Goal: Task Accomplishment & Management: Use online tool/utility

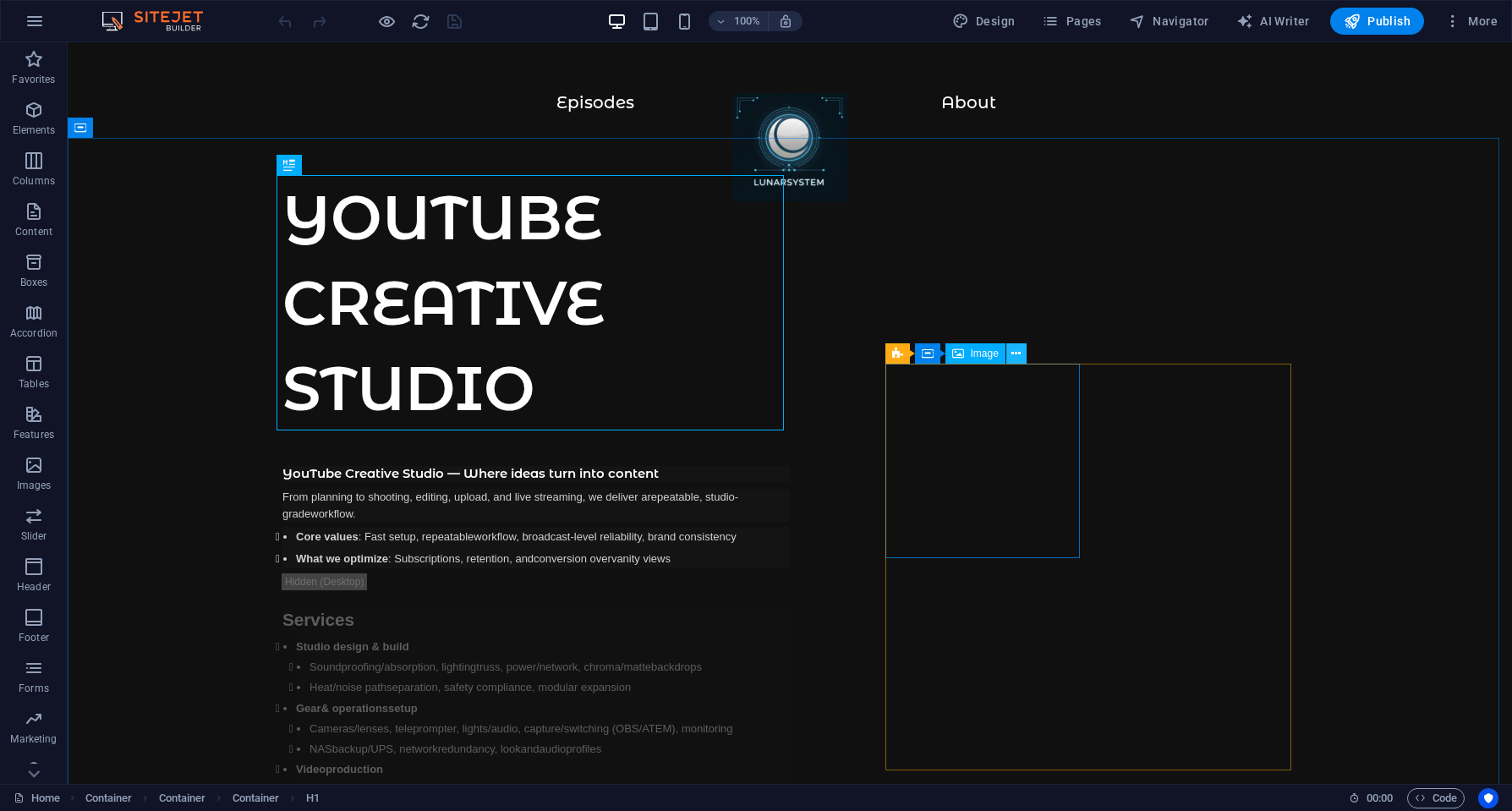
click at [1018, 354] on icon at bounding box center [1016, 354] width 9 height 18
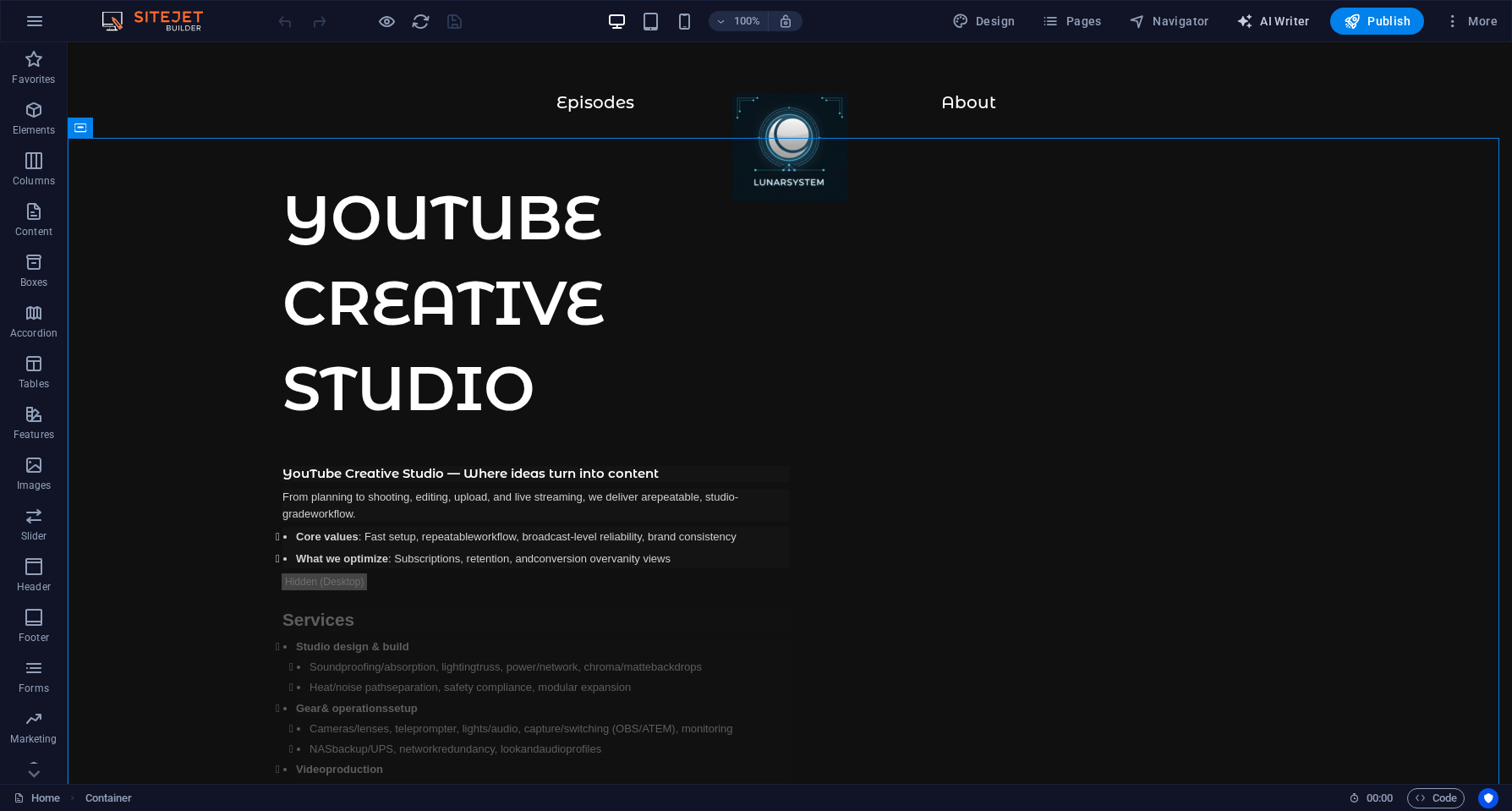
click at [1281, 24] on span "AI Writer" at bounding box center [1273, 21] width 73 height 17
select select "English"
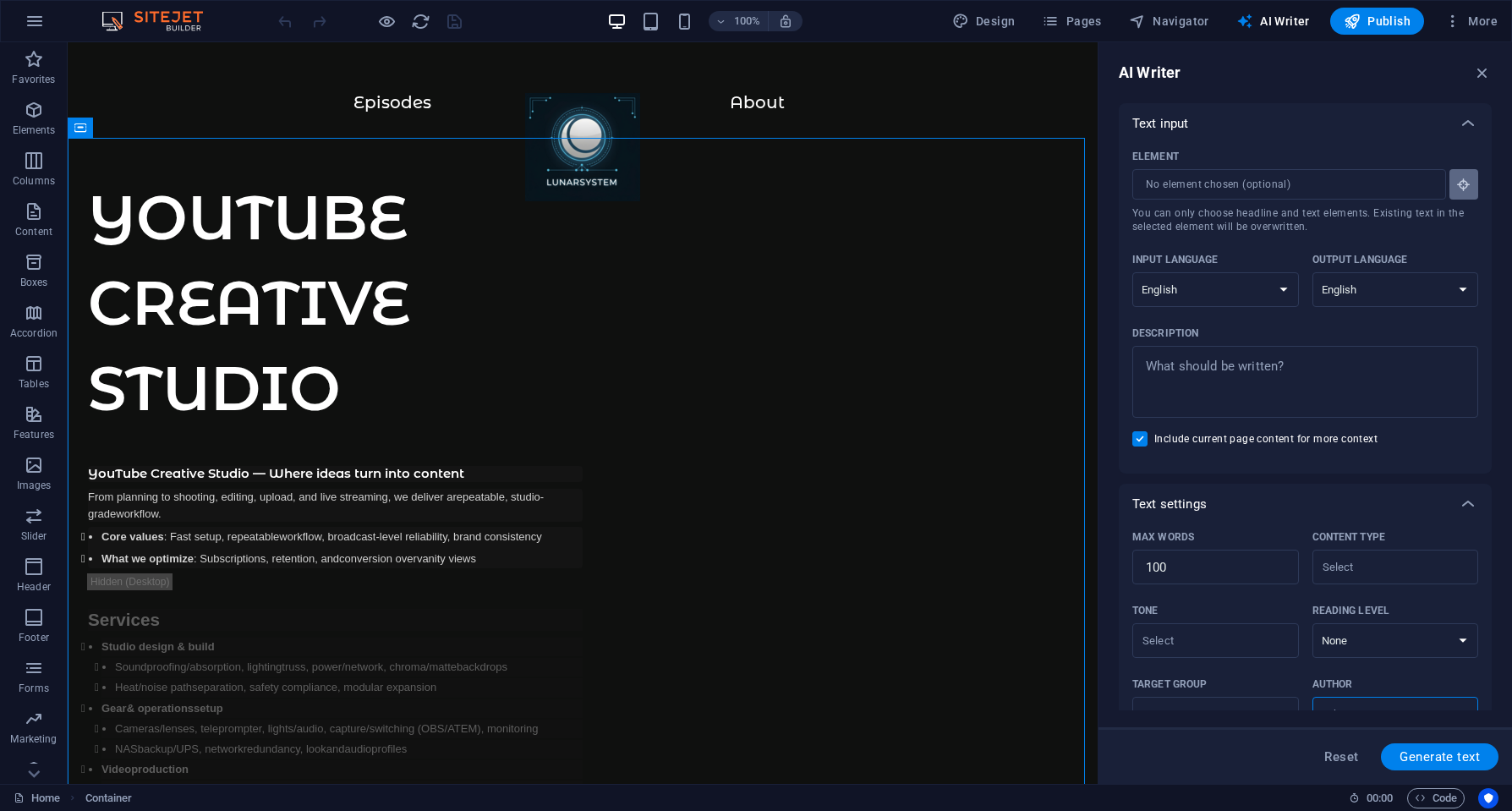
click at [1450, 187] on button "Element ​ You can only choose headline and text elements. Existing text in the …" at bounding box center [1464, 185] width 29 height 31
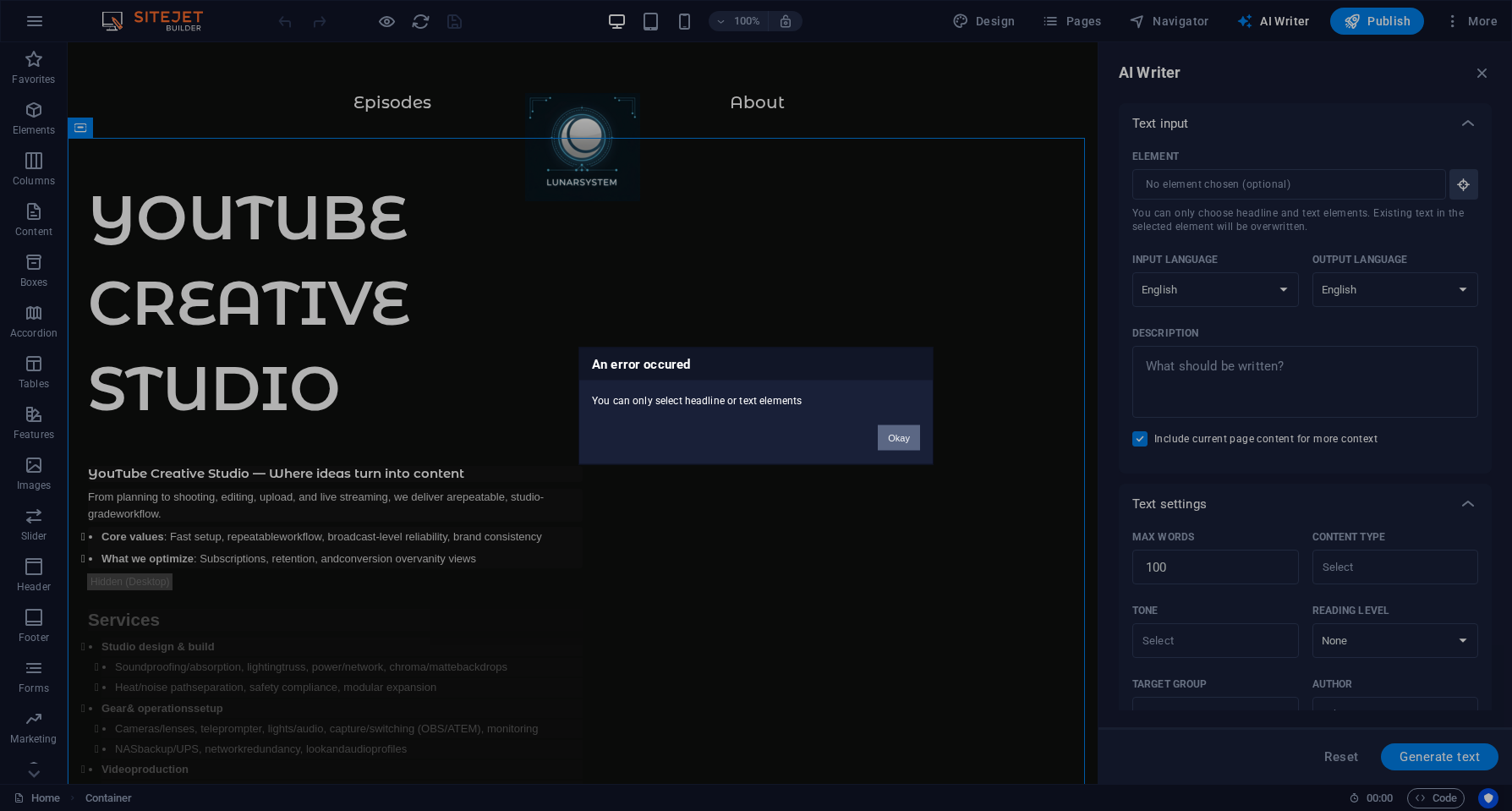
click at [897, 435] on button "Okay" at bounding box center [899, 437] width 43 height 26
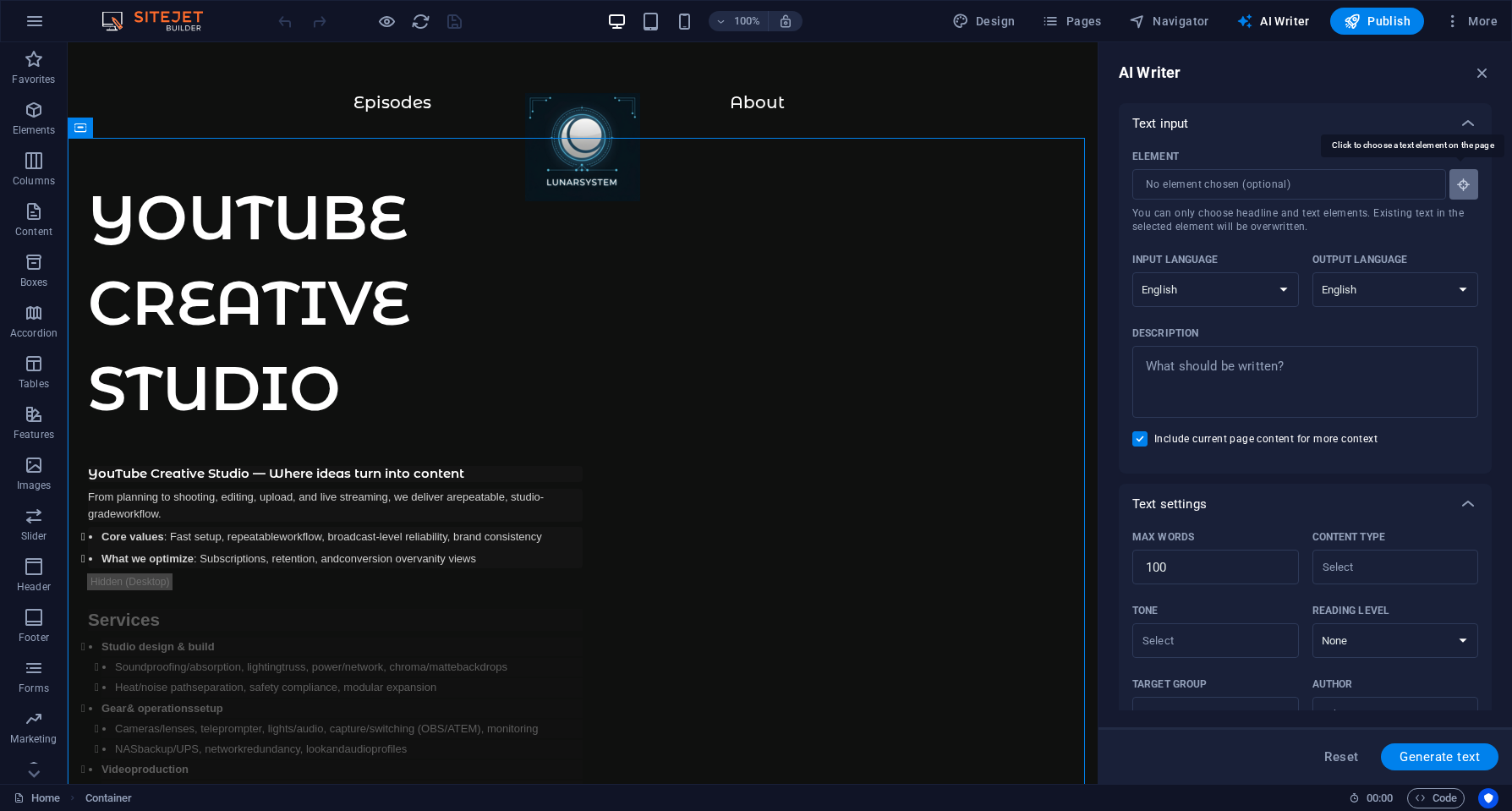
click at [1461, 186] on icon "button" at bounding box center [1464, 185] width 15 height 15
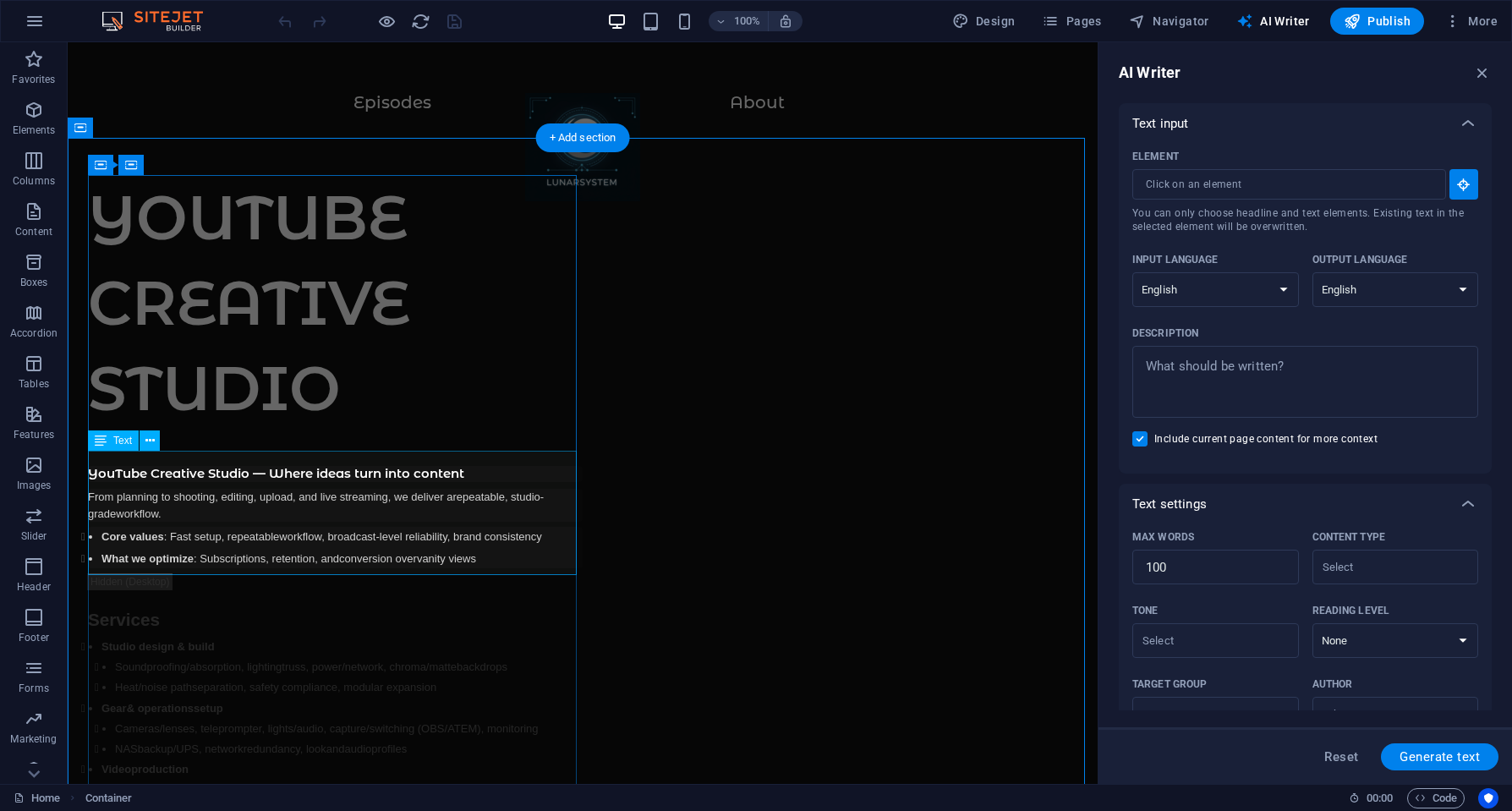
click at [302, 535] on div "YouTube Creative Studio — Where ideas turn into content From planning to shooti…" at bounding box center [334, 517] width 494 height 102
type input "#ed-1013795691"
type textarea "x"
type input "36"
type textarea "x"
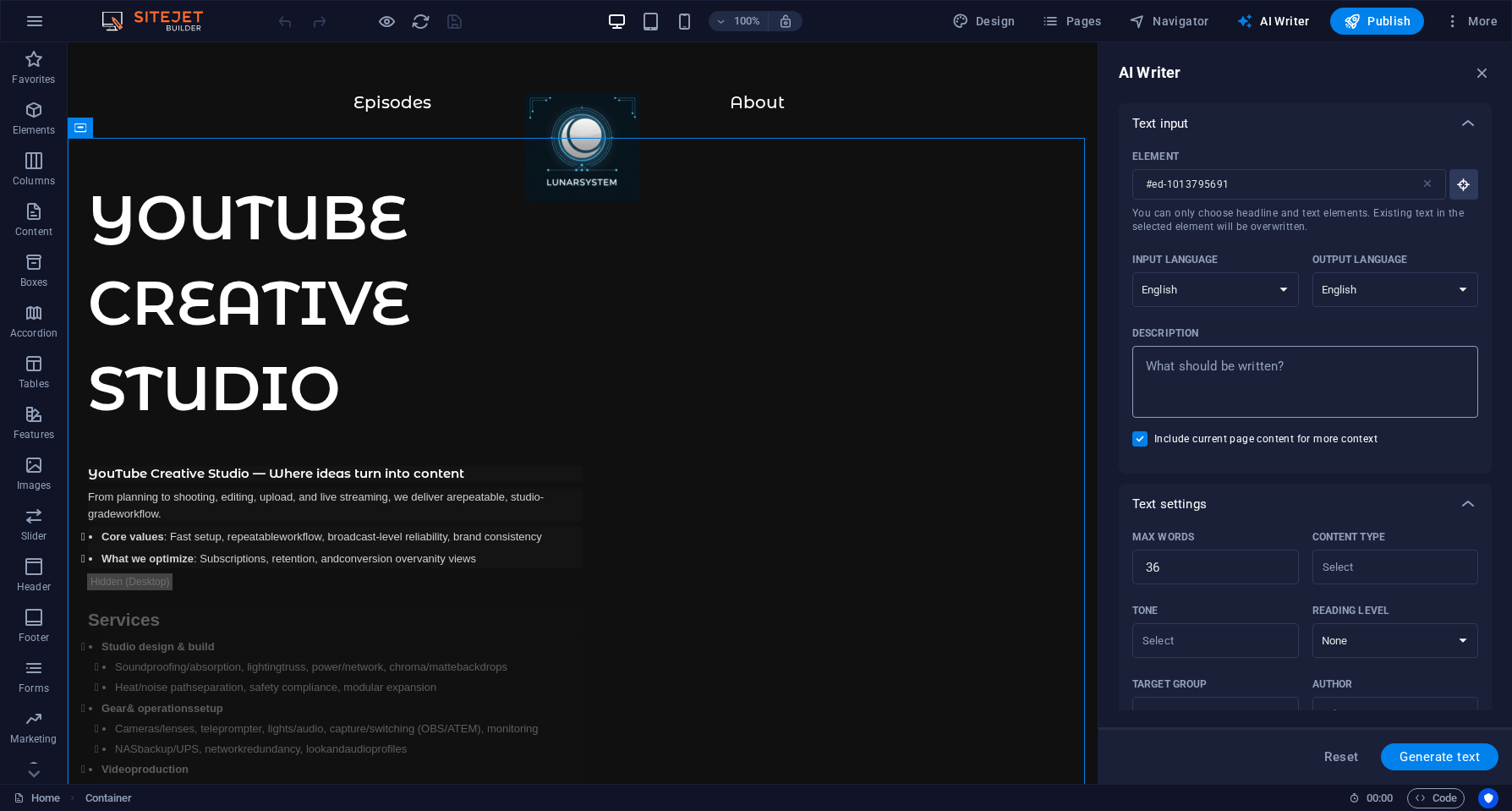
click at [1231, 374] on textarea "Description x ​" at bounding box center [1305, 381] width 329 height 55
click at [1207, 372] on textarea "Description x ​" at bounding box center [1305, 381] width 329 height 55
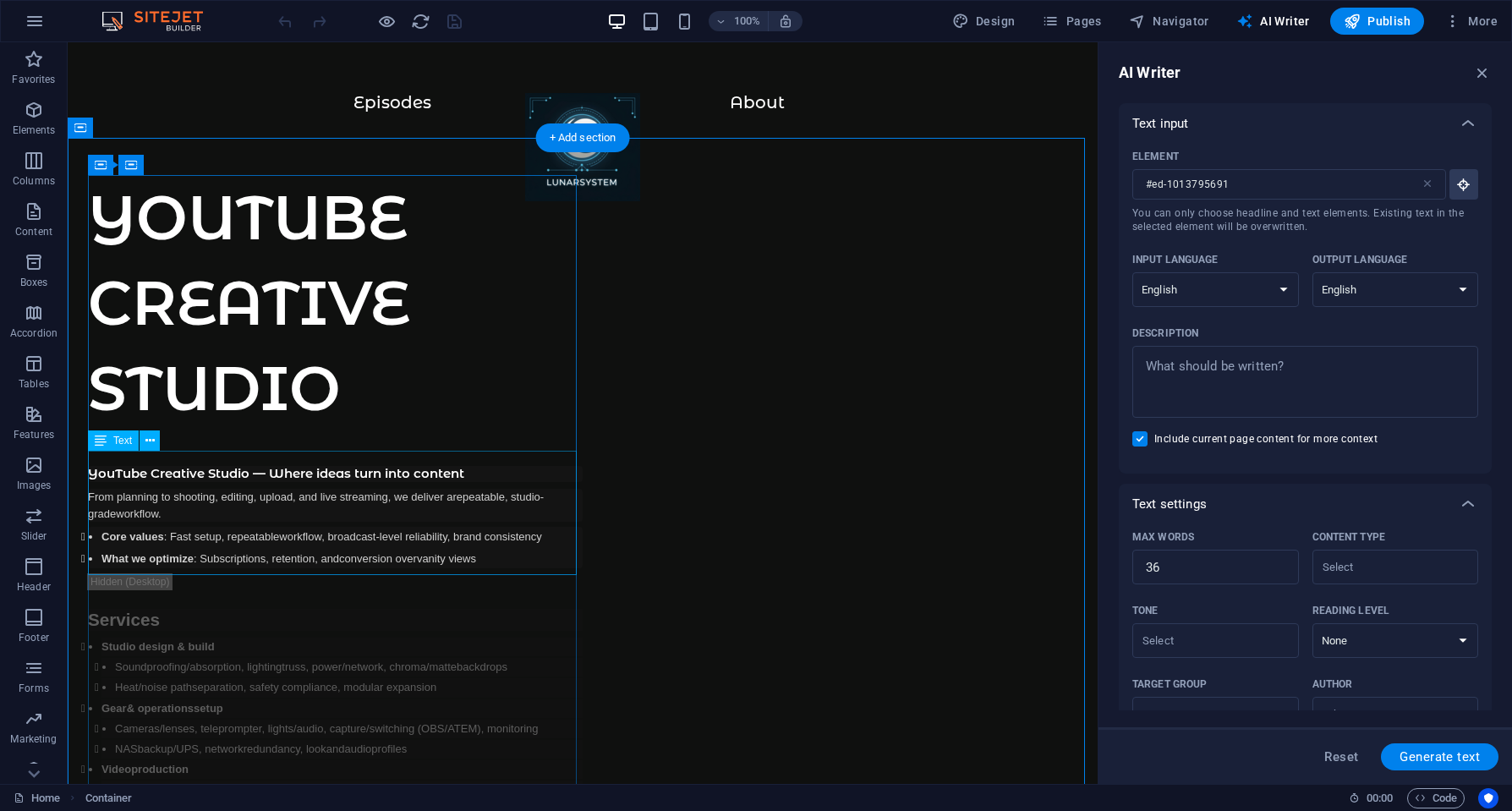
click at [294, 495] on div "YouTube Creative Studio — Where ideas turn into content From planning to shooti…" at bounding box center [334, 517] width 494 height 102
click at [263, 495] on div "YouTube Creative Studio — Where ideas turn into content From planning to shooti…" at bounding box center [334, 517] width 494 height 102
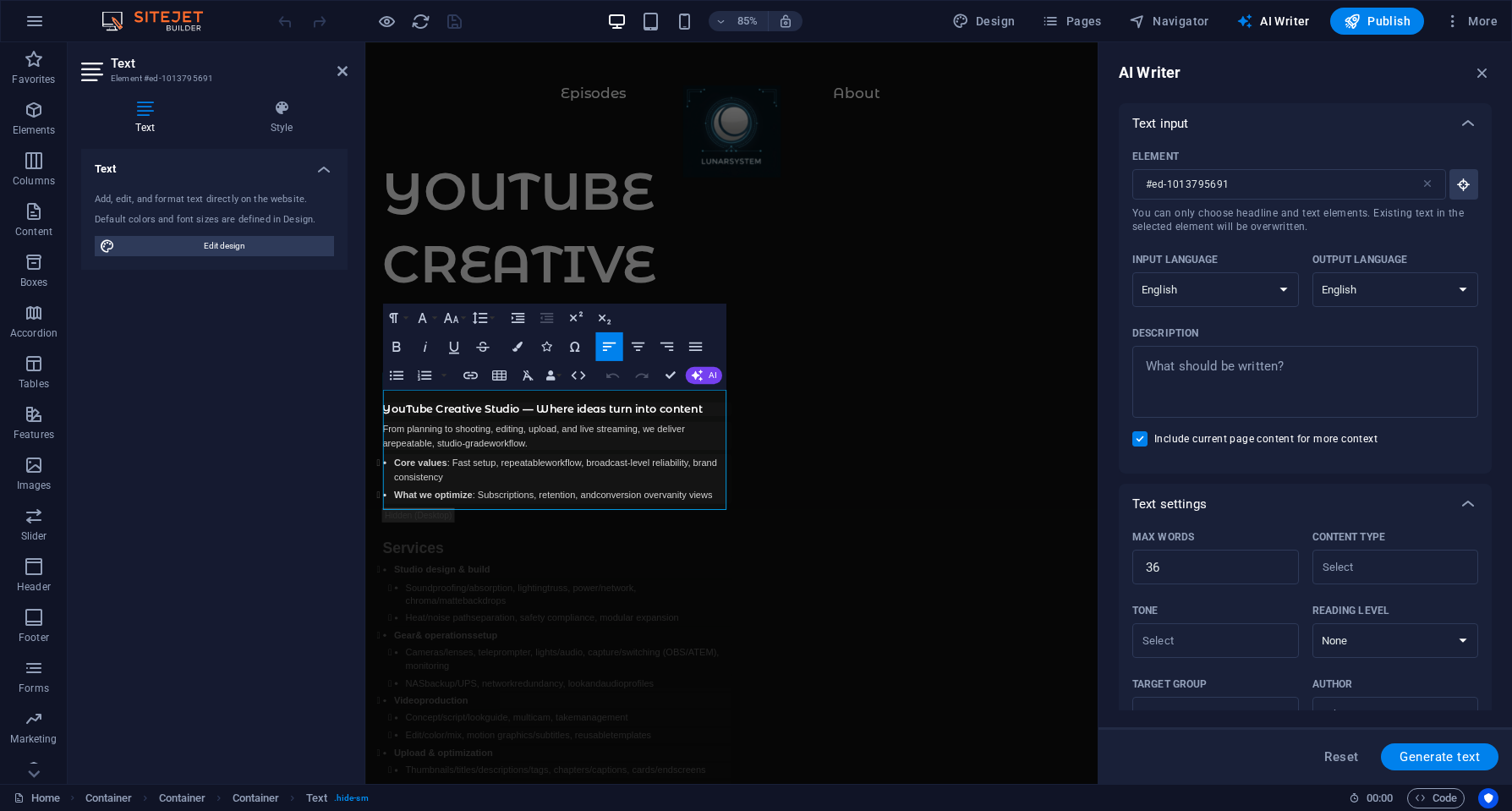
click at [477, 534] on span ": Fast setup" at bounding box center [491, 536] width 58 height 13
copy div "YouTube Creative Studio — Where ideas turn into content From planning to shooti…"
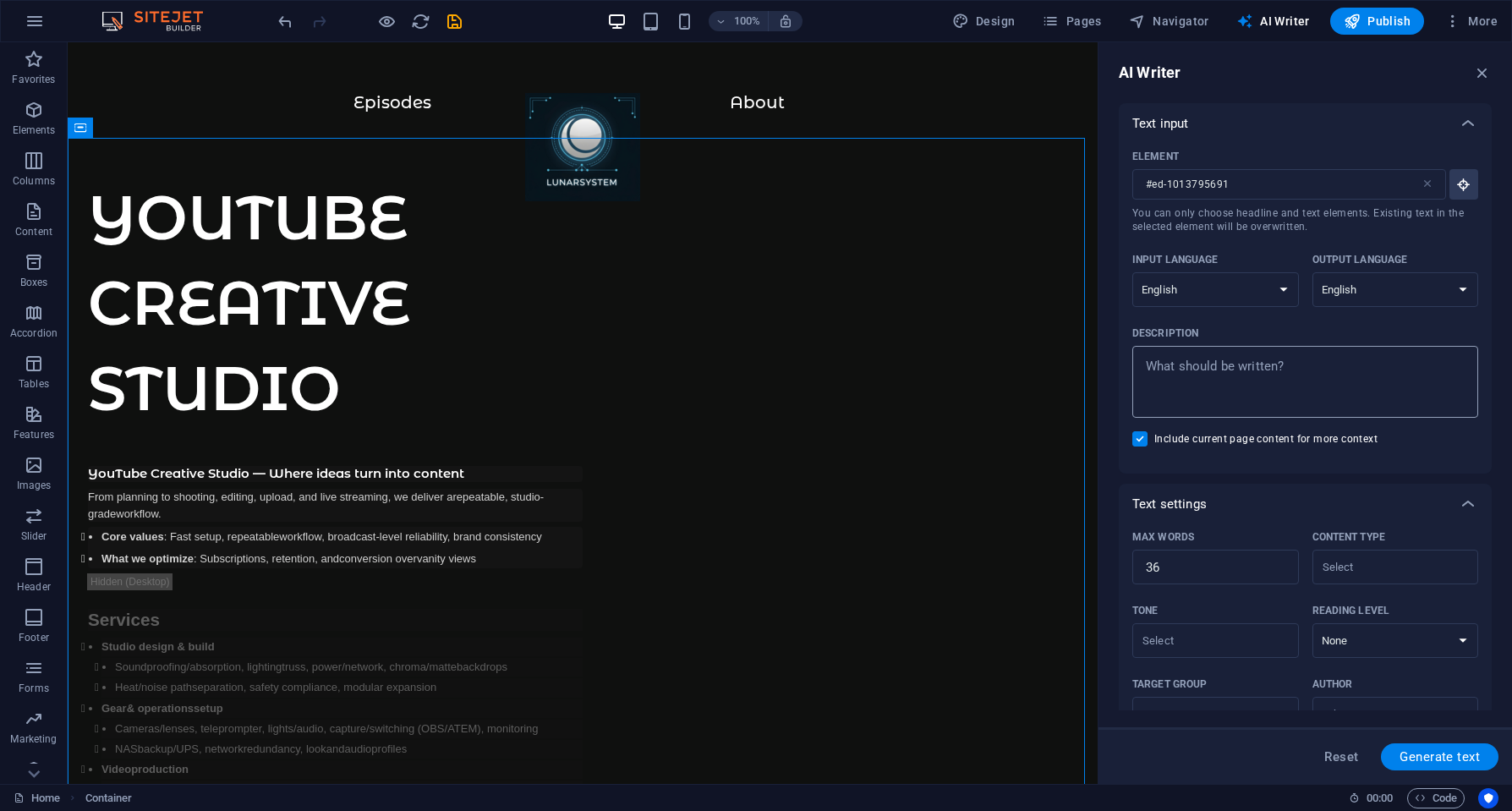
type textarea "x"
click at [1217, 385] on textarea "Description x ​" at bounding box center [1305, 381] width 329 height 55
paste textarea "YouTube Creative Studio — Where ideas turn into content From planning to shooti…"
type textarea "YouTube Creative Studio — Where ideas turn into content From planning to shooti…"
type textarea "x"
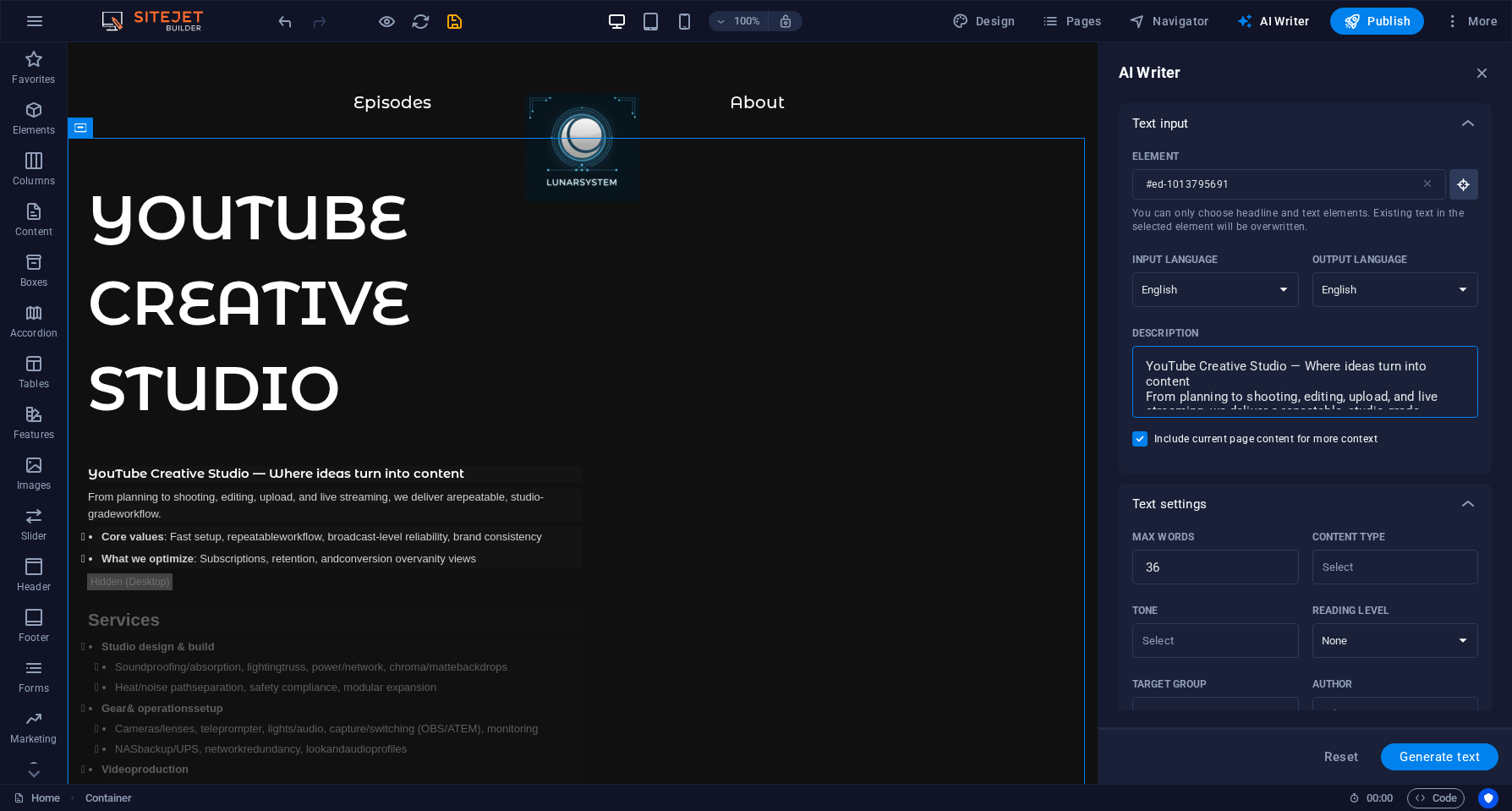
scroll to position [85, 0]
type textarea "YouTube Creative Studio — Where ideas turn into content From planning to shooti…"
click at [1447, 760] on span "Generate text" at bounding box center [1440, 757] width 80 height 14
type textarea "x"
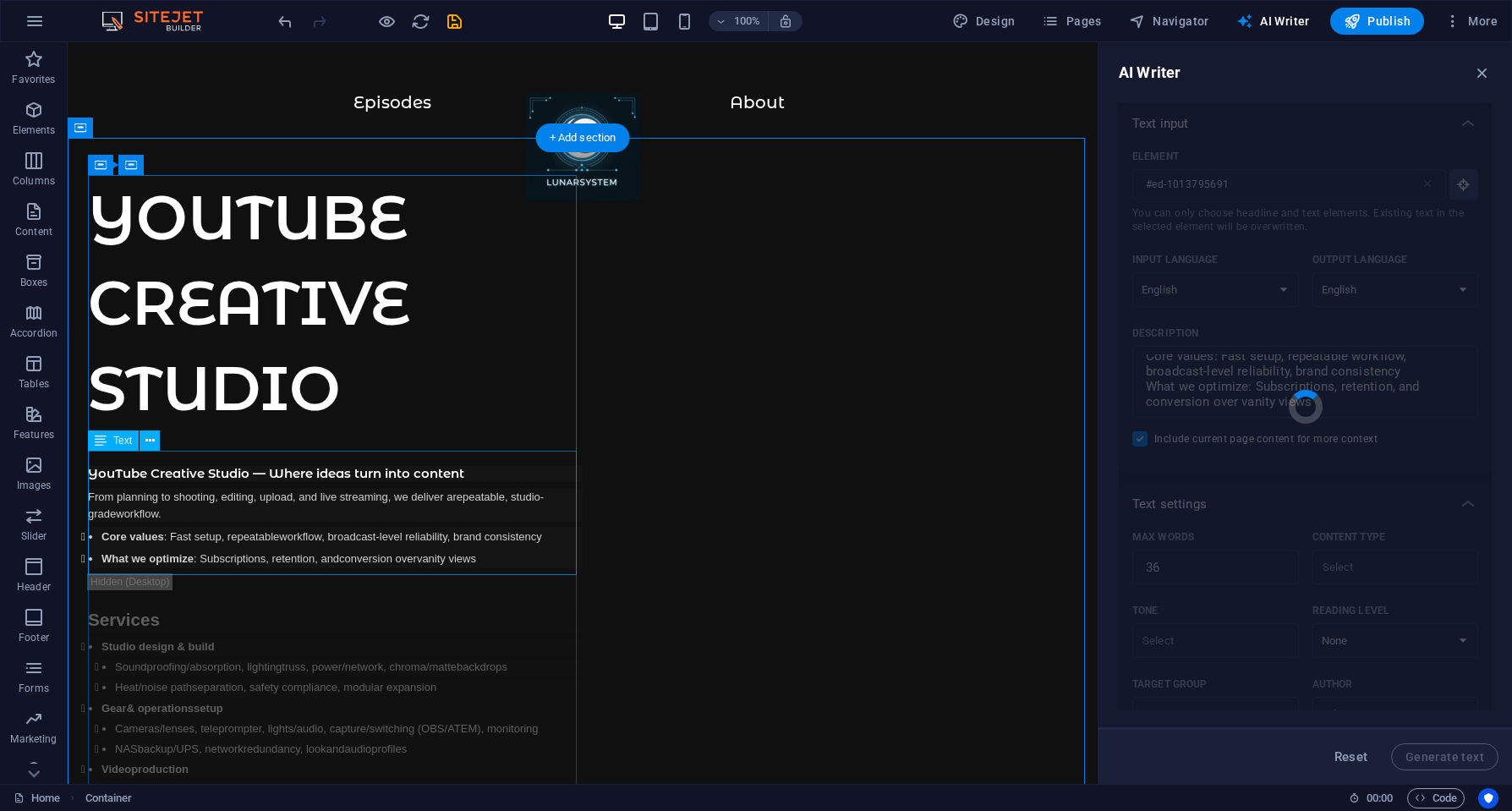
type textarea "x"
type textarea "YouTube Creative Studio transforms ideas into polished content with efficient w…"
type textarea "x"
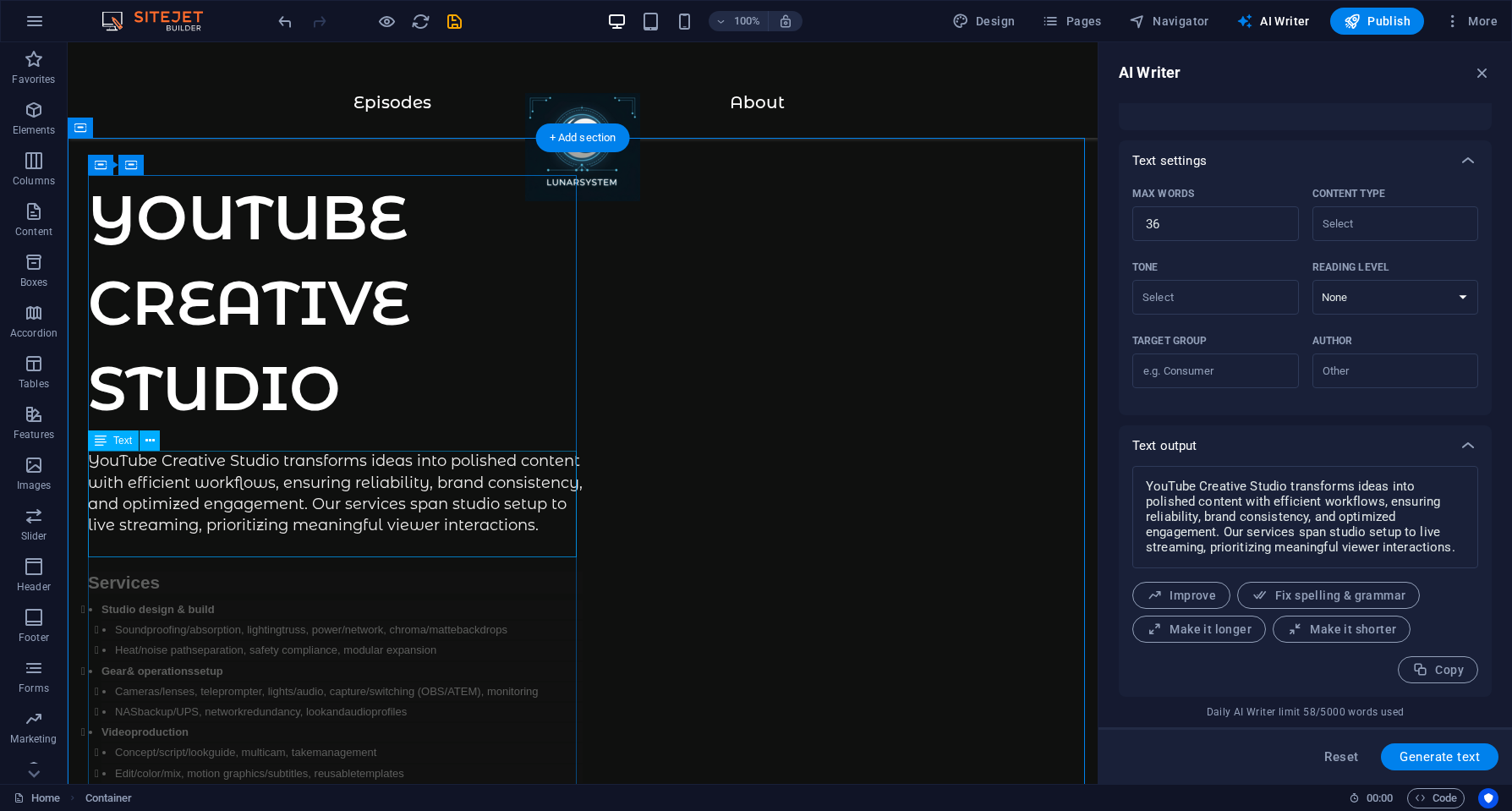
scroll to position [169, 0]
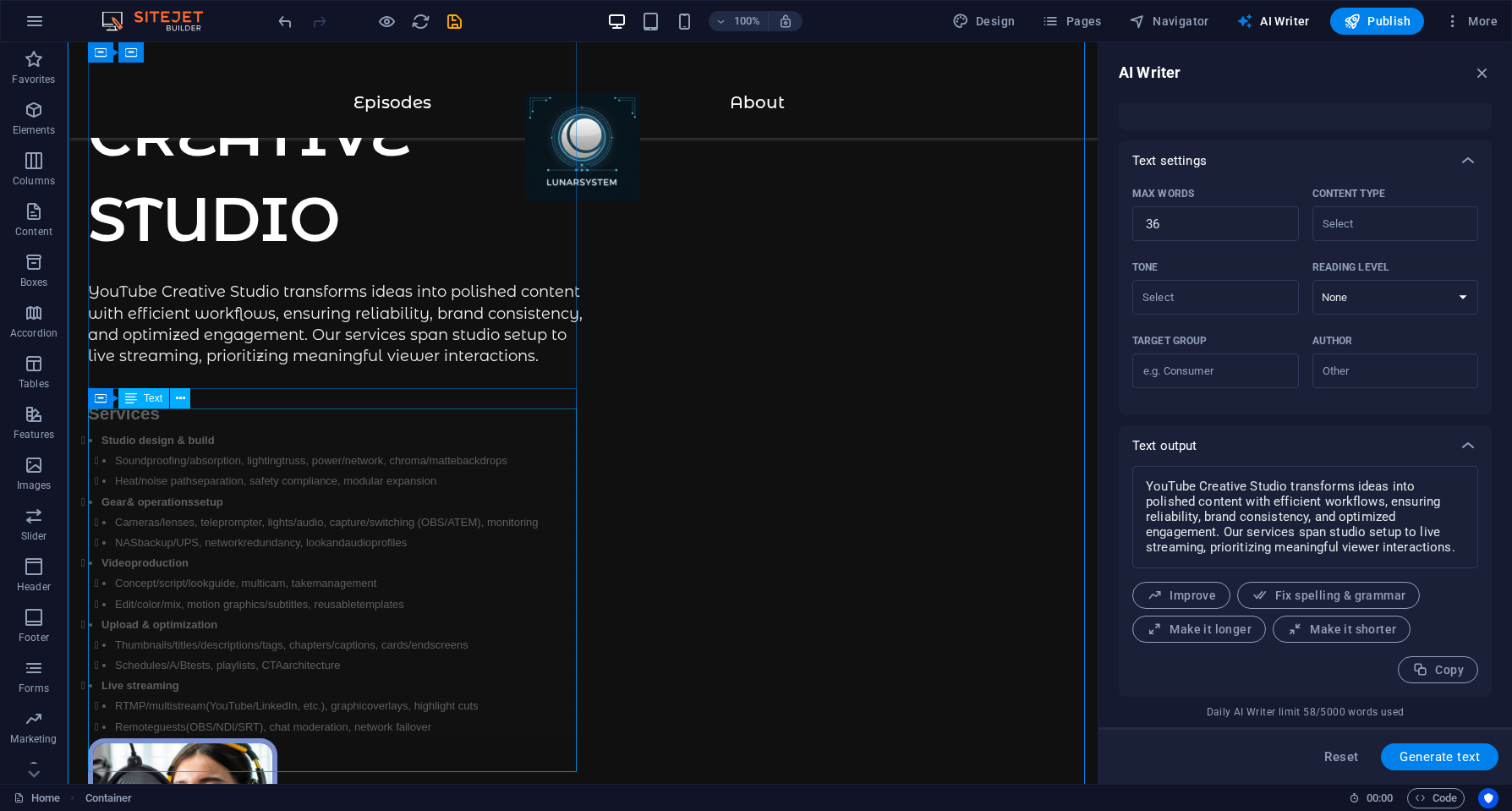
click at [267, 497] on div "Services Studio design & build Soundproof ing /absorption , lighting tr uss , p…" at bounding box center [334, 569] width 494 height 334
click at [248, 488] on div "Services Studio design & build Soundproof ing /absorption , lighting tr uss , p…" at bounding box center [334, 569] width 494 height 334
type input "#ed-1013795700"
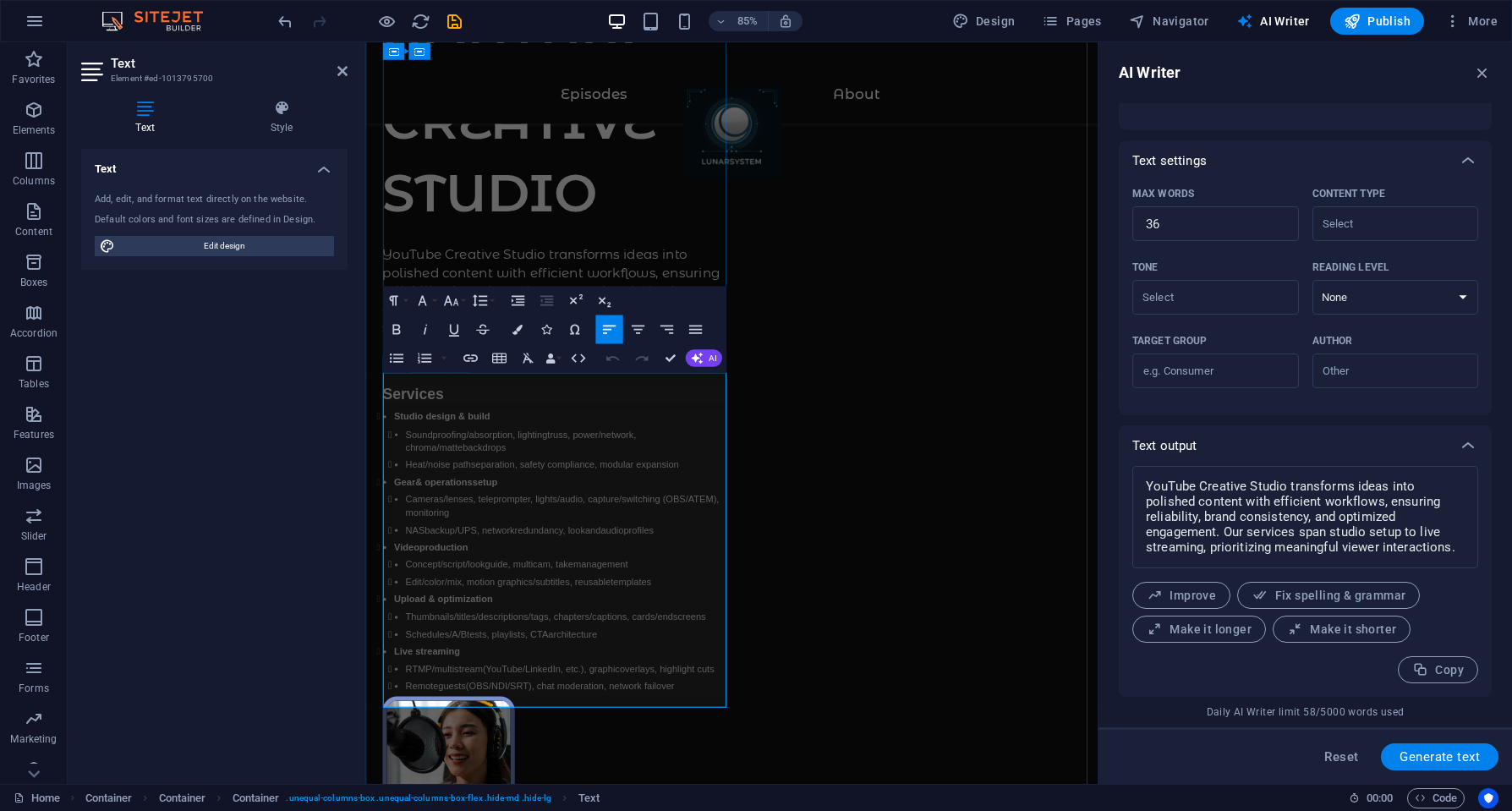
click at [496, 548] on li "Heat /no ise path separation , safety compliance , modular expansion" at bounding box center [604, 540] width 384 height 19
click at [541, 540] on span "separation" at bounding box center [515, 539] width 52 height 13
copy div "Services Studio design & build Soundproof ing /absorption , lighting tr uss , p…"
click at [1222, 505] on textarea "YouTube Creative Studio transforms ideas into polished content with efficient w…" at bounding box center [1305, 517] width 329 height 85
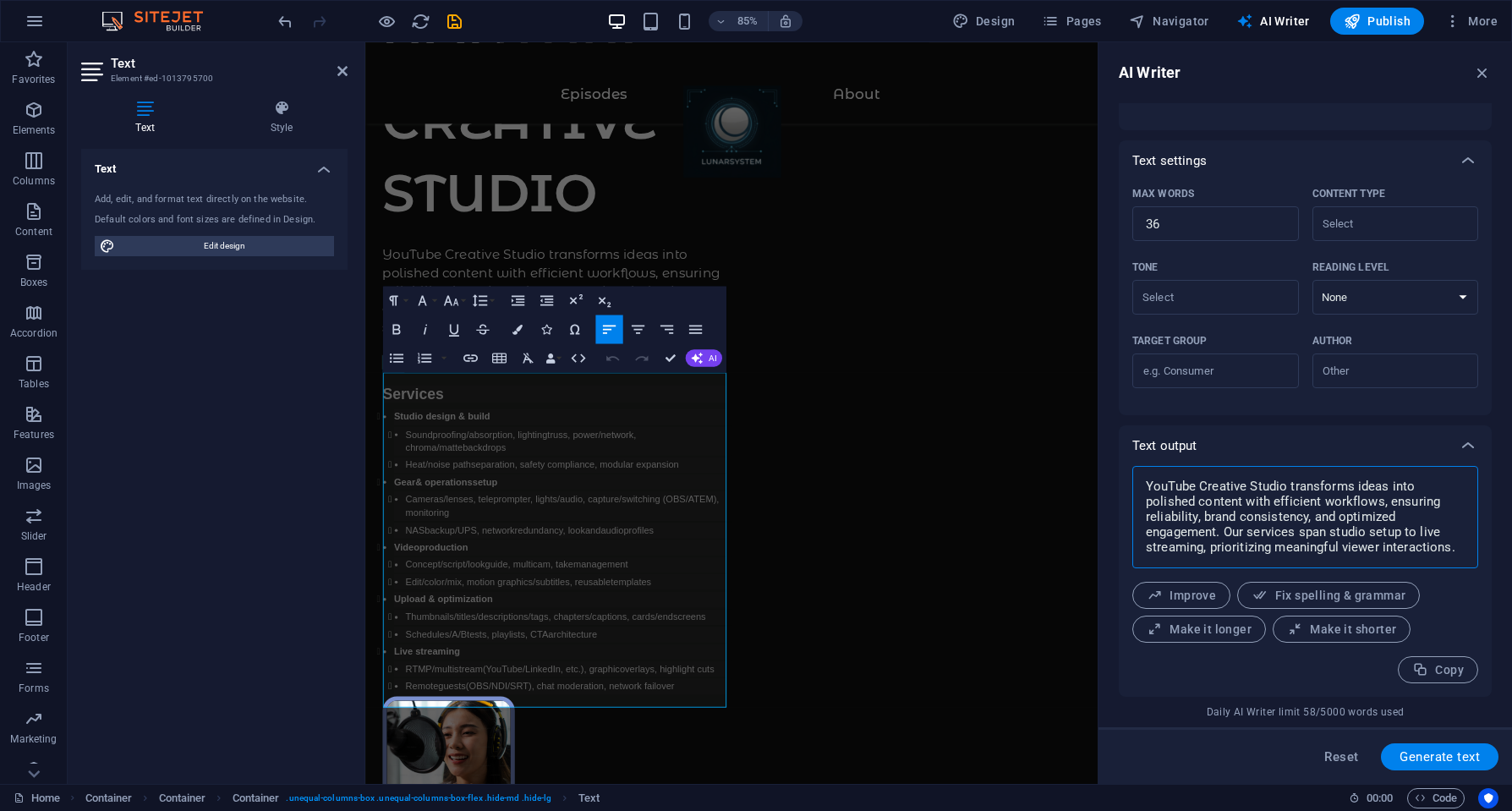
click at [1222, 505] on textarea "YouTube Creative Studio transforms ideas into polished content with efficient w…" at bounding box center [1305, 517] width 329 height 85
click at [1258, 506] on textarea "YouTube Creative Studio transforms ideas into polished content with efficient w…" at bounding box center [1305, 517] width 329 height 85
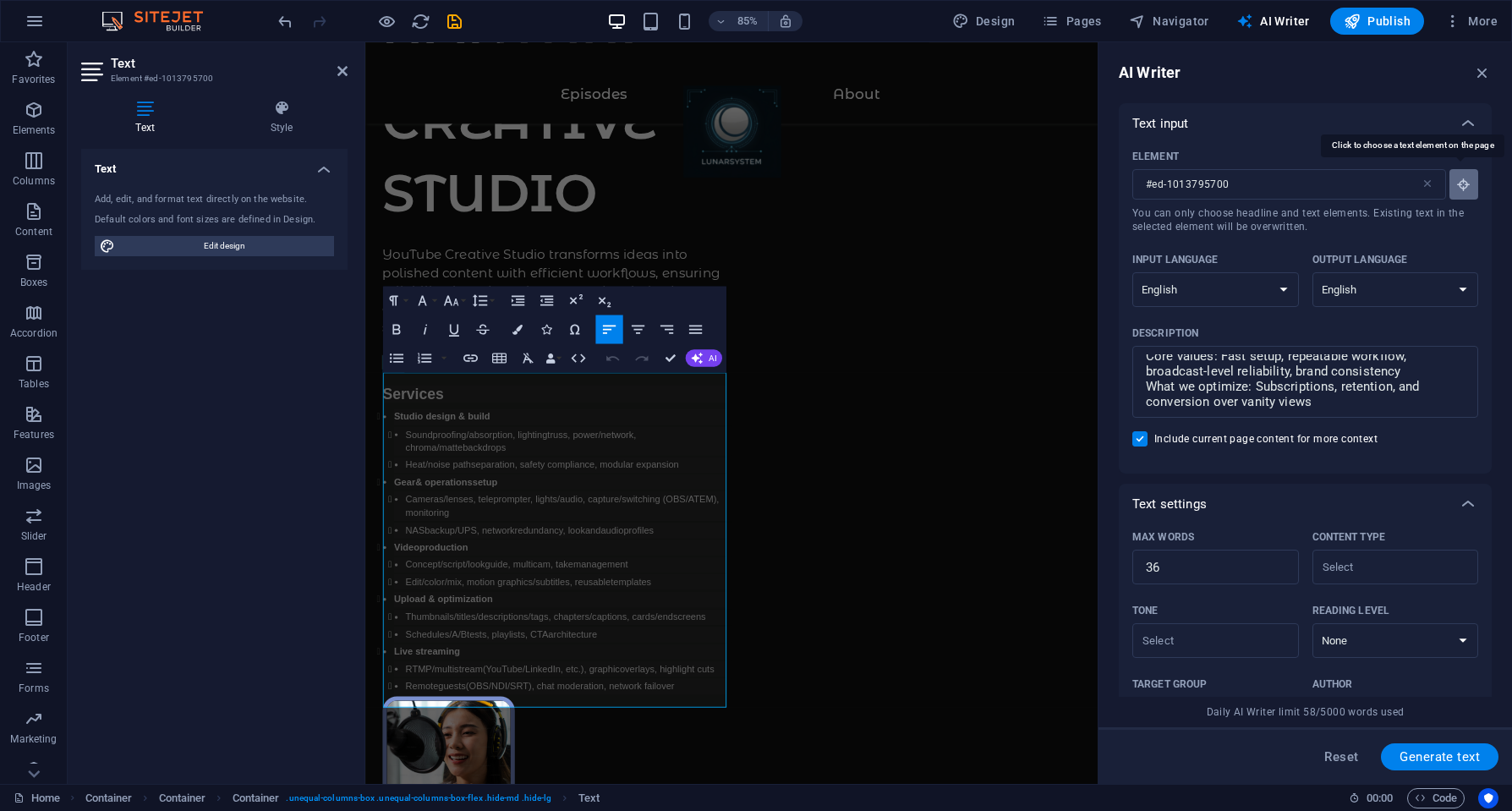
type textarea "x"
click at [1461, 186] on icon "button" at bounding box center [1464, 185] width 15 height 15
click at [569, 654] on span ", multicam" at bounding box center [557, 656] width 50 height 13
type textarea "x"
type input "39"
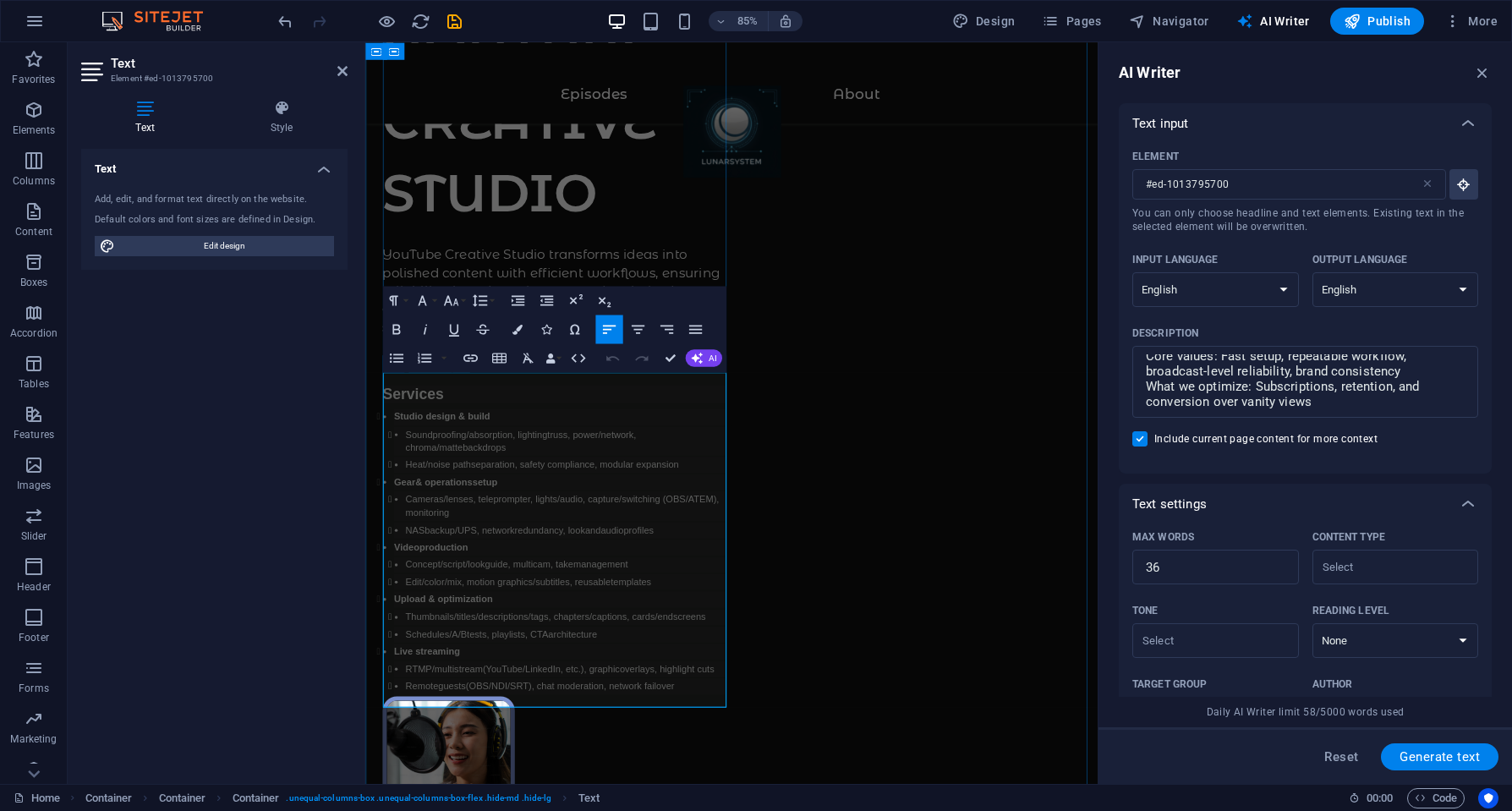
type textarea "x"
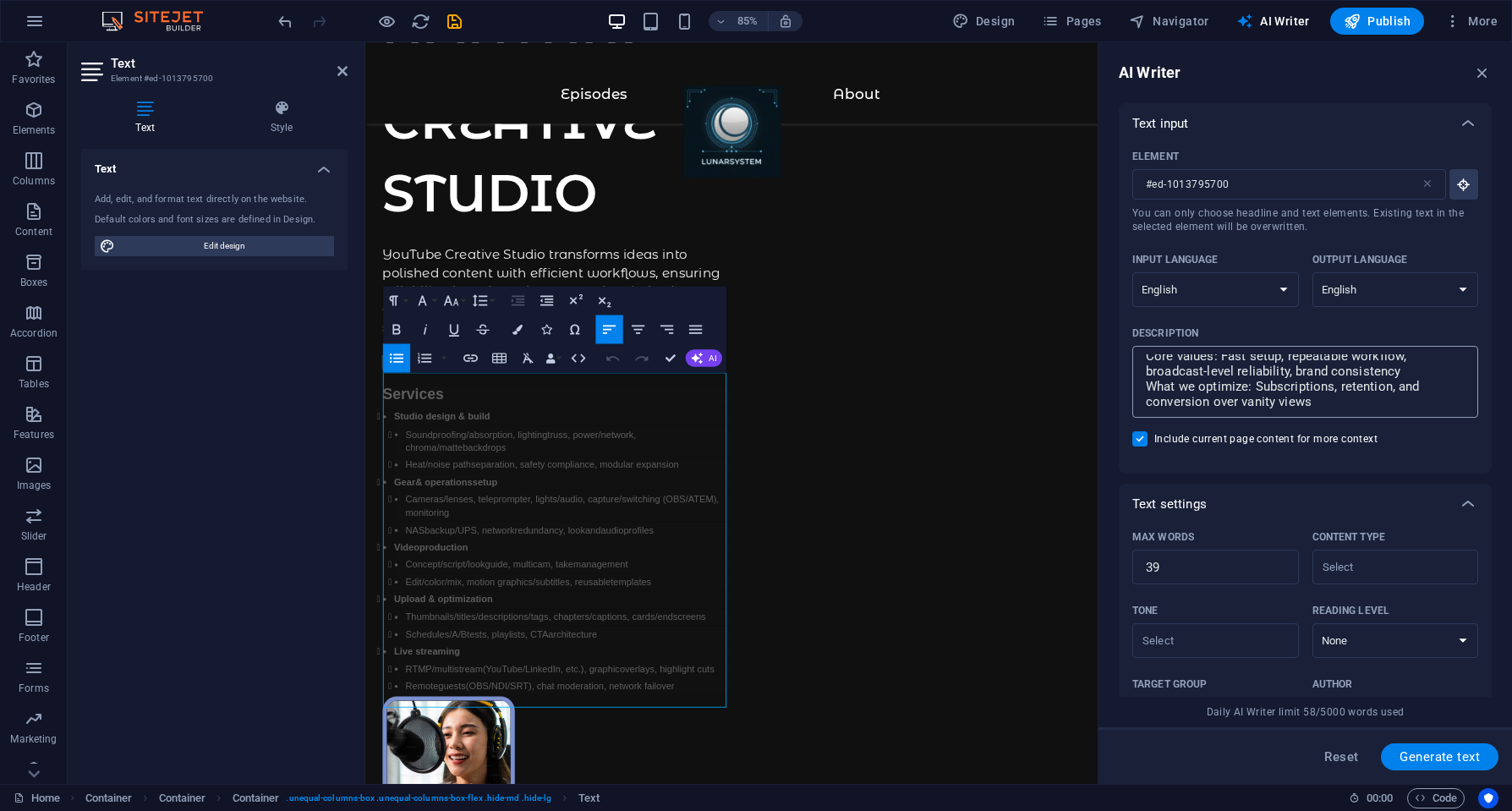
type textarea "x"
click at [1231, 395] on textarea "YouTube Creative Studio — Where ideas turn into content From planning to shooti…" at bounding box center [1305, 381] width 329 height 55
type textarea "Services Studio design & build Soundproofing/absorption, lighting truss, power/…"
type textarea "x"
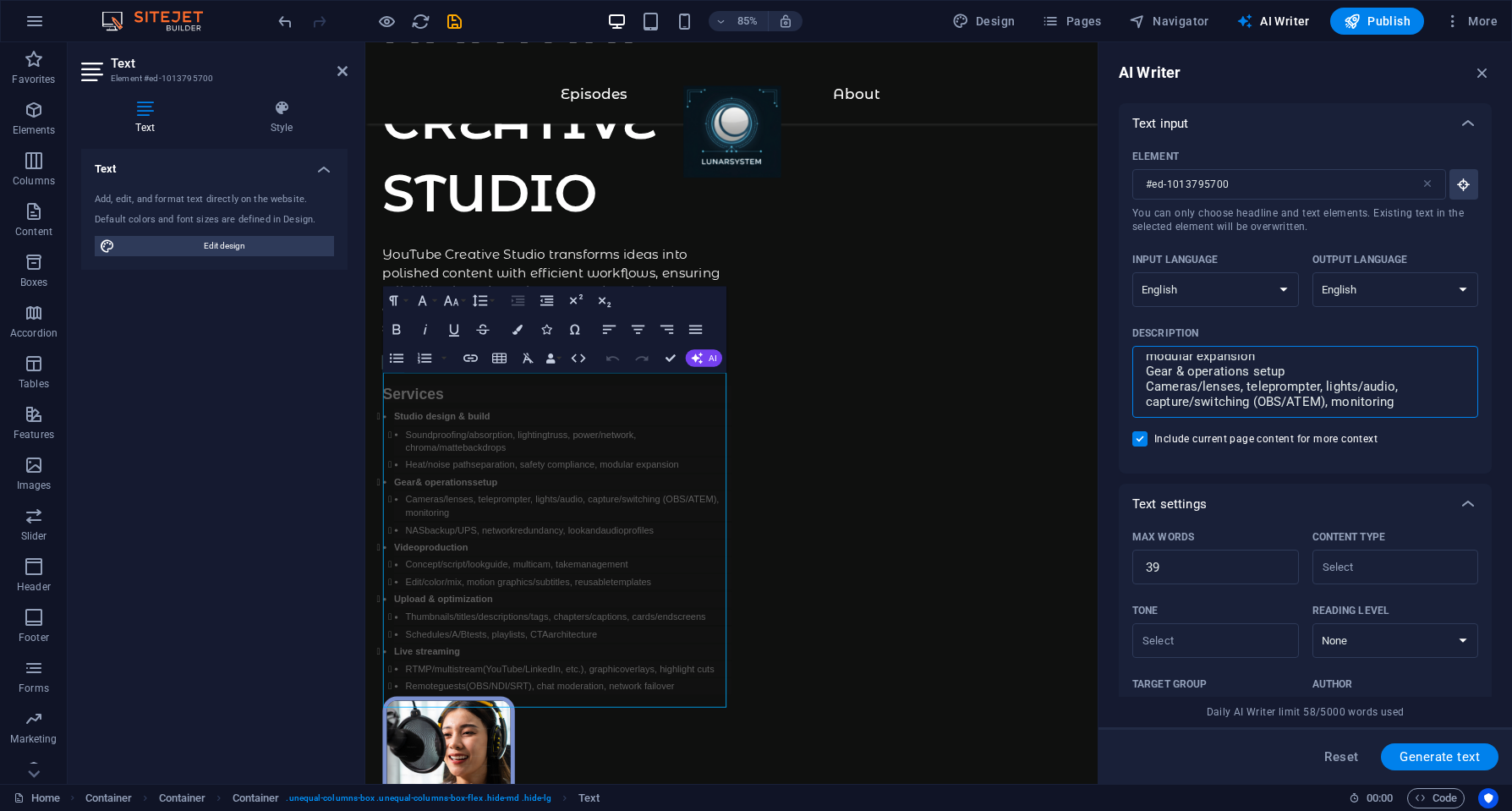
scroll to position [327, 0]
type textarea "Services Studio design & build Soundproofing/absorption, lighting truss, power/…"
drag, startPoint x: 1437, startPoint y: 752, endPoint x: 1320, endPoint y: 719, distance: 121.6
click at [1437, 753] on span "Generate text" at bounding box center [1440, 757] width 80 height 14
type textarea "x"
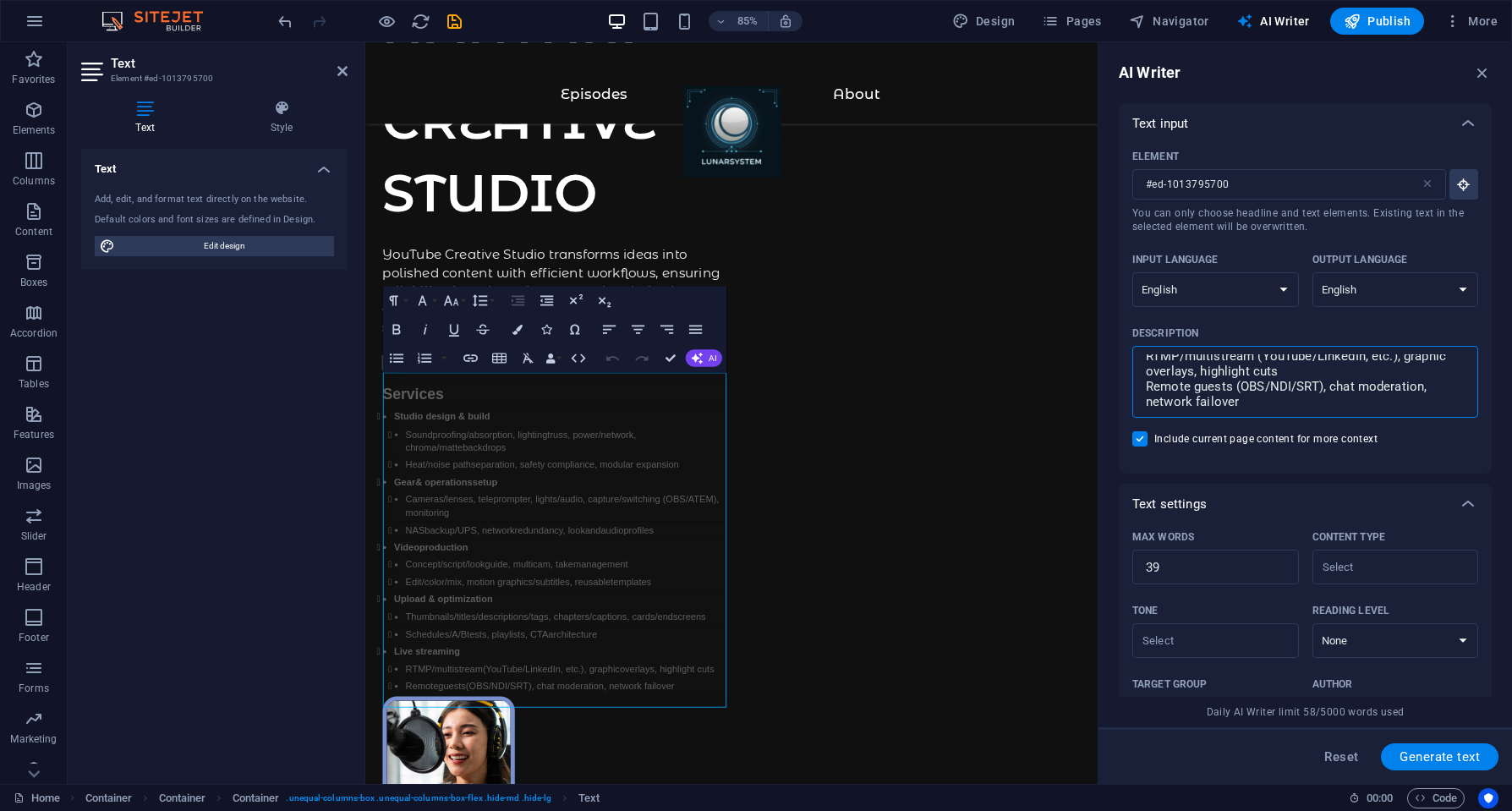
type textarea "x"
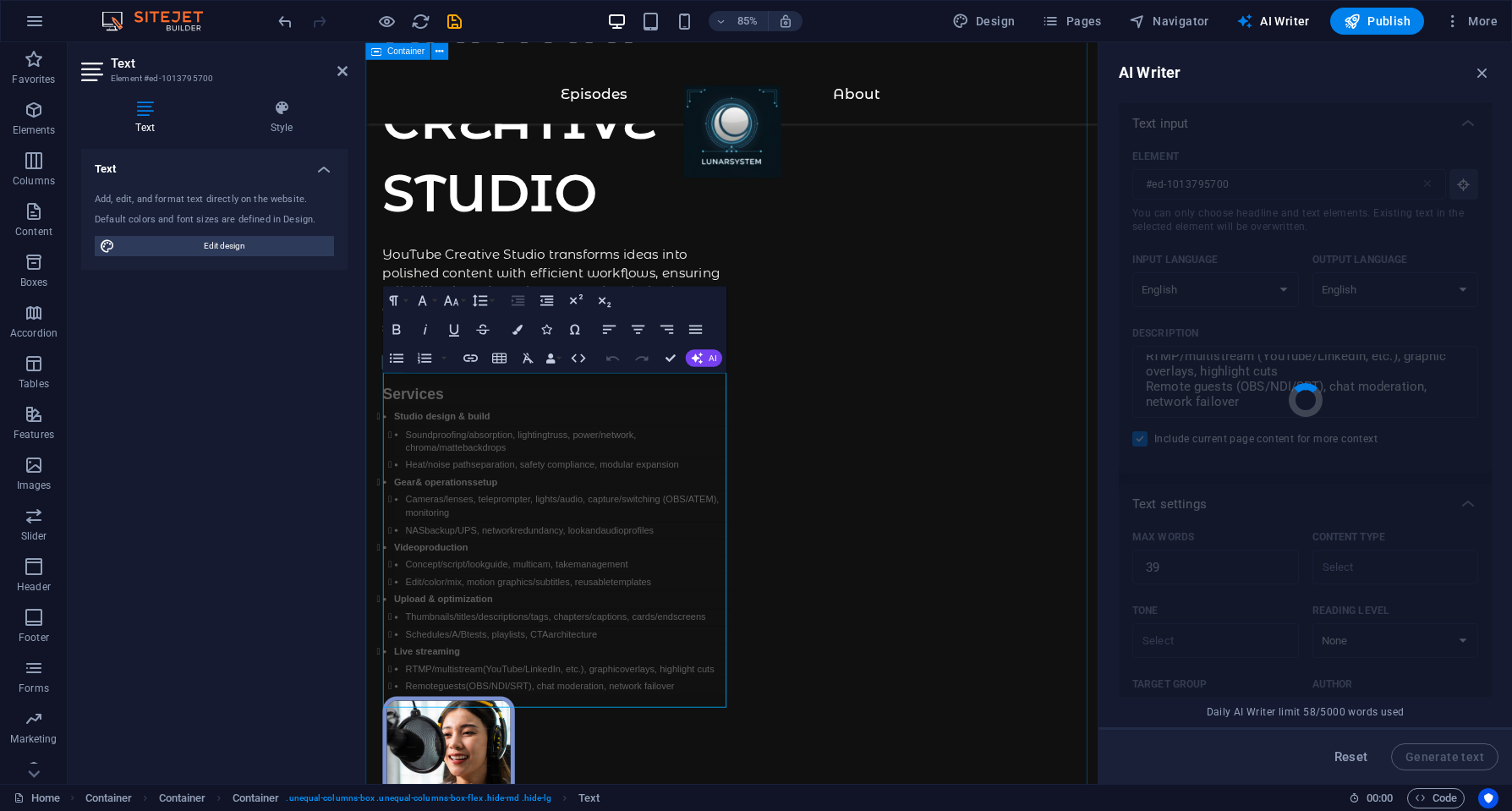
click at [819, 563] on div "YOUTUBE CREATIVE STUDIO YouTube Creative Studio transforms ideas into polished …" at bounding box center [796, 757] width 862 height 1769
type textarea "x"
type textarea "Explore our comprehensive offerings, including studio design, gear setup, video…"
type textarea "x"
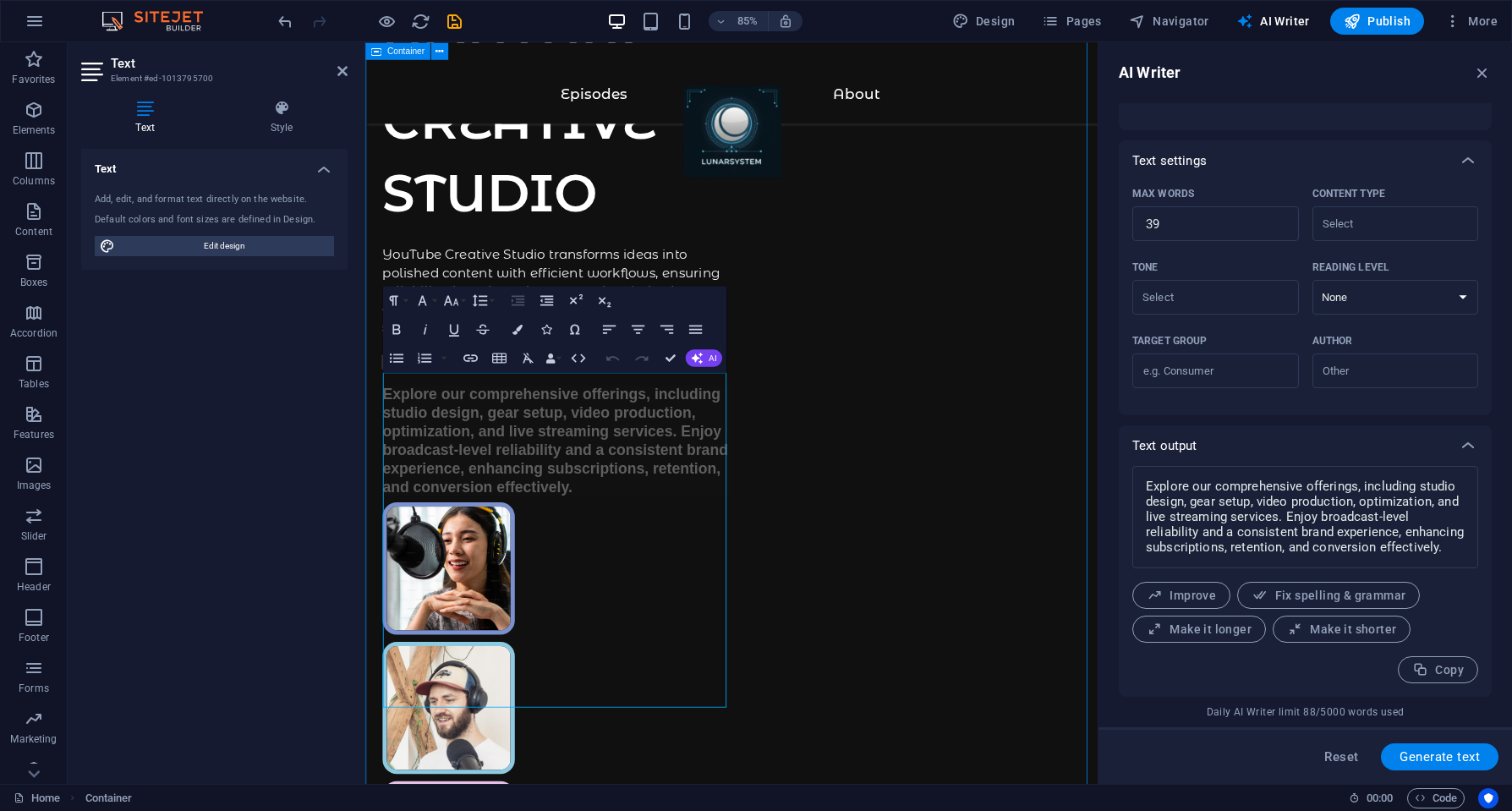
scroll to position [147, 0]
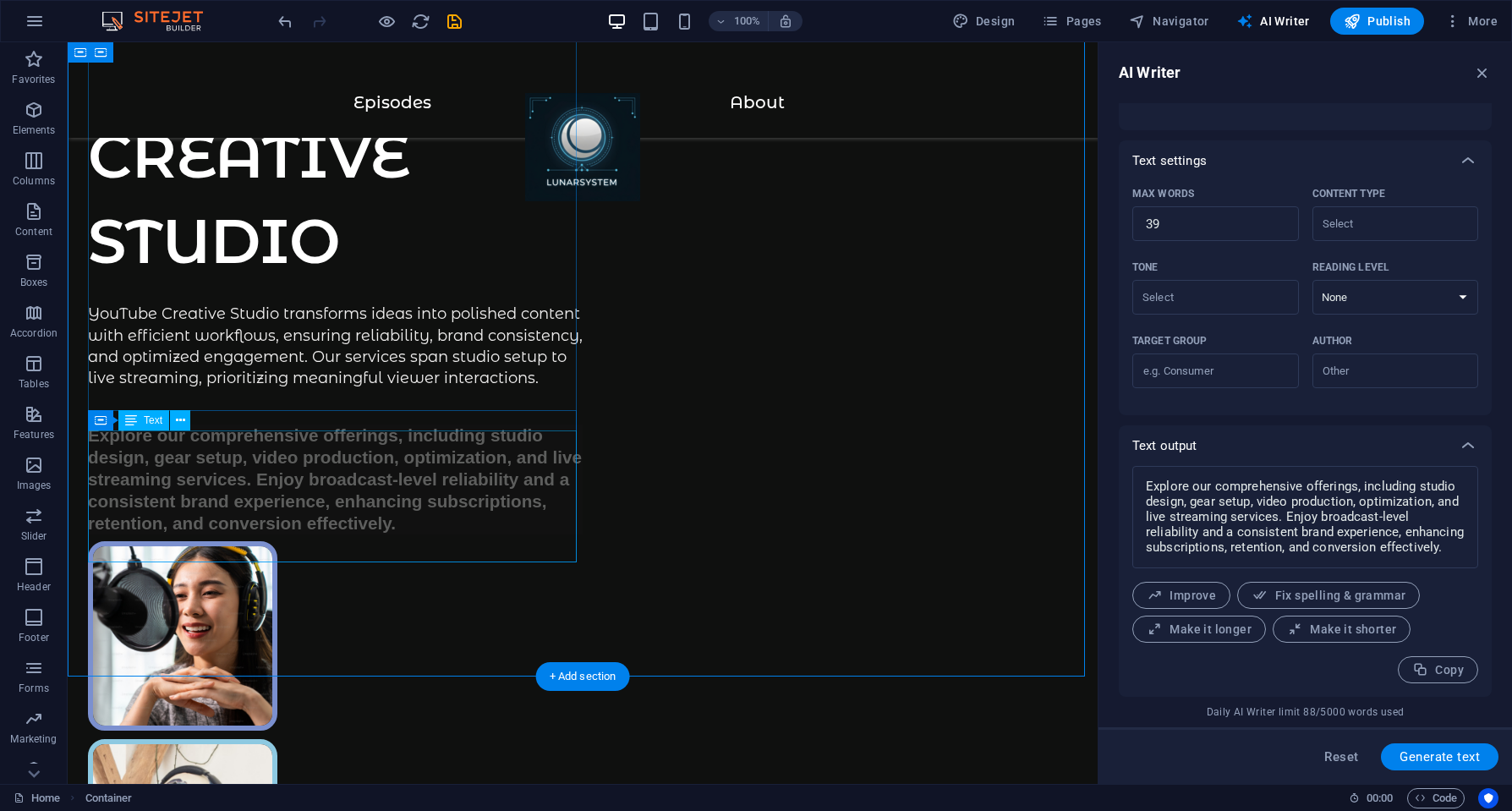
click at [257, 481] on div "Explore our comprehensive offerings, including studio design, gear setup, video…" at bounding box center [334, 479] width 494 height 109
click at [630, 495] on div "YOUTUBE CREATIVE STUDIO YouTube Creative Studio transforms ideas into polished …" at bounding box center [583, 701] width 1030 height 1612
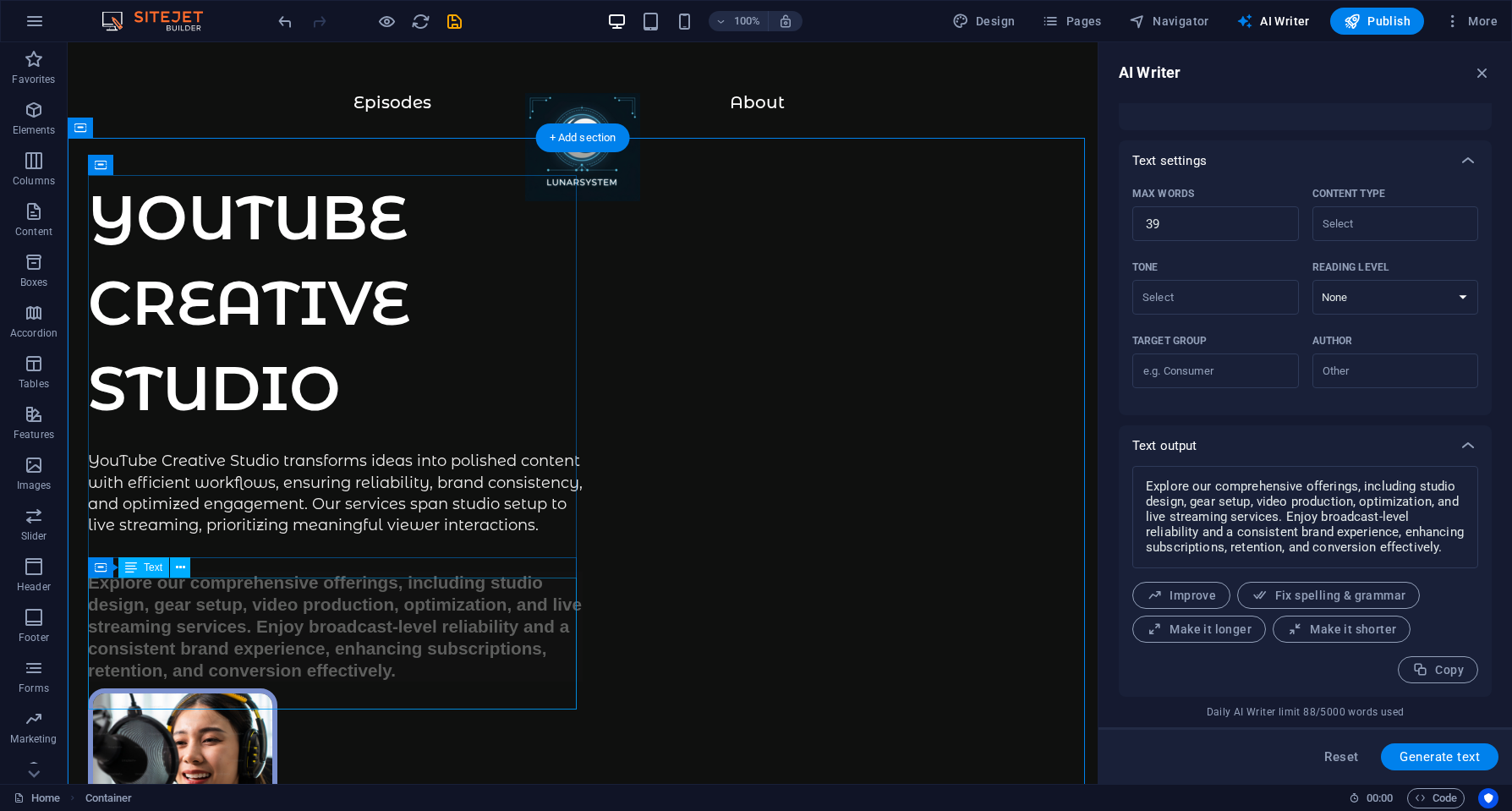
scroll to position [169, 0]
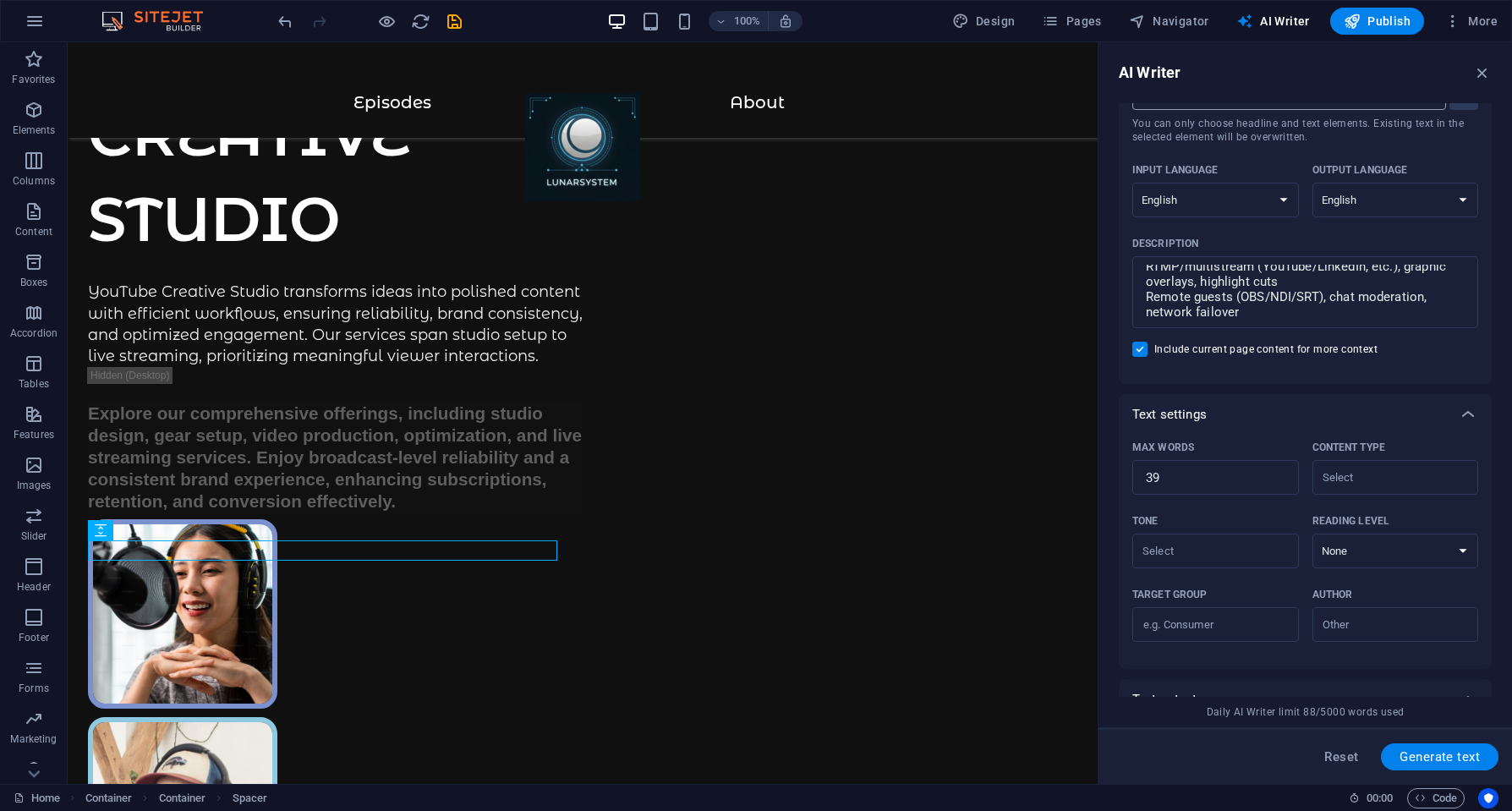
scroll to position [0, 0]
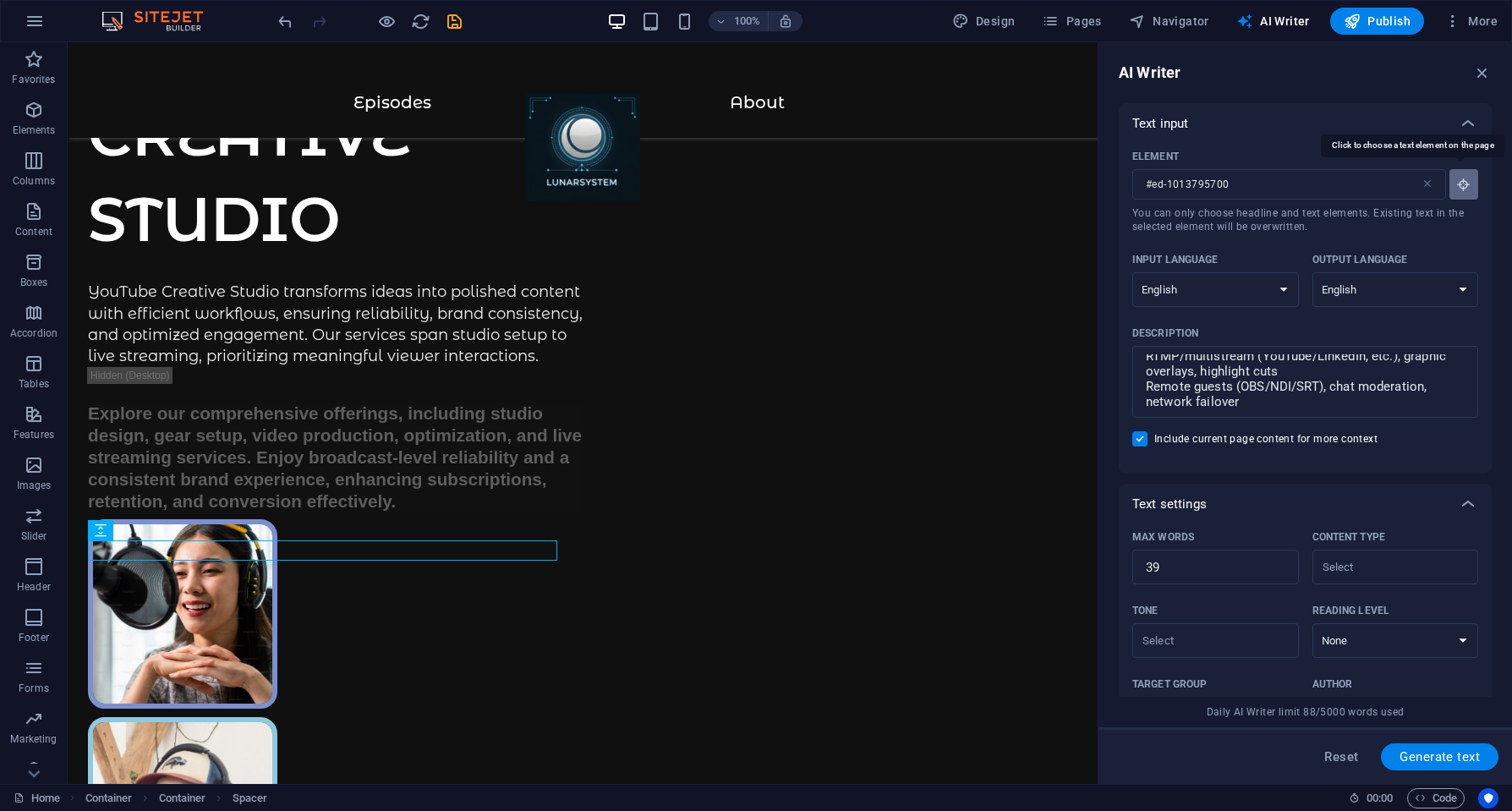
click at [1457, 187] on icon "button" at bounding box center [1464, 185] width 15 height 15
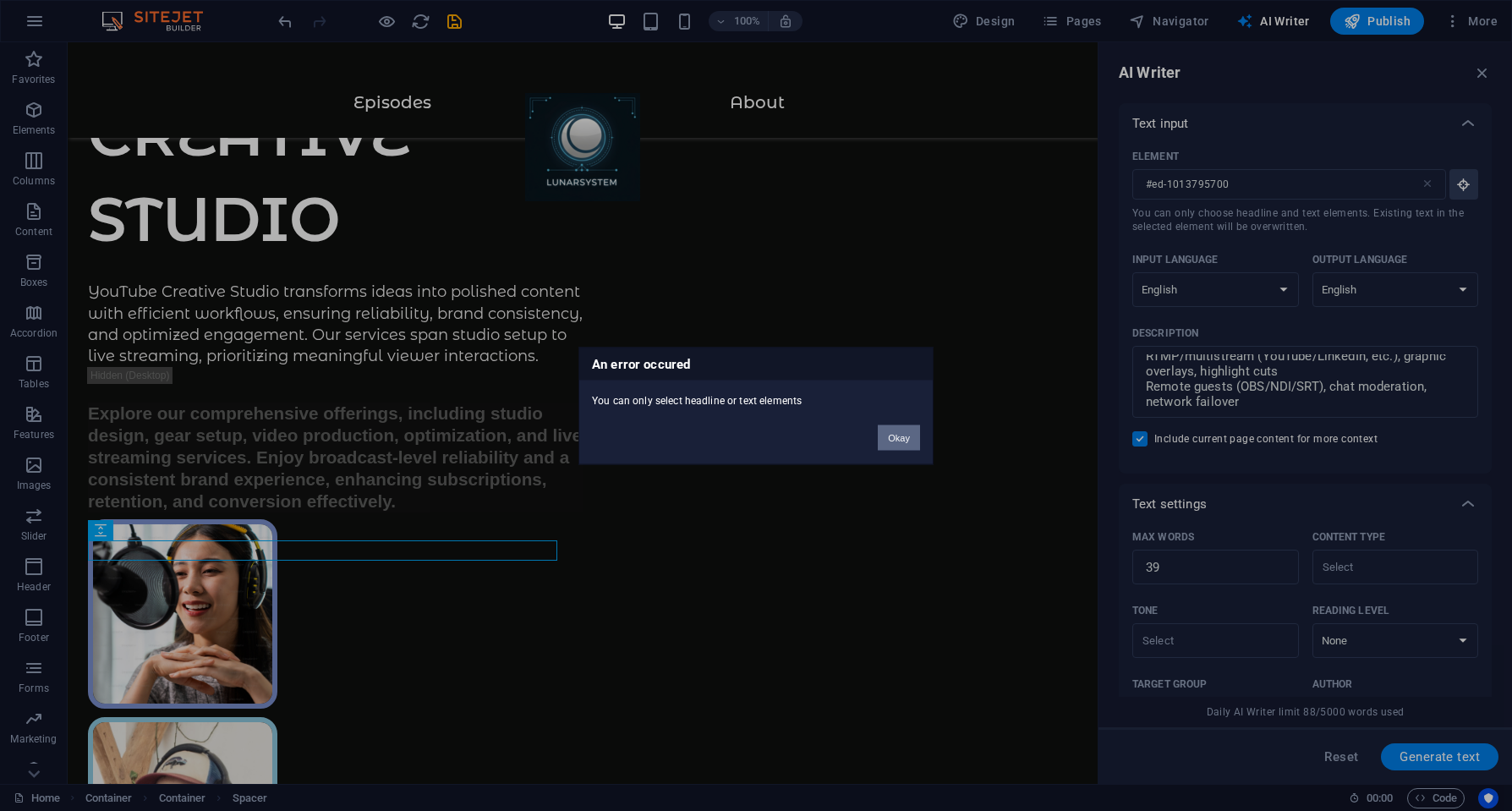
click at [899, 437] on button "Okay" at bounding box center [899, 437] width 43 height 26
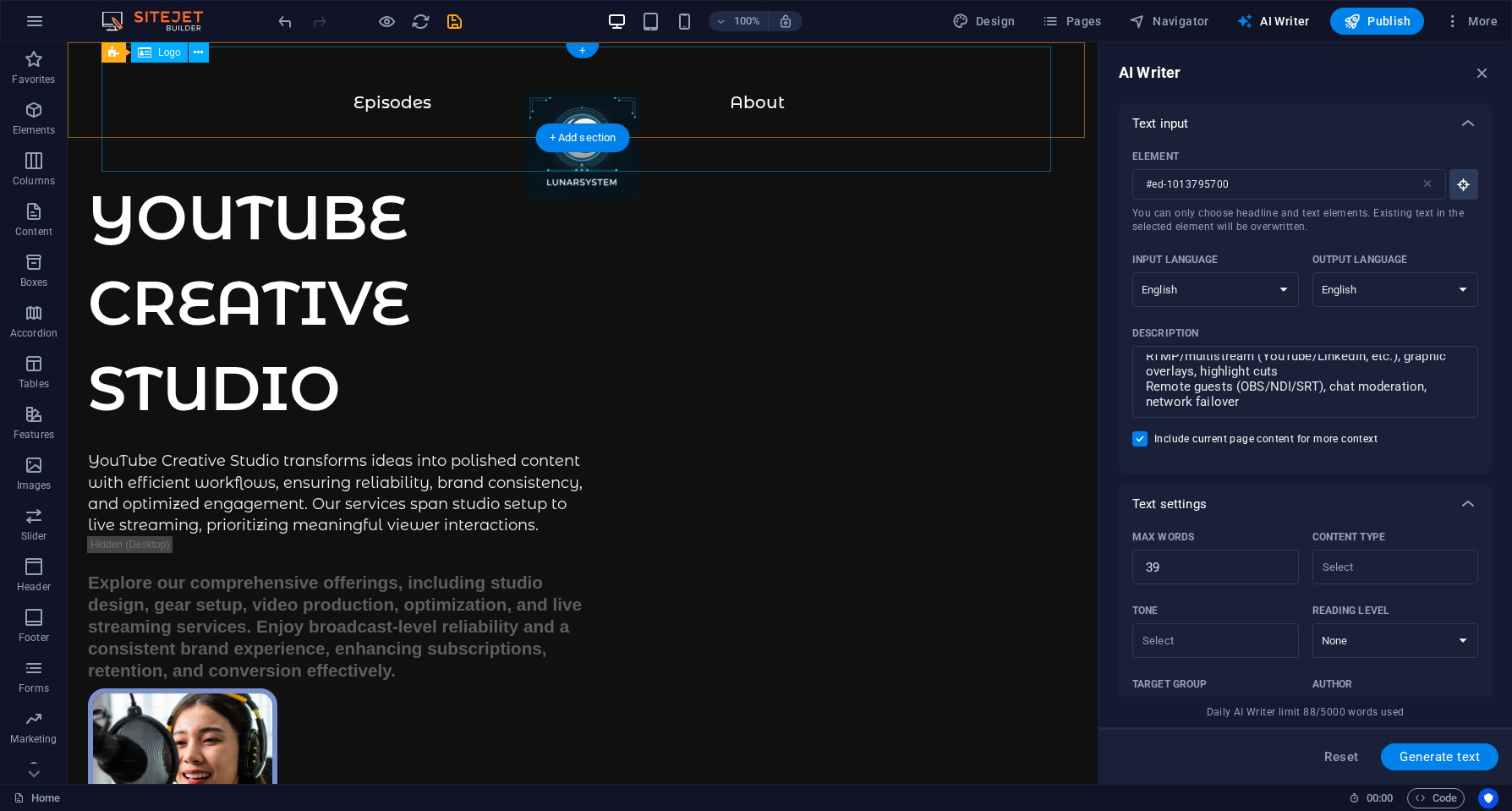
click at [589, 93] on div at bounding box center [582, 155] width 962 height 125
click at [581, 93] on div at bounding box center [582, 155] width 962 height 125
select select "px"
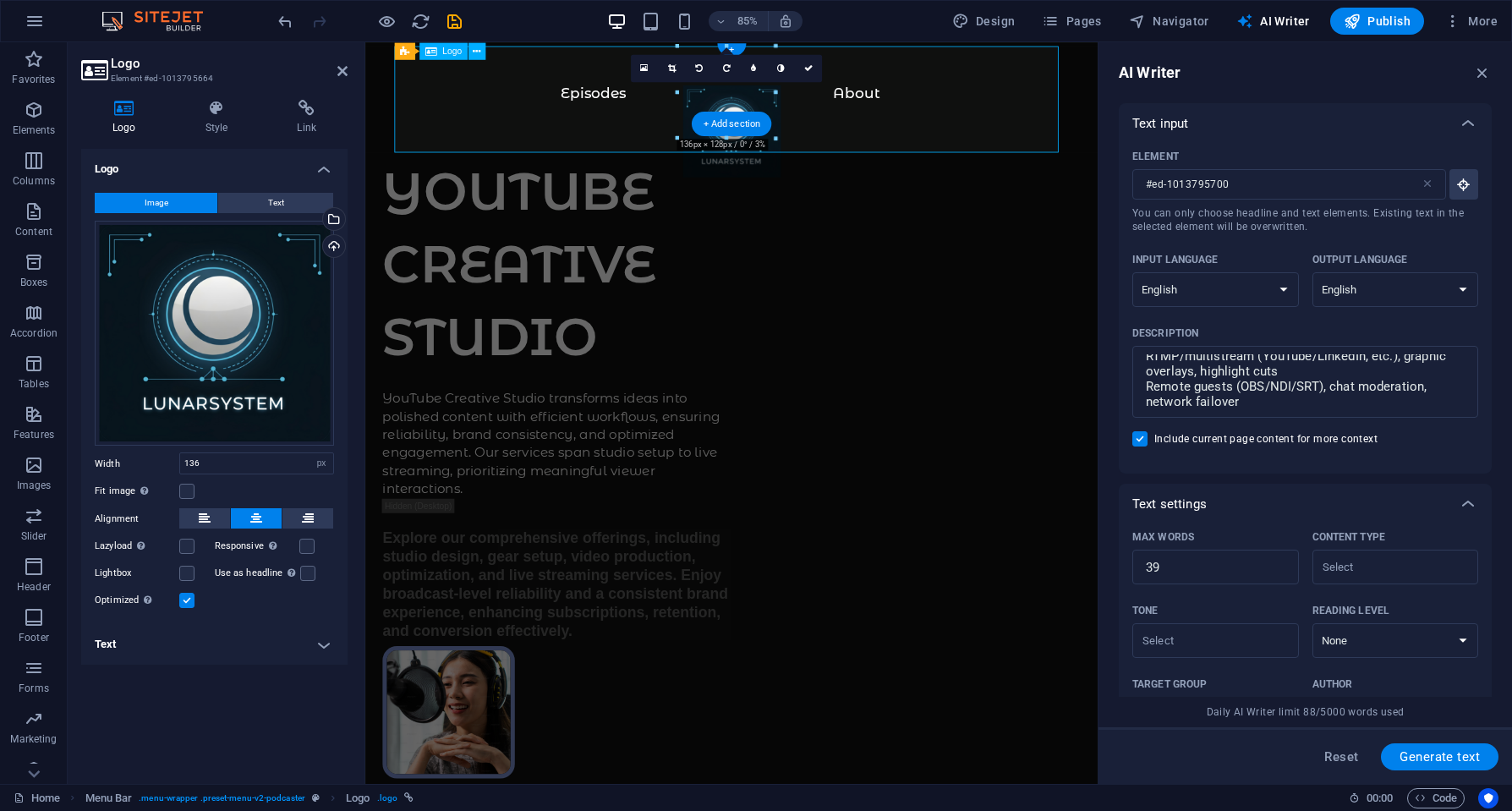
click at [806, 106] on div at bounding box center [796, 155] width 794 height 125
click at [1486, 75] on icon "button" at bounding box center [1482, 73] width 19 height 19
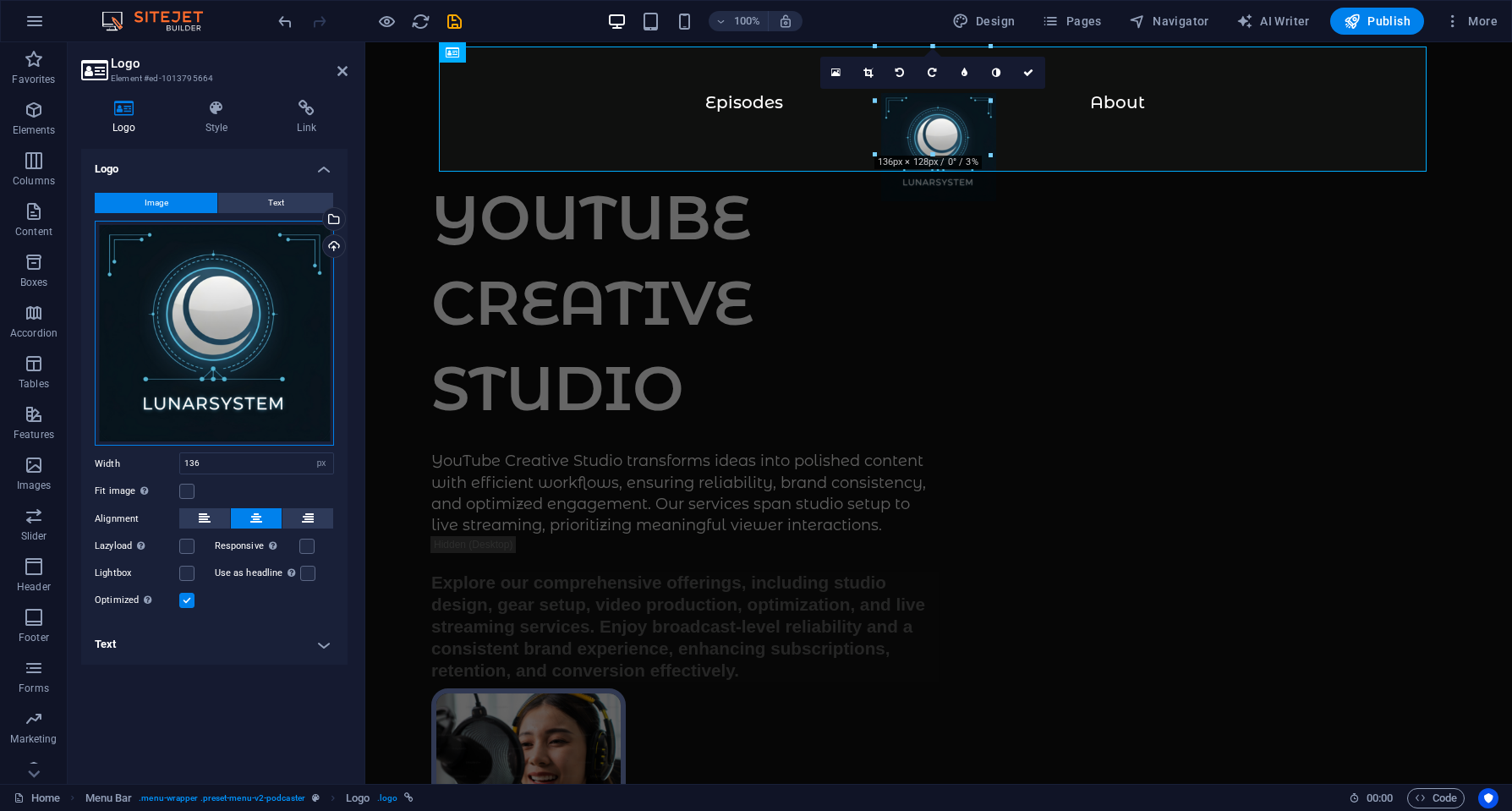
drag, startPoint x: 225, startPoint y: 380, endPoint x: 271, endPoint y: 318, distance: 77.2
click at [271, 318] on div "Drag files here, click to choose files or select files from Files or our free s…" at bounding box center [214, 333] width 239 height 226
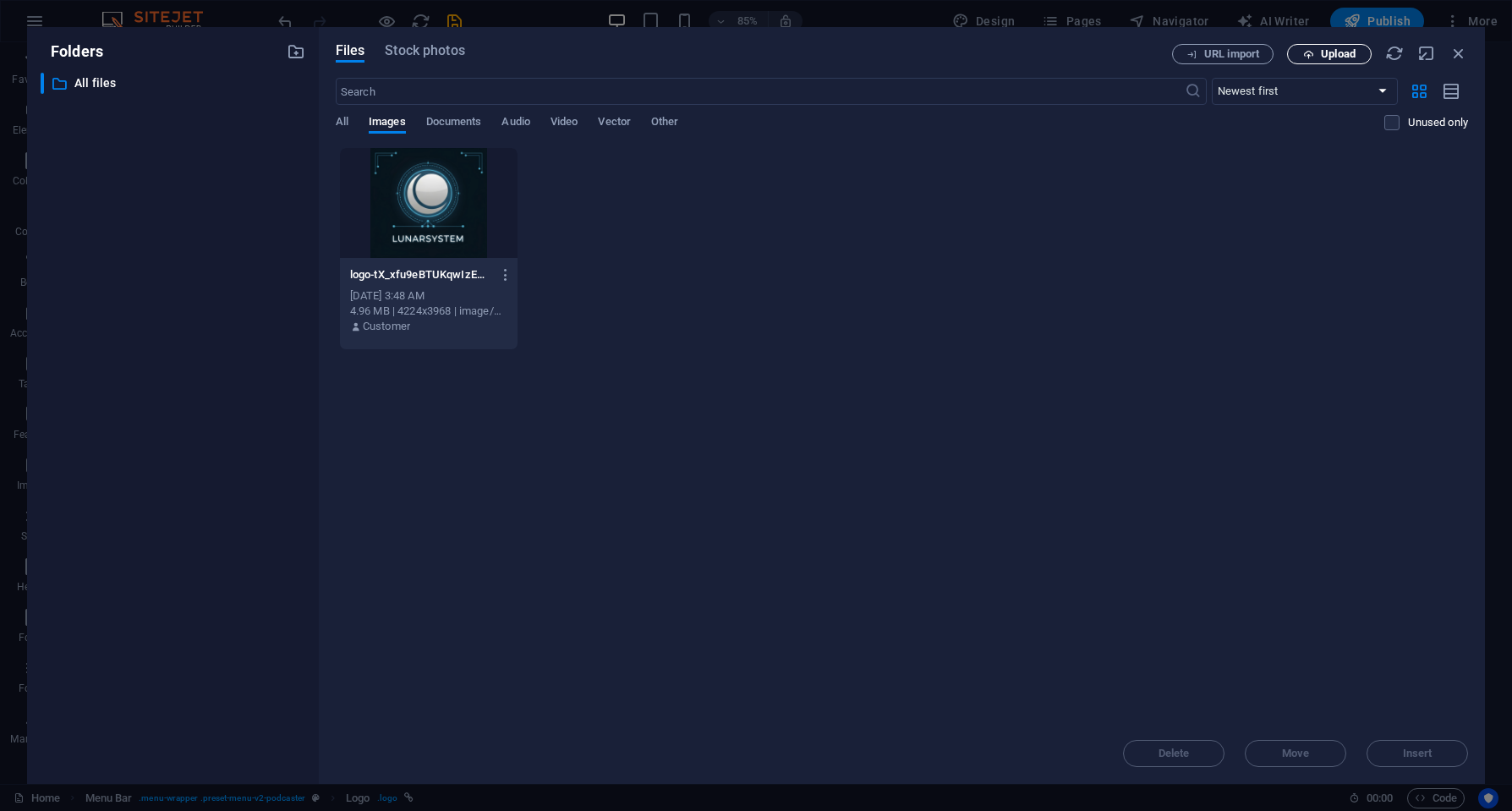
click at [1321, 57] on span "Upload" at bounding box center [1338, 54] width 35 height 10
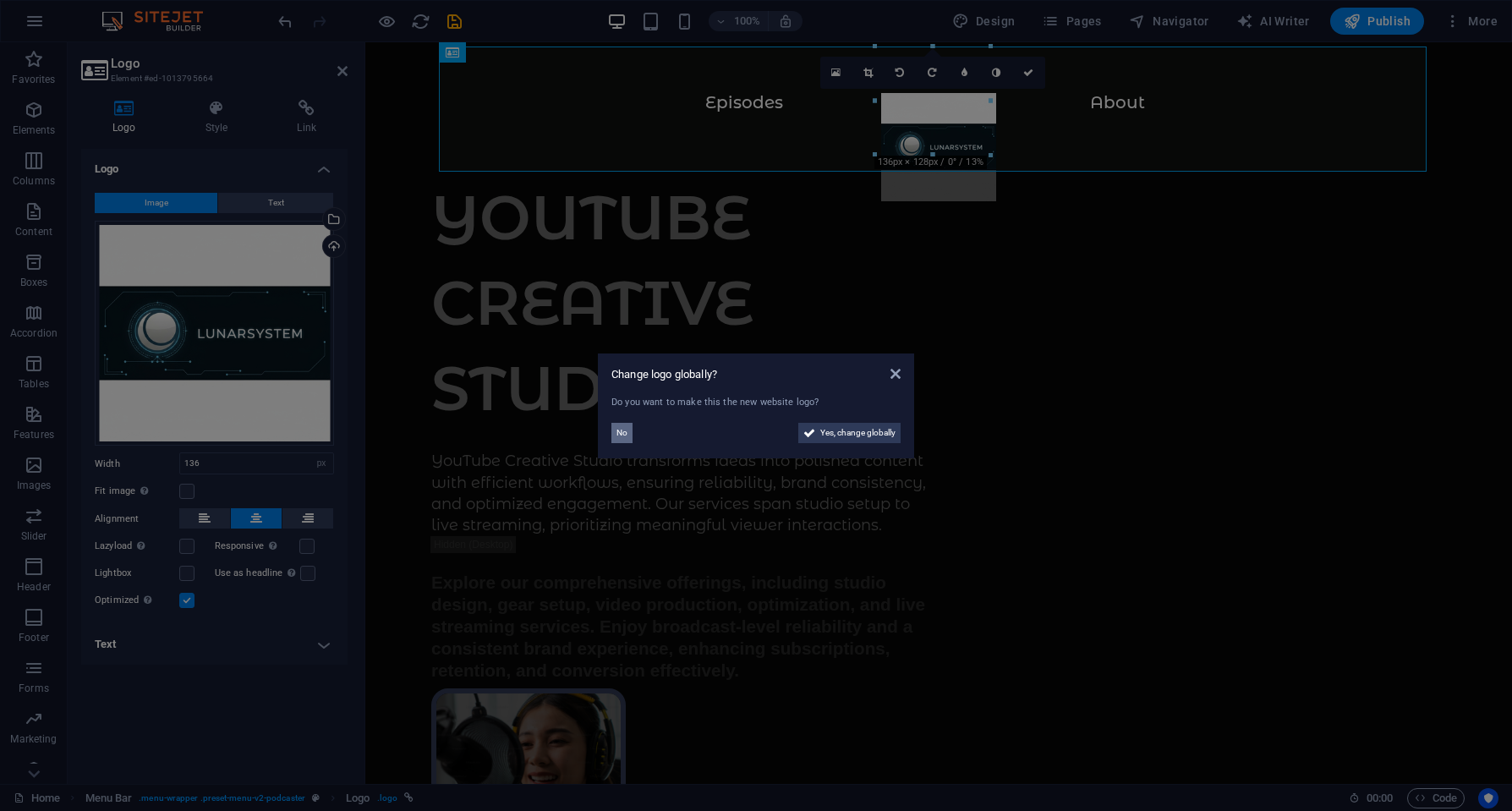
click at [623, 434] on span "No" at bounding box center [622, 433] width 11 height 20
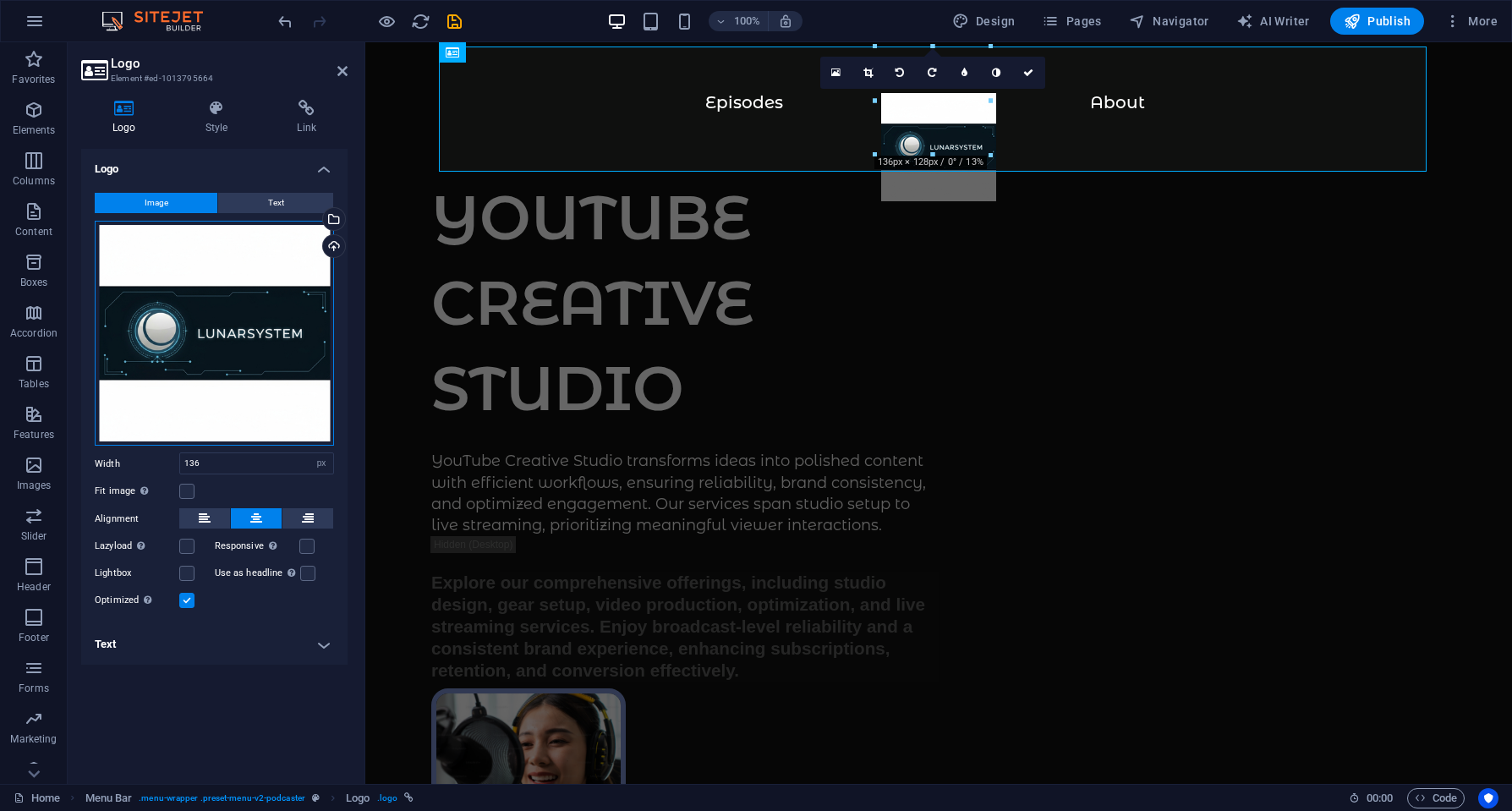
click at [188, 292] on div "Drag files here, click to choose files or select files from Files or our free s…" at bounding box center [214, 333] width 239 height 226
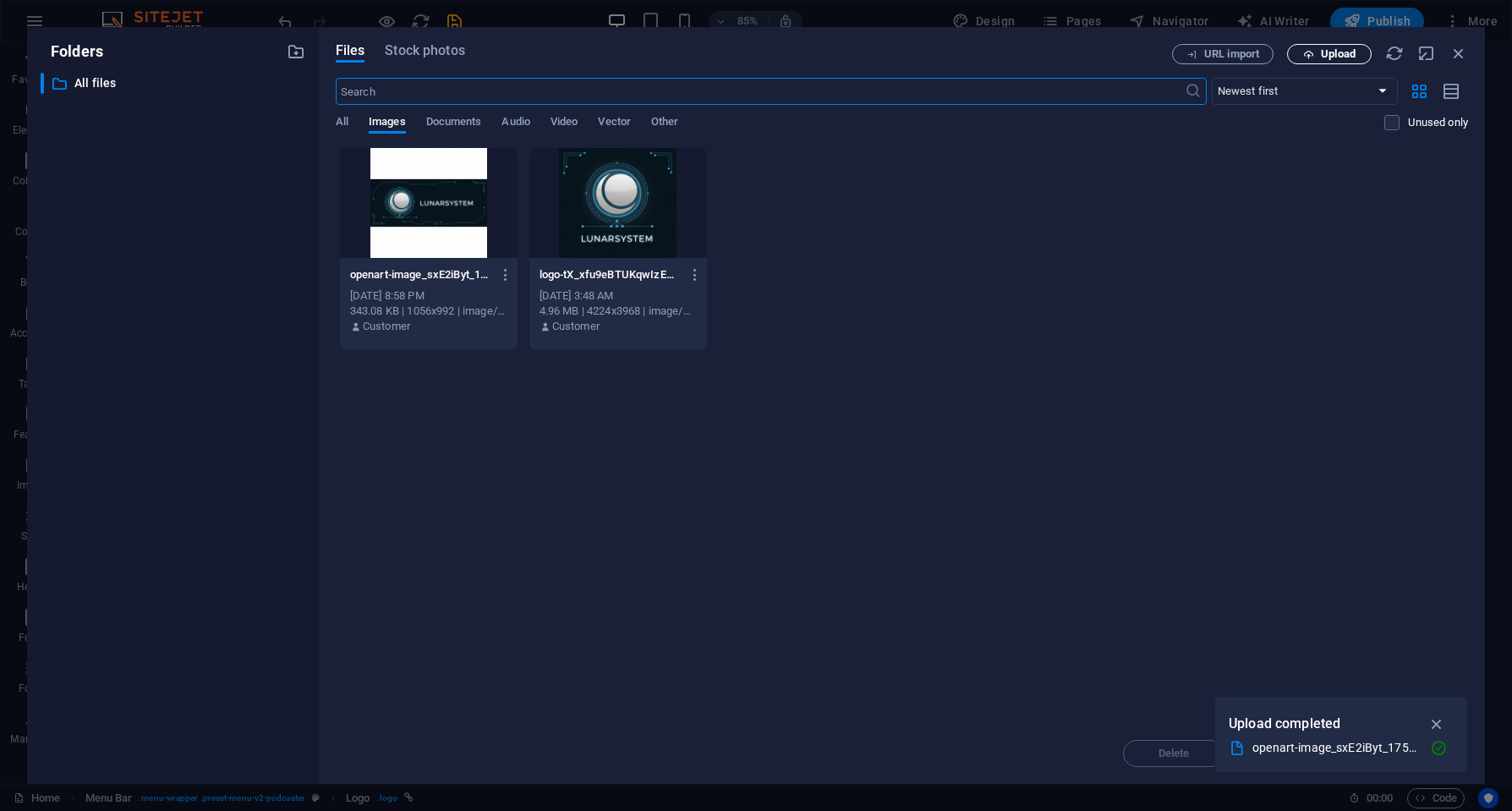
click at [1314, 49] on span "Upload" at bounding box center [1329, 54] width 69 height 11
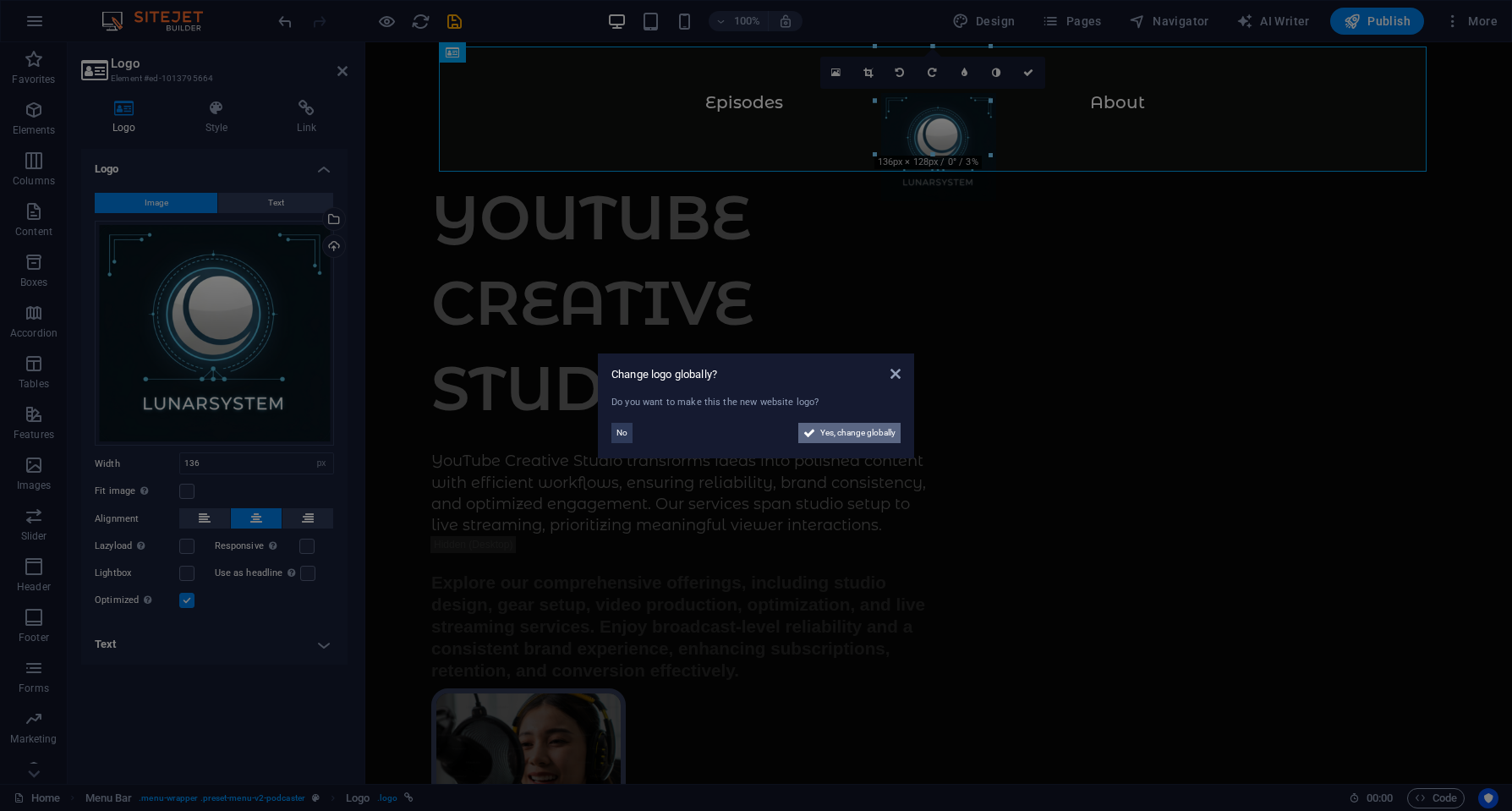
click at [826, 438] on span "Yes, change globally" at bounding box center [858, 433] width 75 height 20
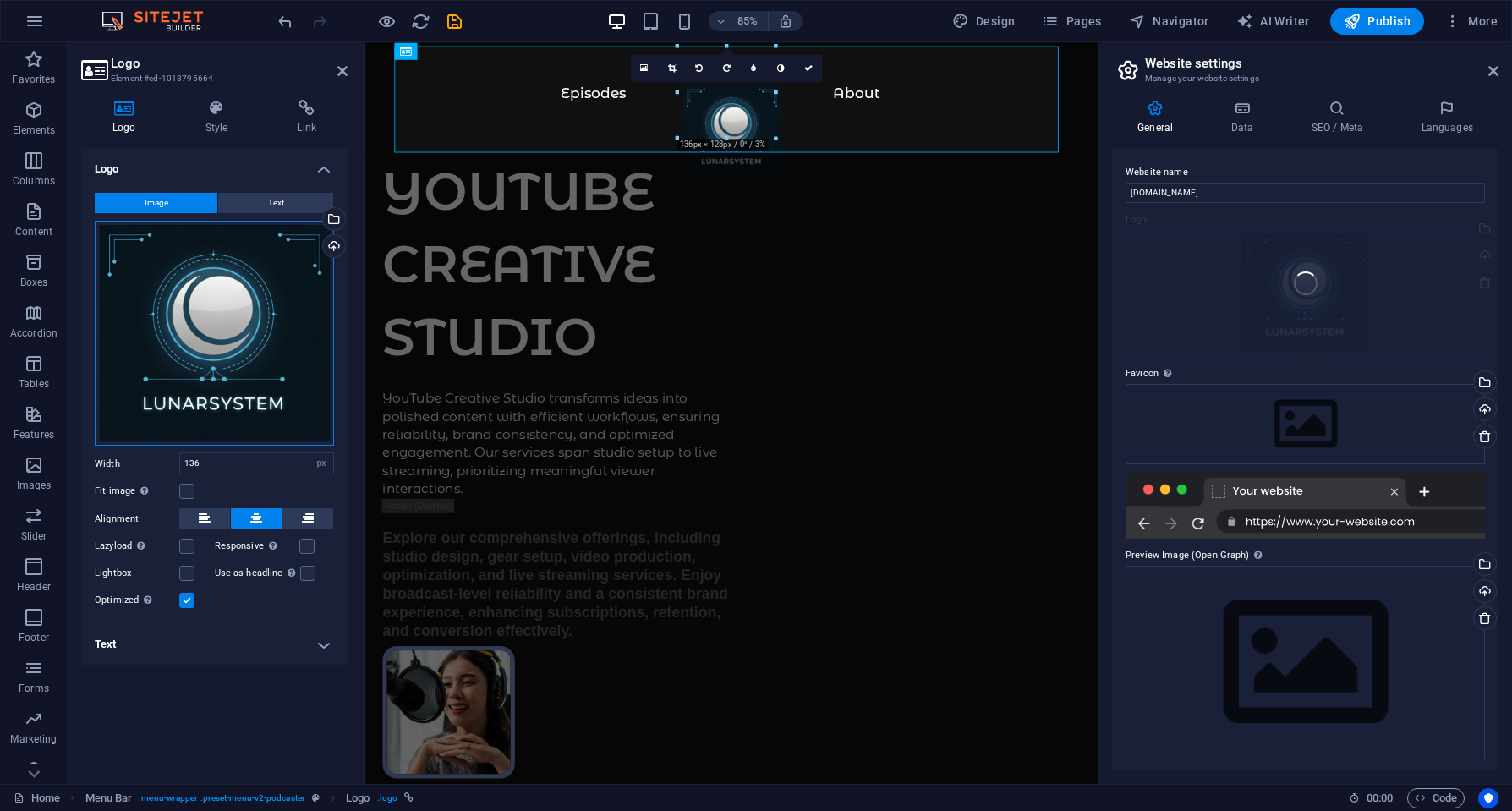
click at [234, 262] on div "Drag files here, click to choose files or select files from Files or our free s…" at bounding box center [214, 333] width 239 height 226
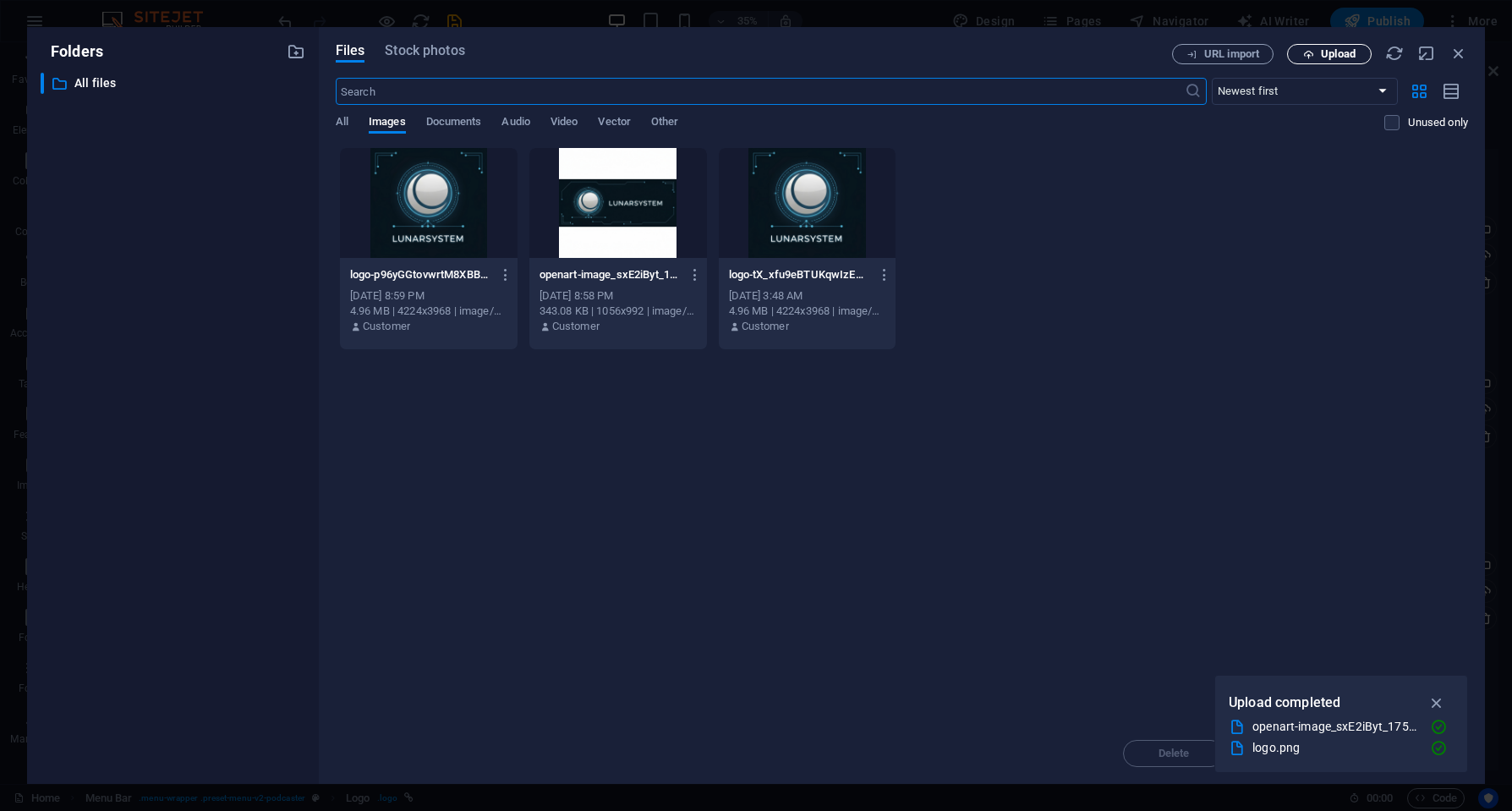
click at [1336, 56] on span "Upload" at bounding box center [1338, 54] width 35 height 10
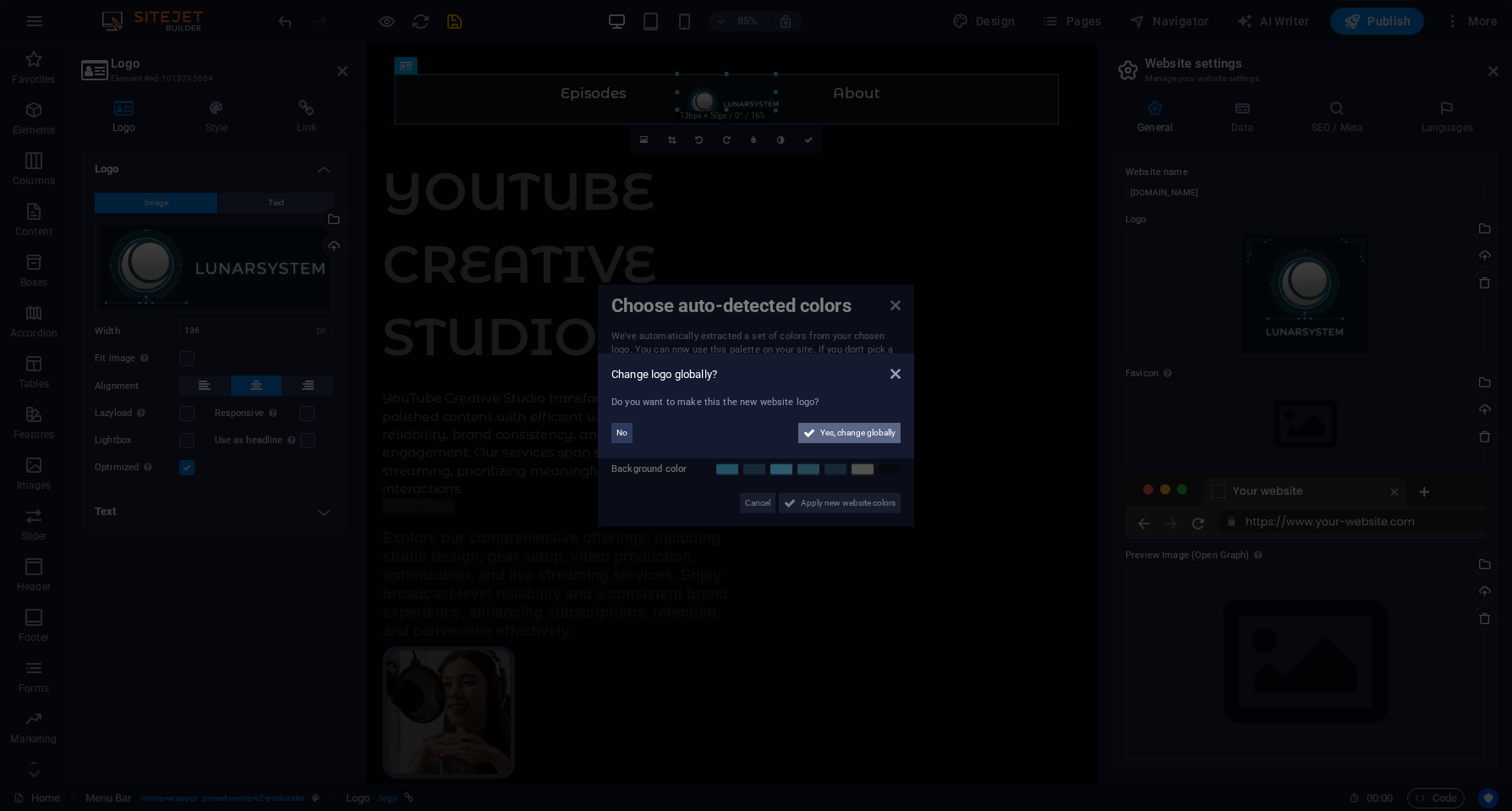
click at [842, 429] on span "Yes, change globally" at bounding box center [858, 433] width 75 height 20
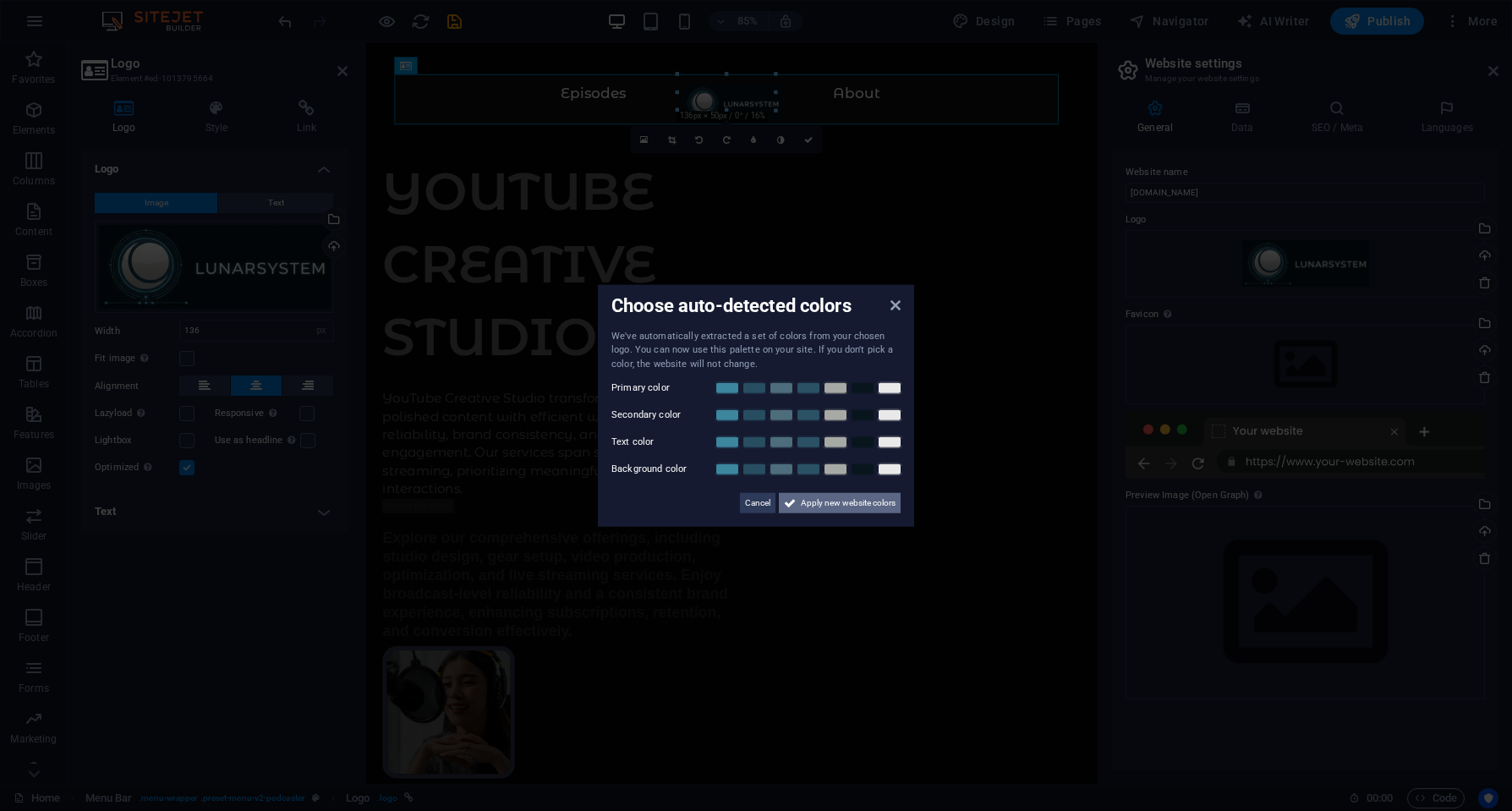
click at [856, 505] on span "Apply new website colors" at bounding box center [847, 503] width 94 height 20
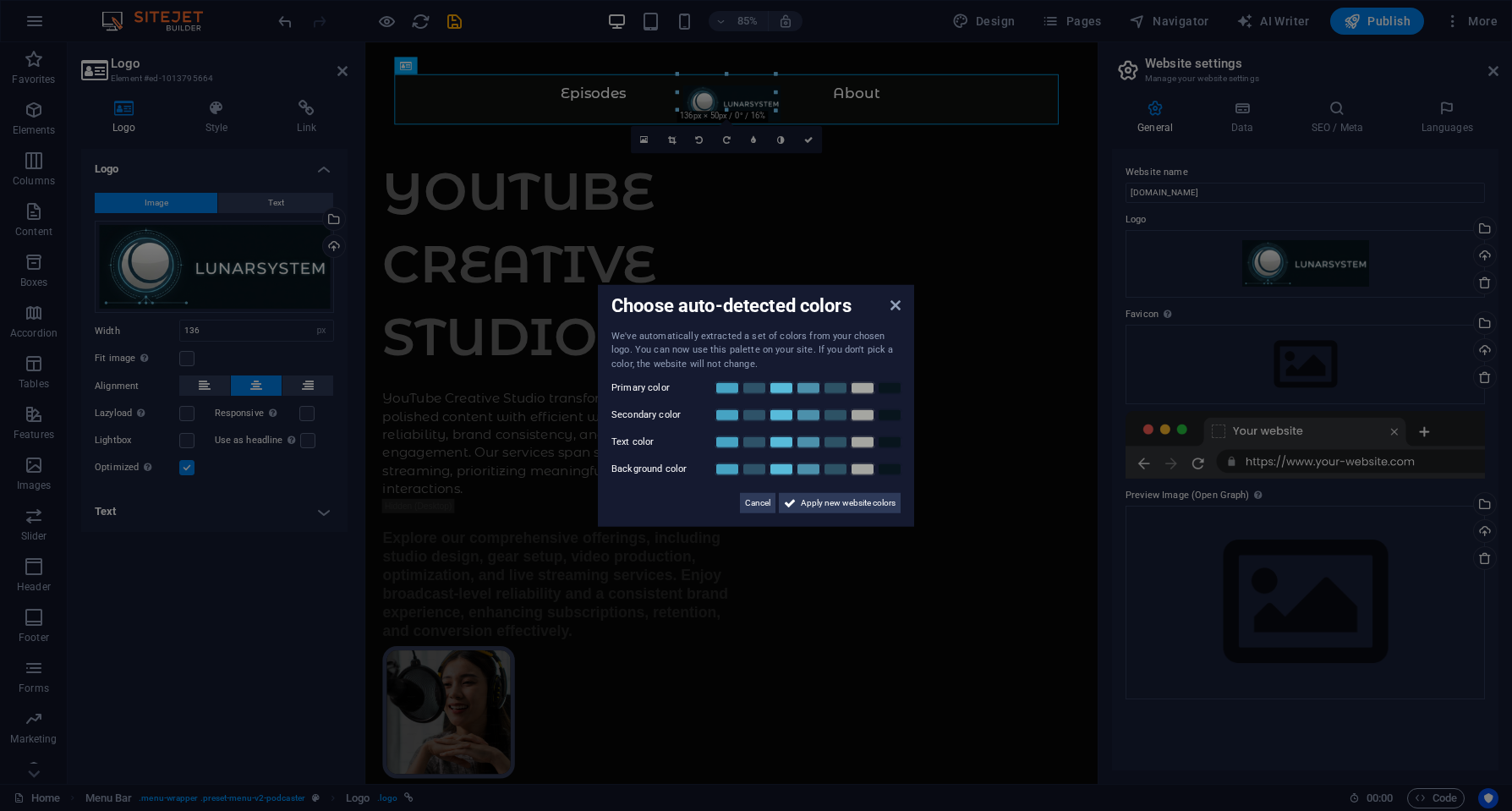
click at [656, 386] on label "Primary color" at bounding box center [662, 388] width 101 height 20
click at [859, 500] on span "Apply new website colors" at bounding box center [847, 503] width 94 height 20
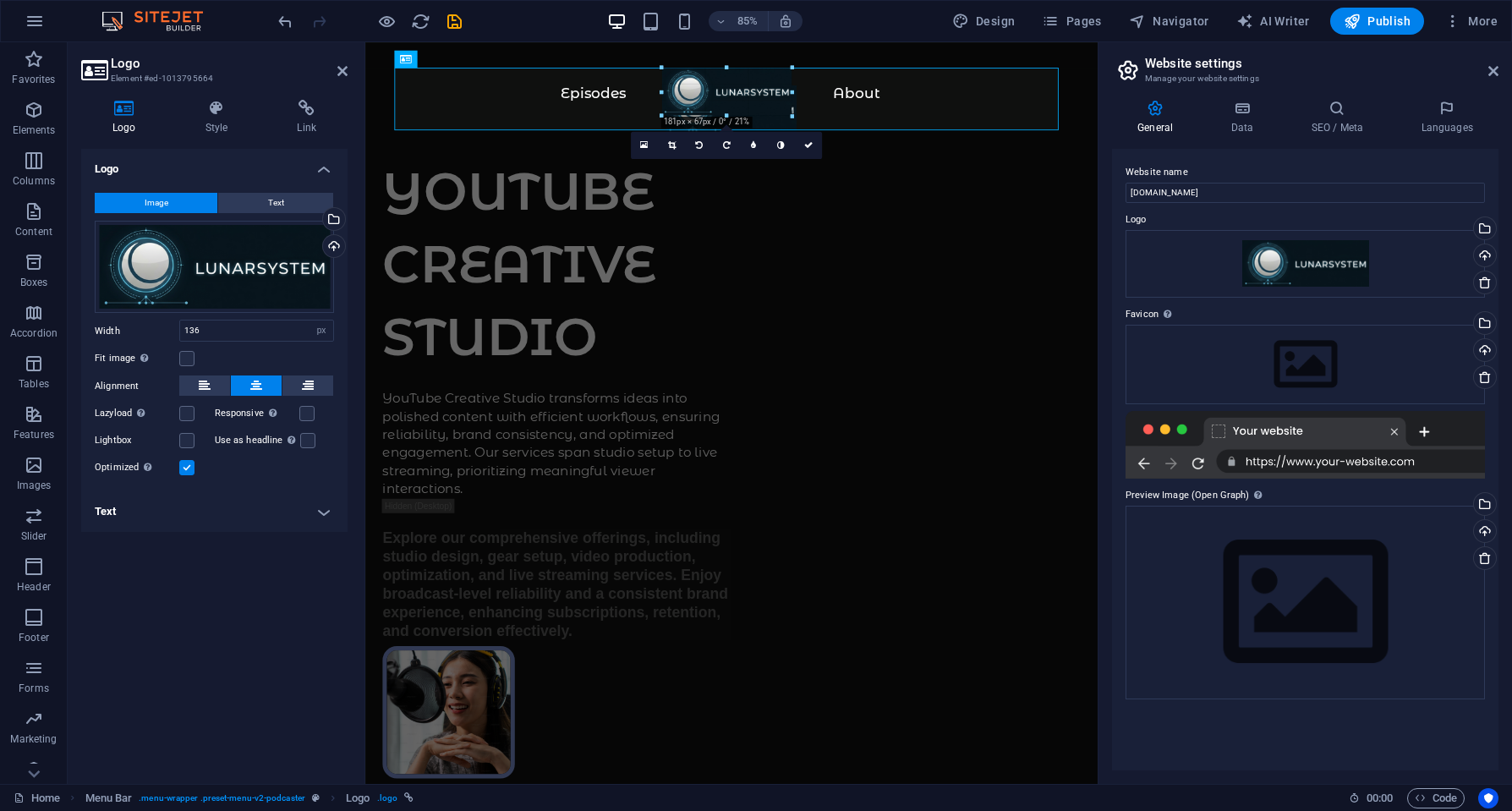
drag, startPoint x: 773, startPoint y: 89, endPoint x: 806, endPoint y: 91, distance: 33.1
type input "174"
click at [264, 263] on div "Drag files here, click to choose files or select files from Files or our free s…" at bounding box center [214, 266] width 239 height 93
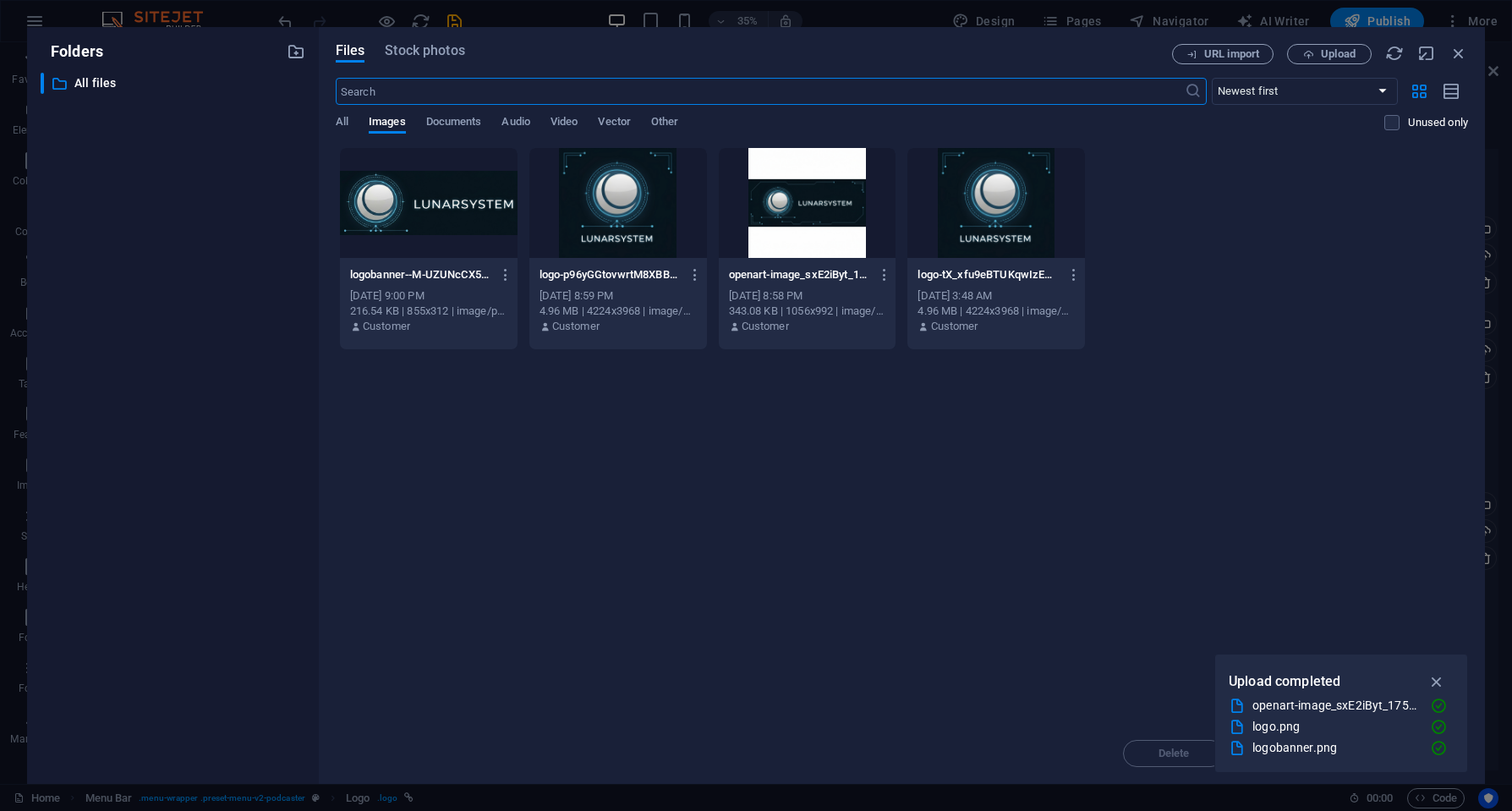
click at [454, 219] on div at bounding box center [429, 203] width 178 height 110
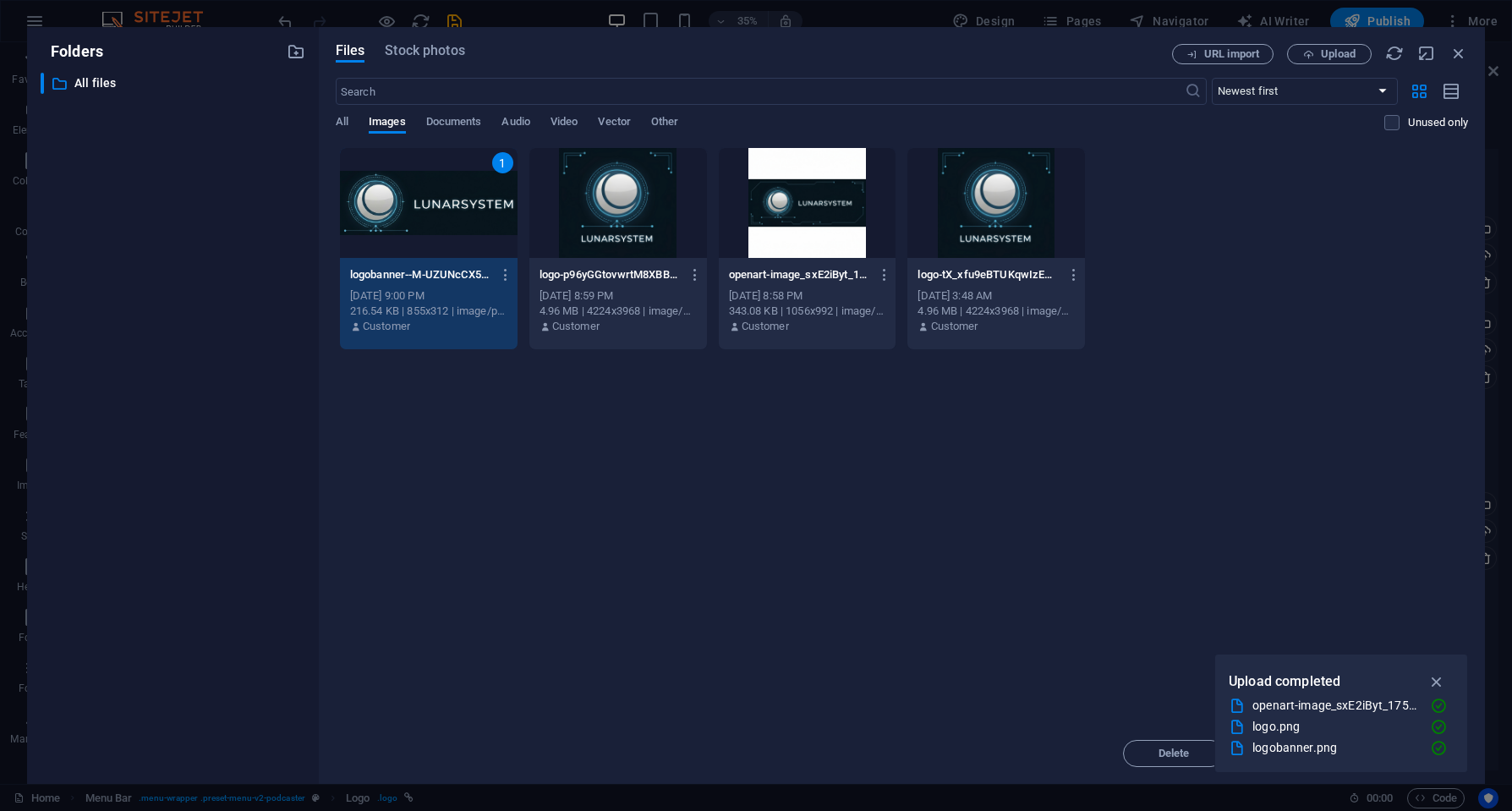
click at [466, 304] on div "216.54 KB | 855x312 | image/png" at bounding box center [428, 311] width 157 height 15
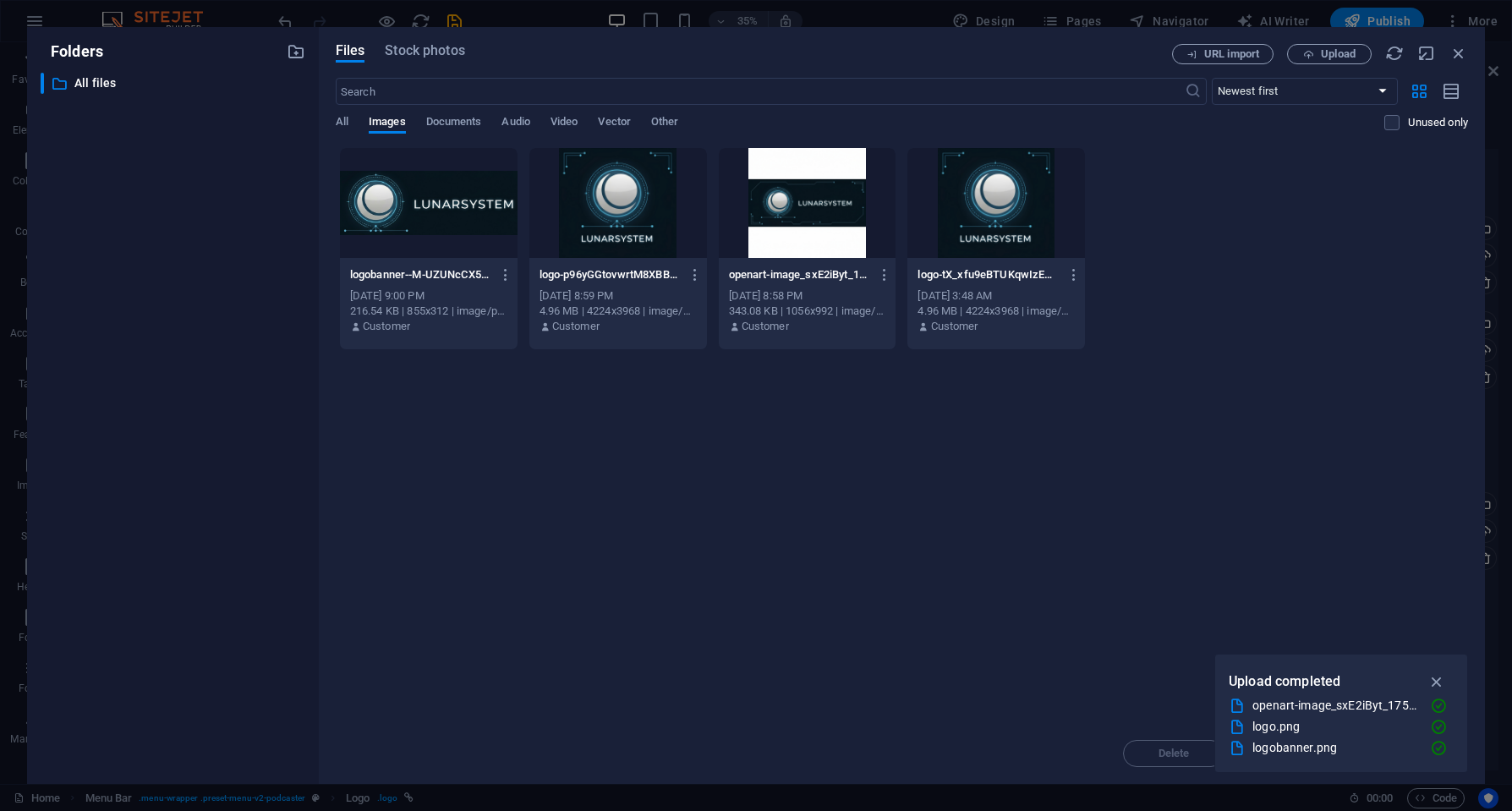
click at [466, 304] on div "216.54 KB | 855x312 | image/png" at bounding box center [428, 311] width 157 height 15
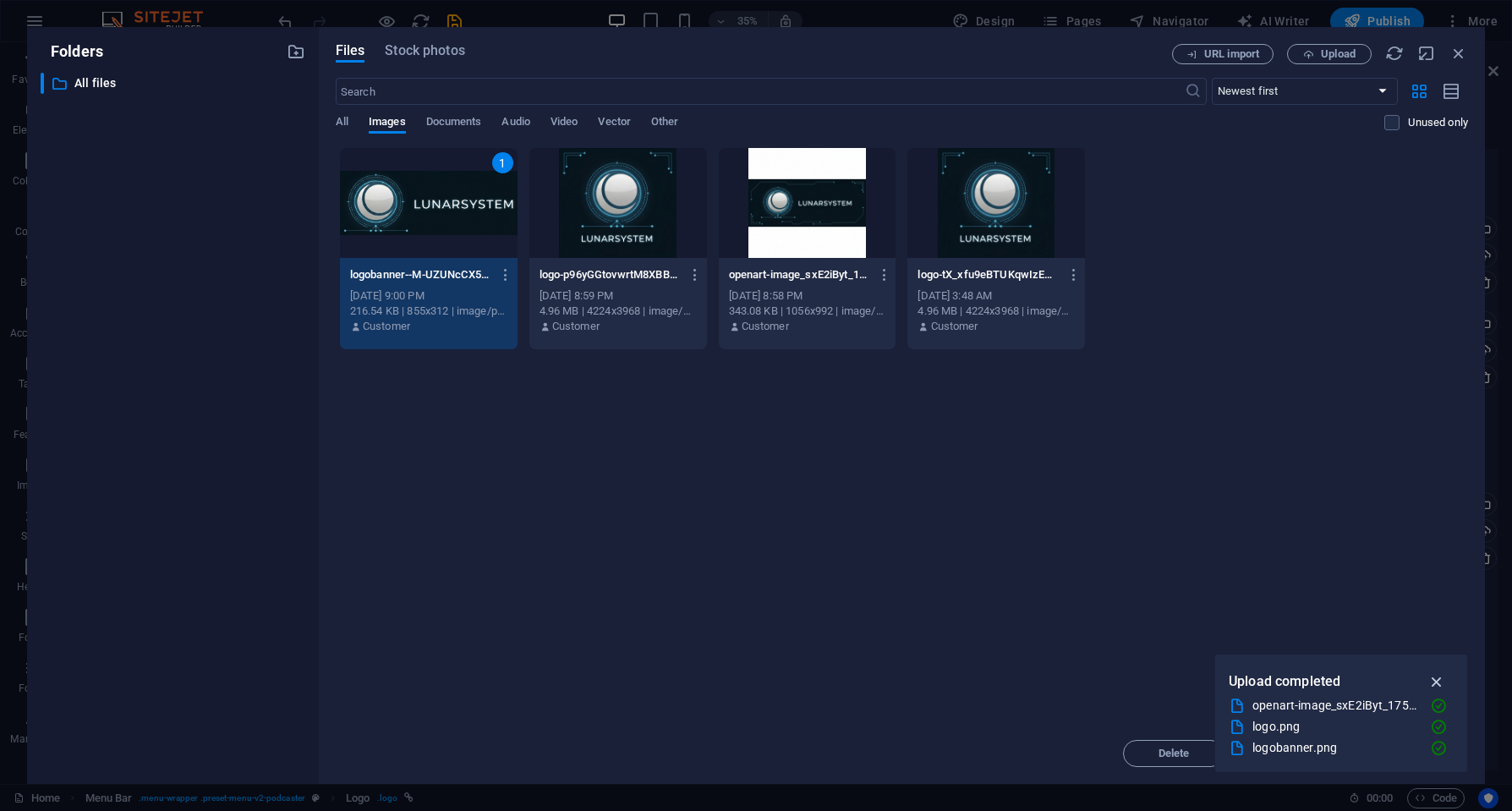
click at [1441, 677] on icon "button" at bounding box center [1437, 682] width 20 height 19
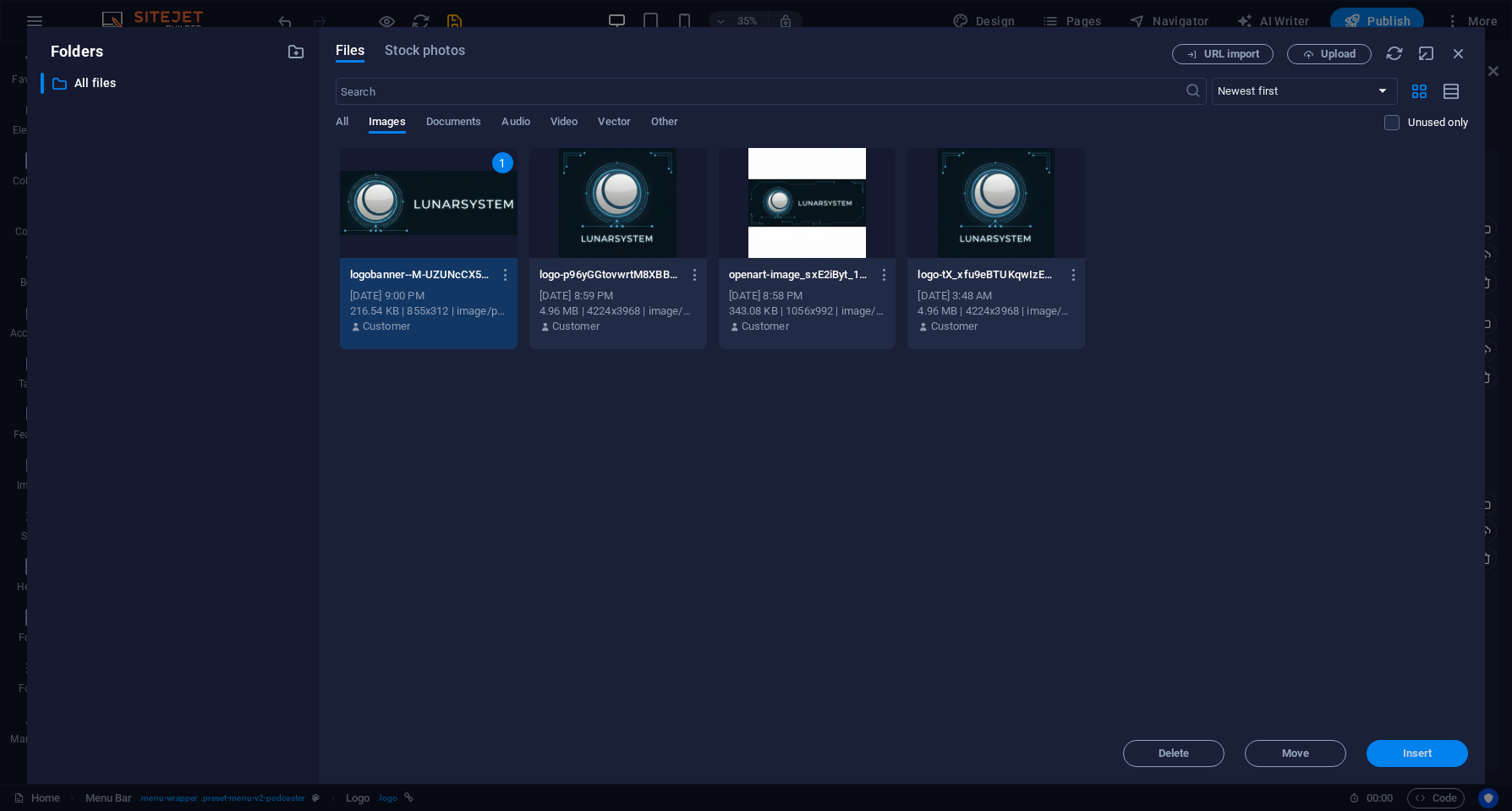
click at [1393, 747] on button "Insert" at bounding box center [1417, 754] width 101 height 27
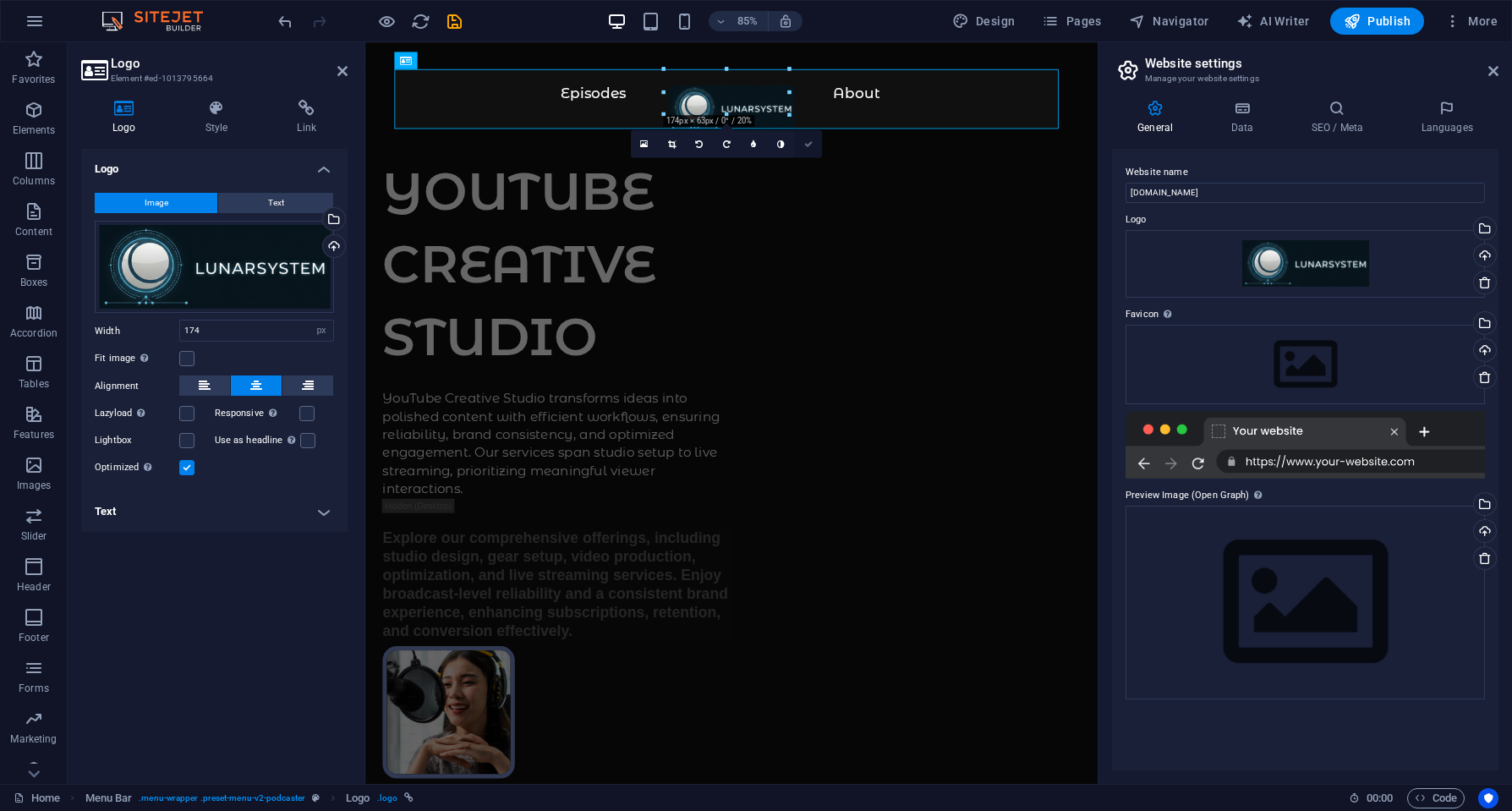
click at [812, 146] on icon at bounding box center [807, 144] width 9 height 9
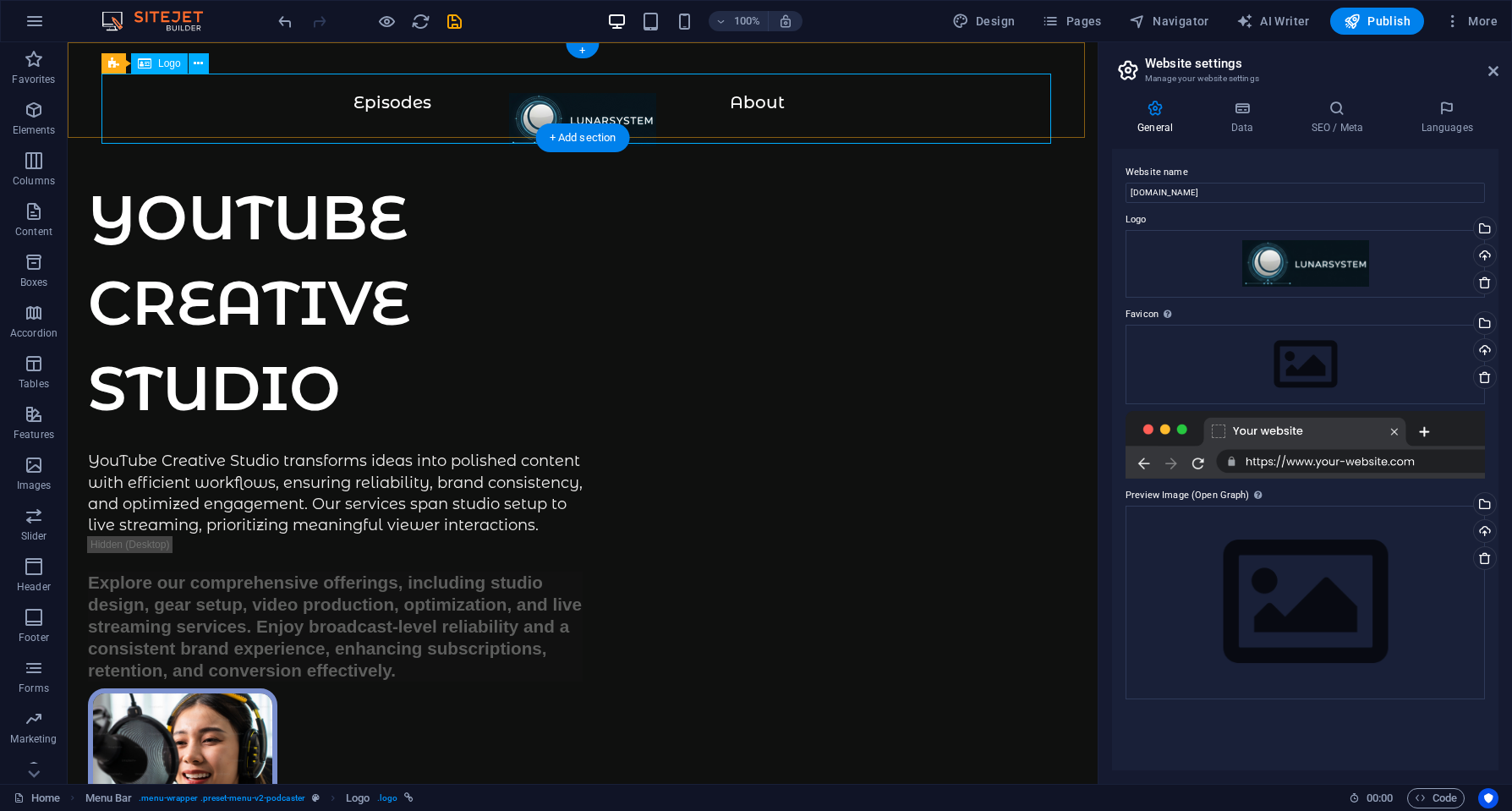
click at [591, 101] on div at bounding box center [582, 128] width 962 height 70
click at [602, 99] on div at bounding box center [582, 128] width 962 height 70
select select "px"
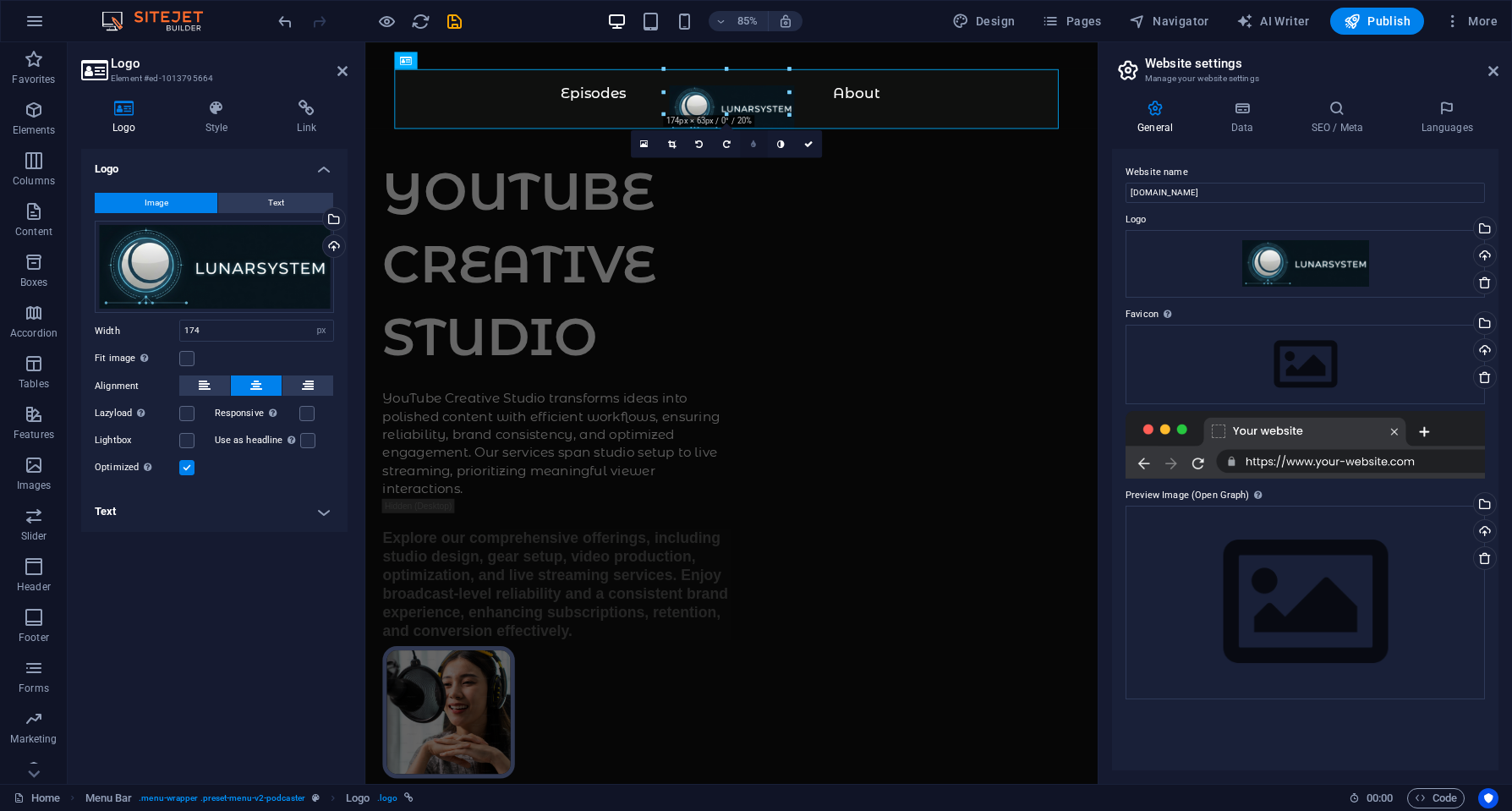
click at [749, 145] on link at bounding box center [754, 144] width 27 height 27
type input "4"
type input "5"
type input "6"
type input "5"
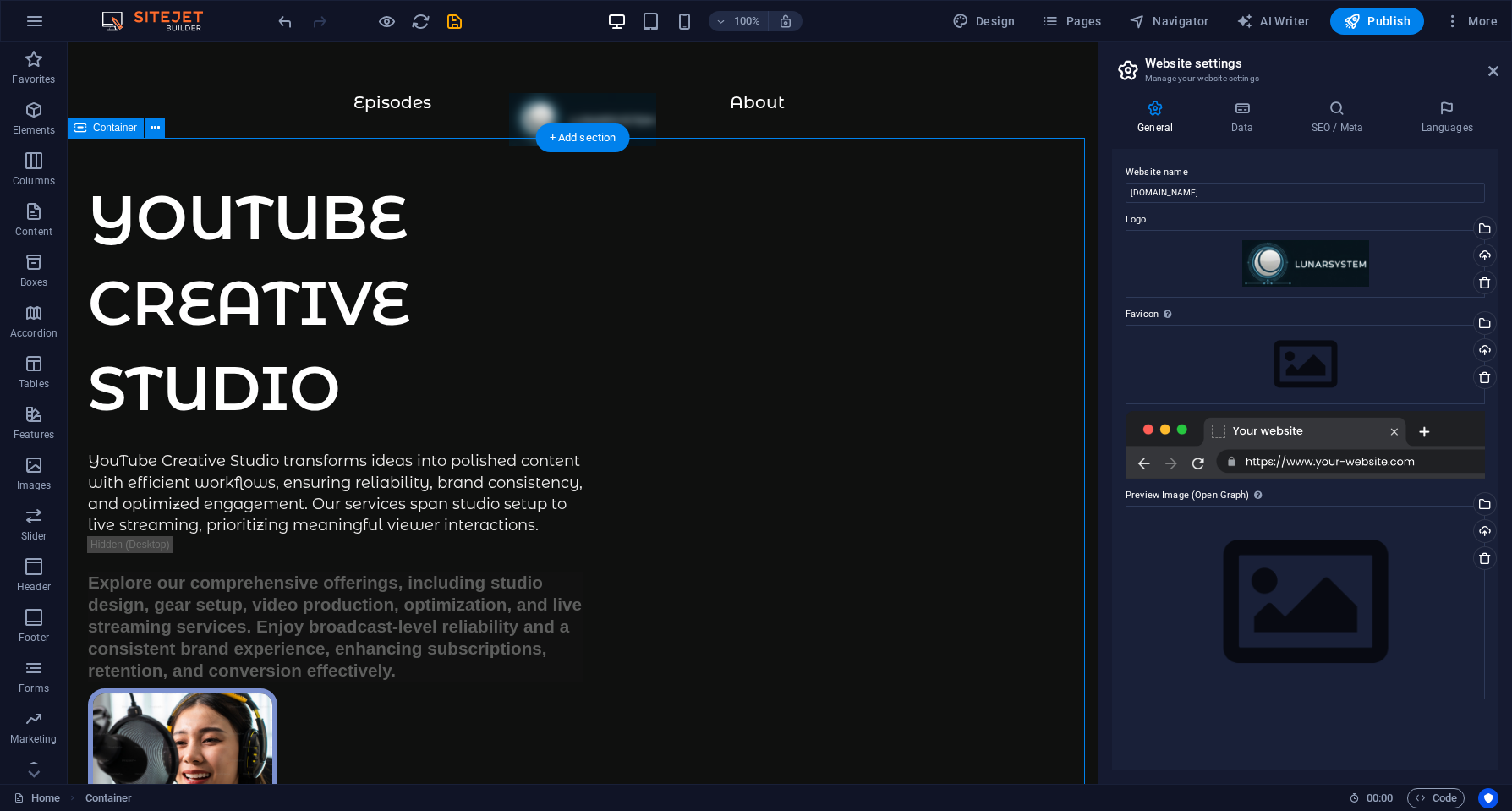
click at [575, 101] on div at bounding box center [582, 128] width 962 height 70
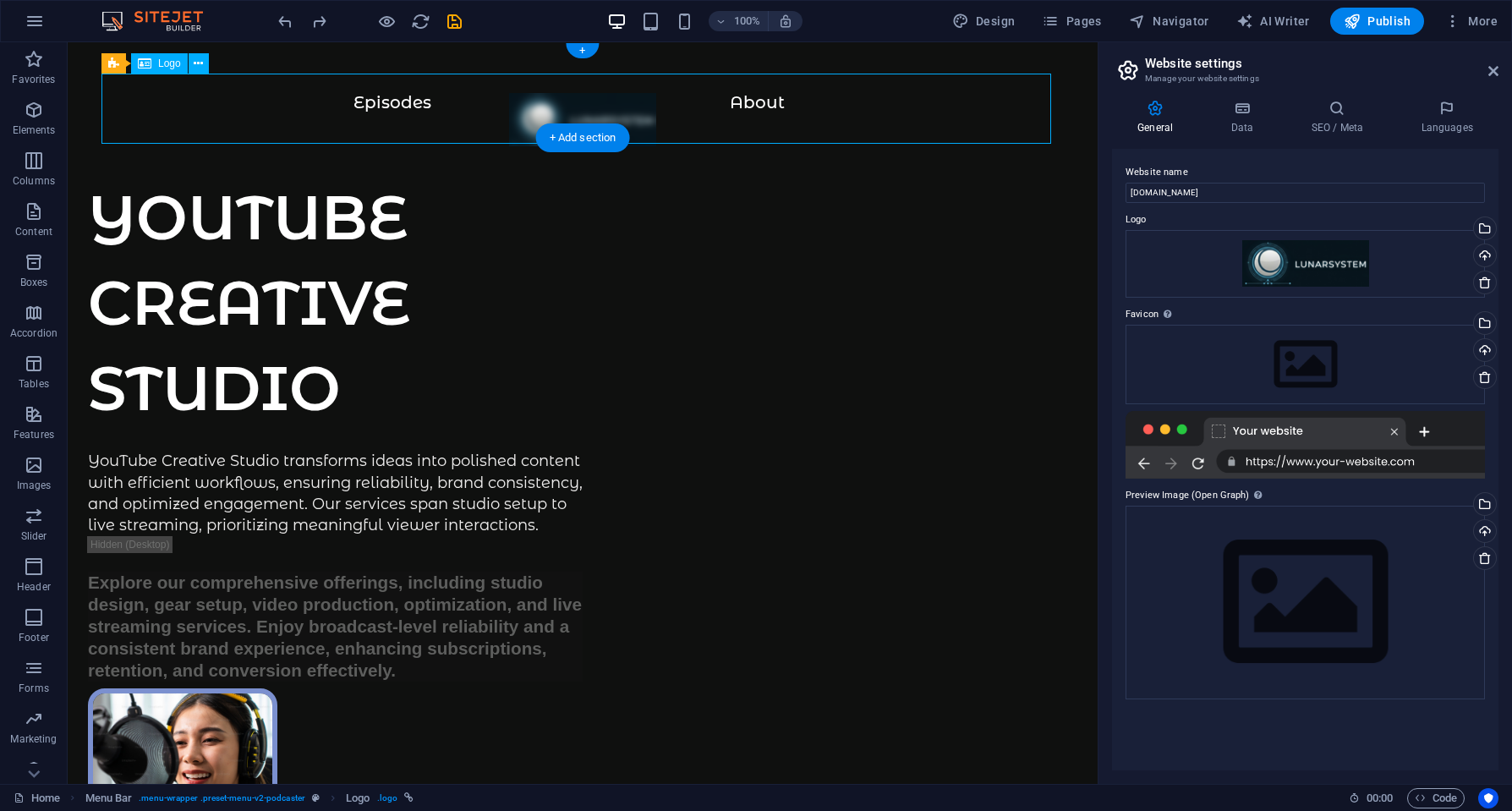
click at [575, 101] on div at bounding box center [582, 128] width 962 height 70
select select "px"
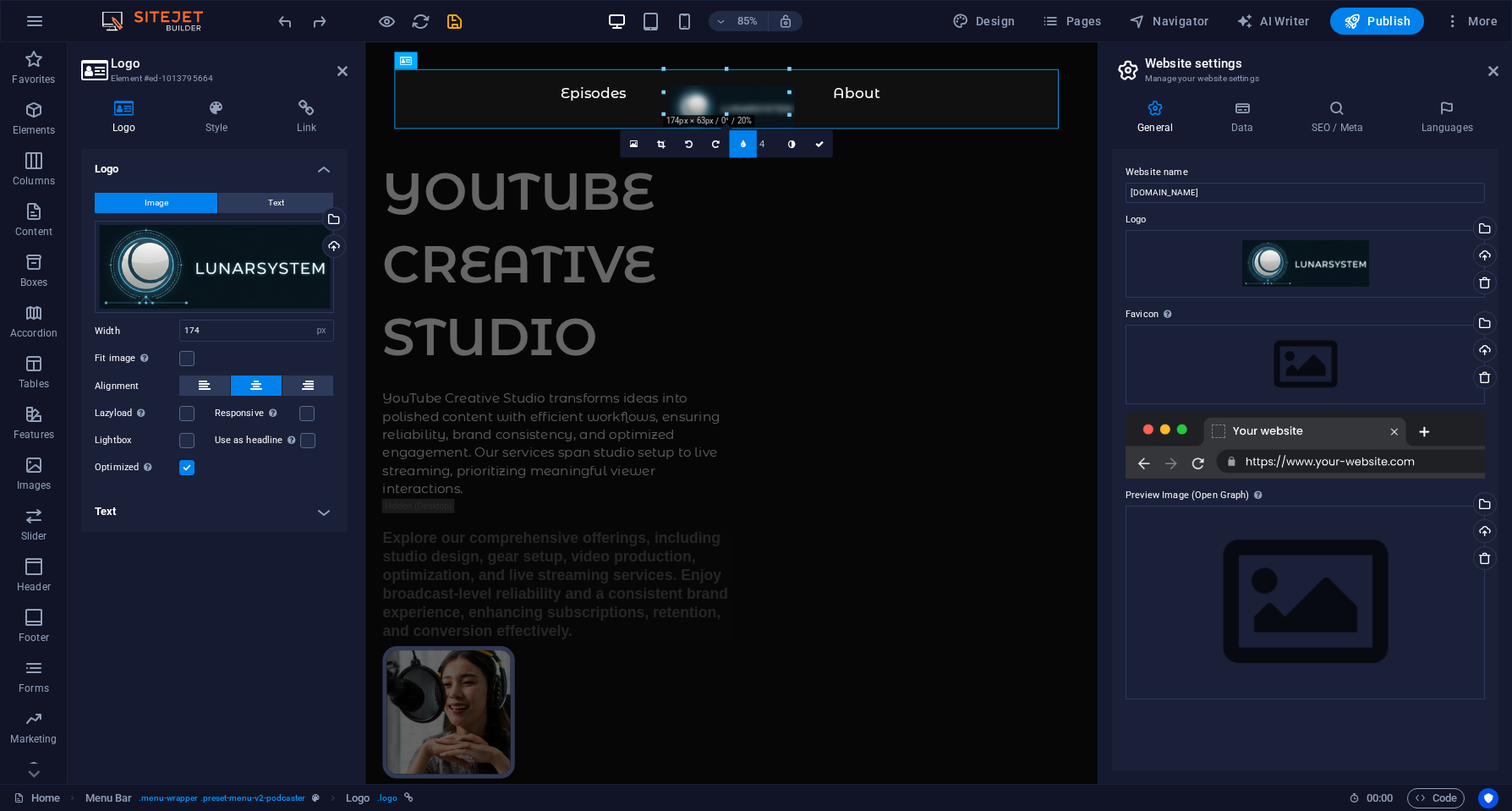
click at [741, 144] on icon at bounding box center [743, 144] width 5 height 9
click at [781, 150] on link at bounding box center [780, 144] width 27 height 27
click at [783, 139] on link at bounding box center [780, 144] width 27 height 27
click at [785, 145] on link at bounding box center [780, 144] width 27 height 27
click at [808, 142] on icon at bounding box center [807, 144] width 9 height 9
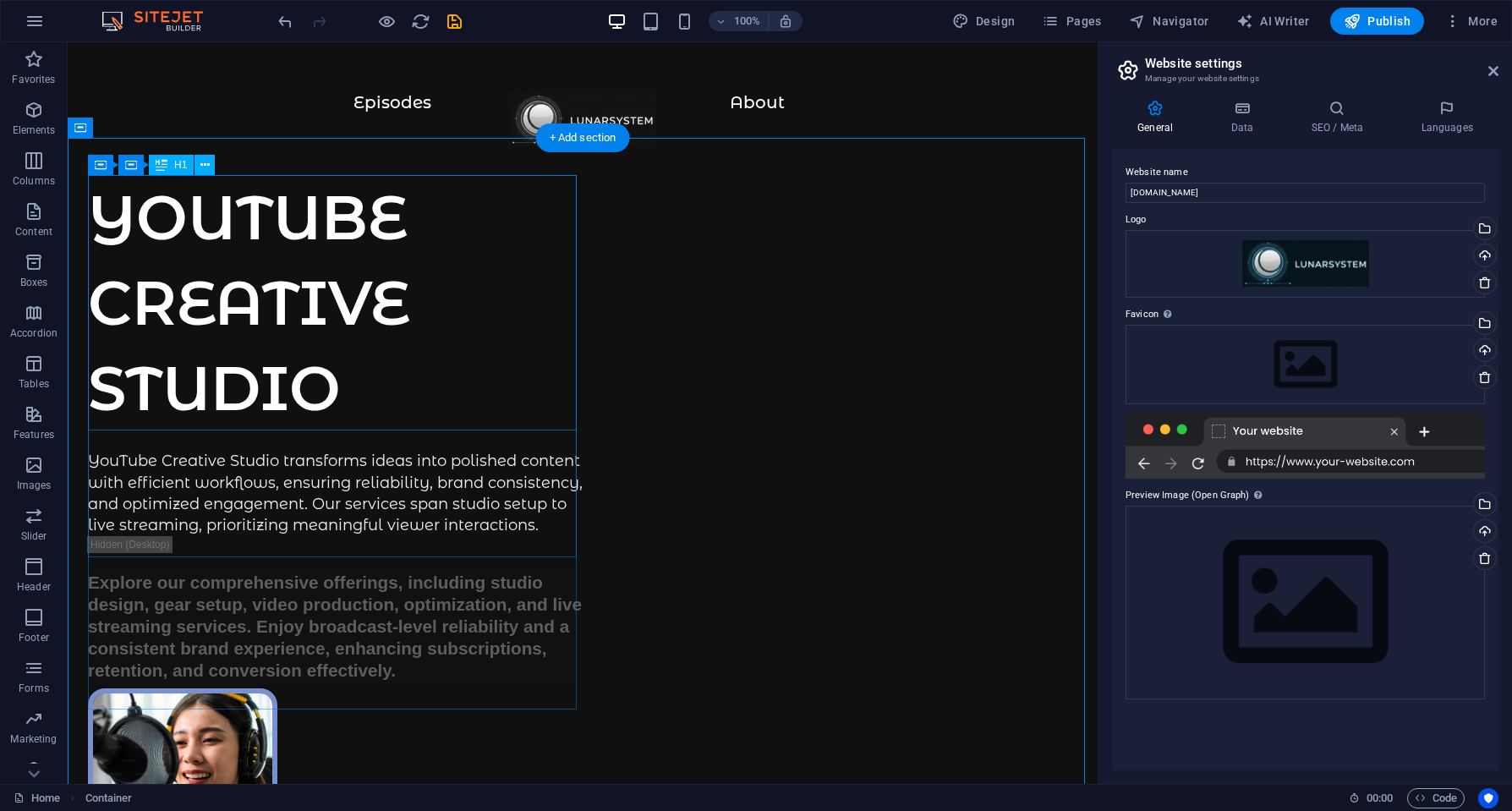
click at [334, 226] on div "YOUTUBE CREATIVE STUDIO" at bounding box center [334, 303] width 494 height 255
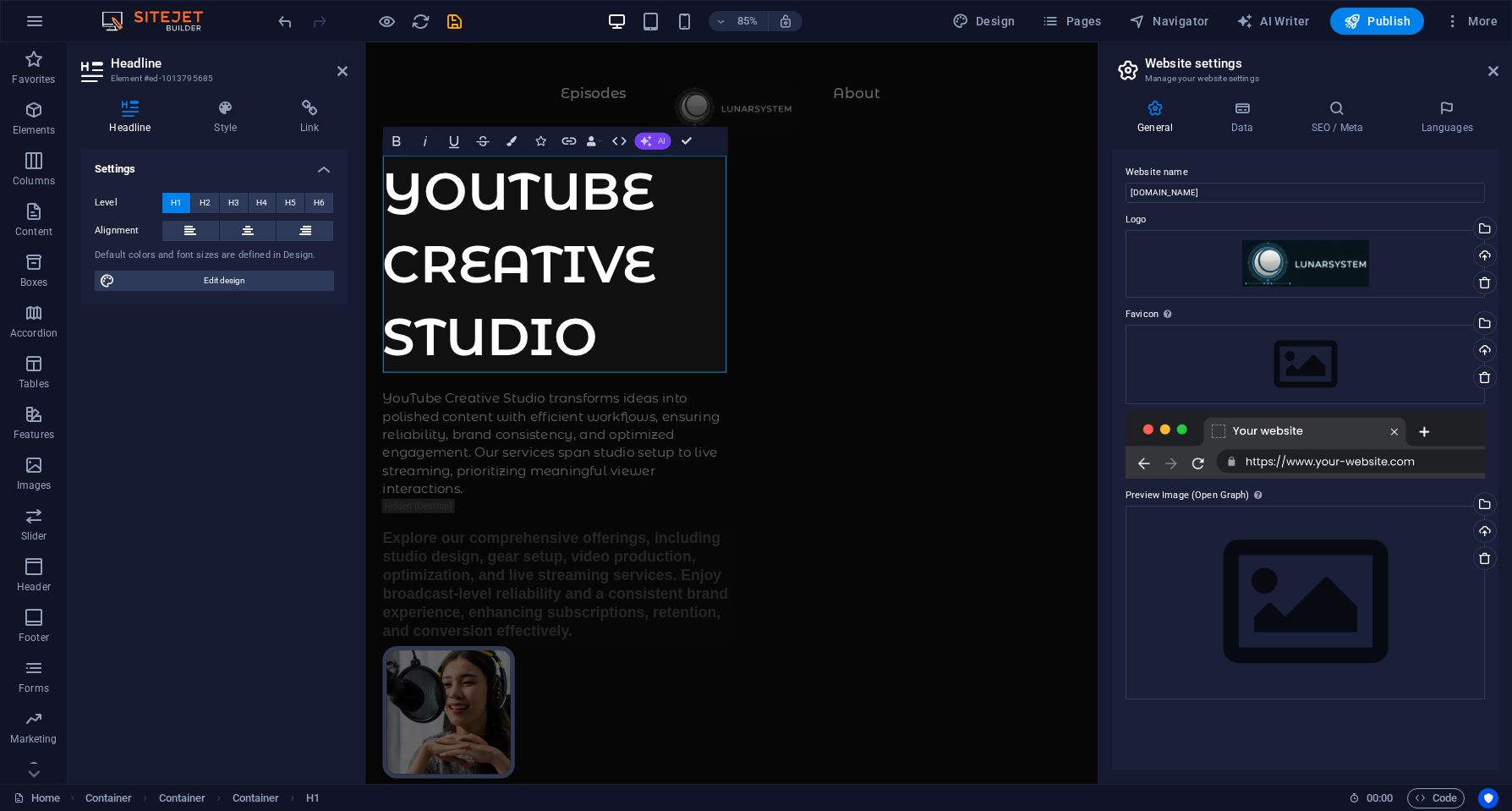
click at [649, 140] on icon "button" at bounding box center [646, 141] width 12 height 12
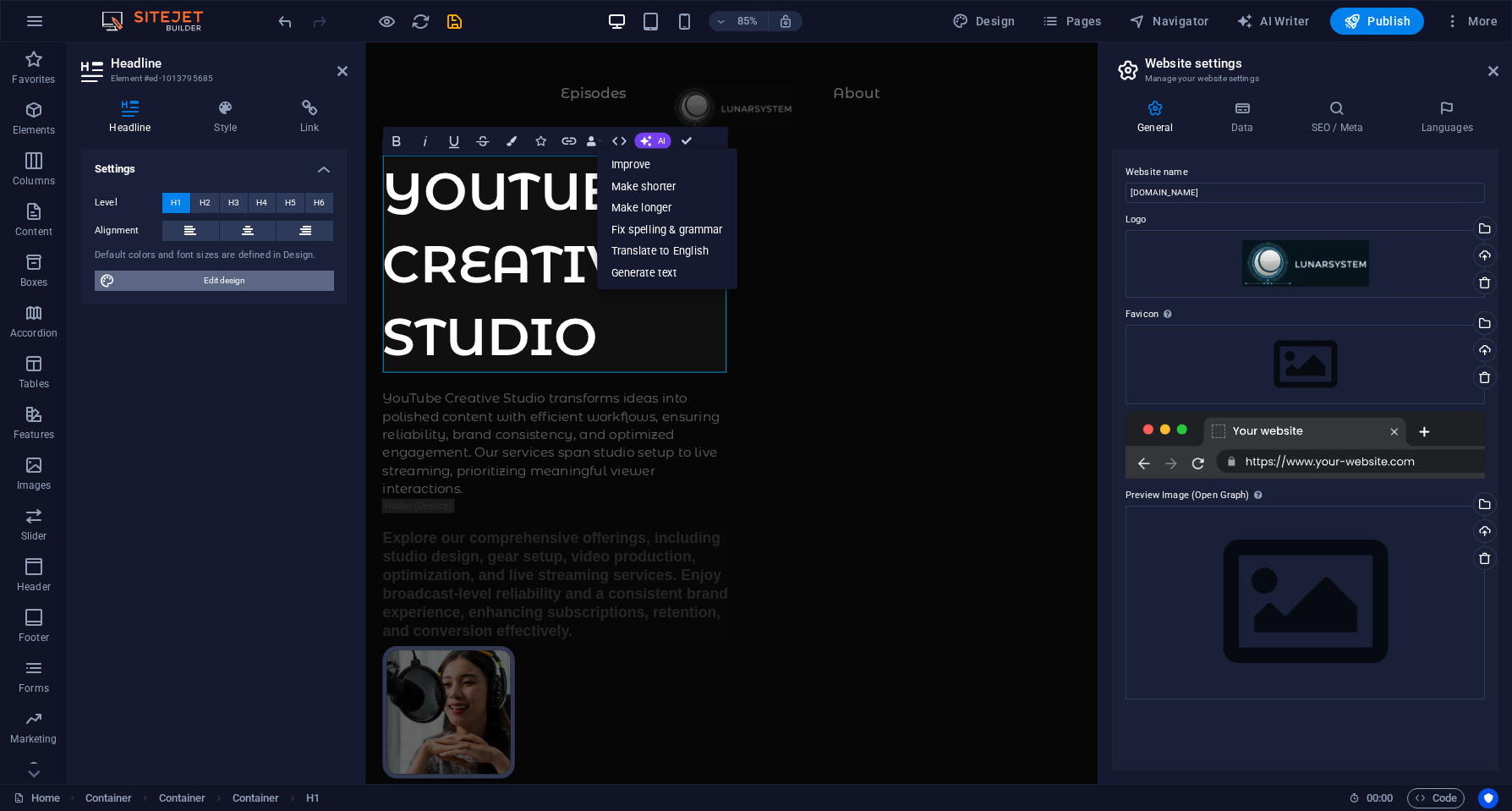
click at [209, 283] on span "Edit design" at bounding box center [224, 281] width 208 height 20
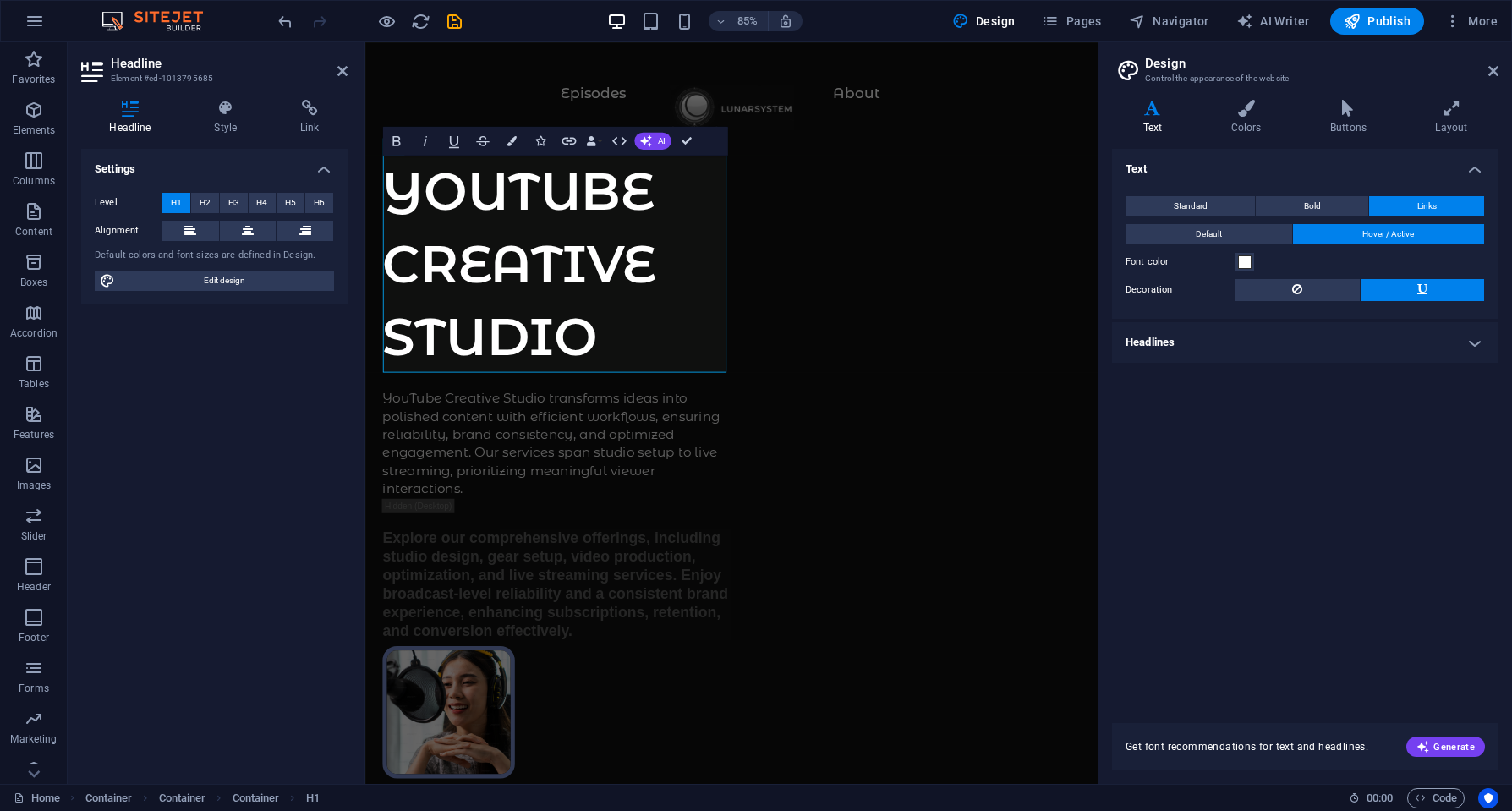
click at [1424, 349] on h4 "Headlines" at bounding box center [1305, 343] width 386 height 41
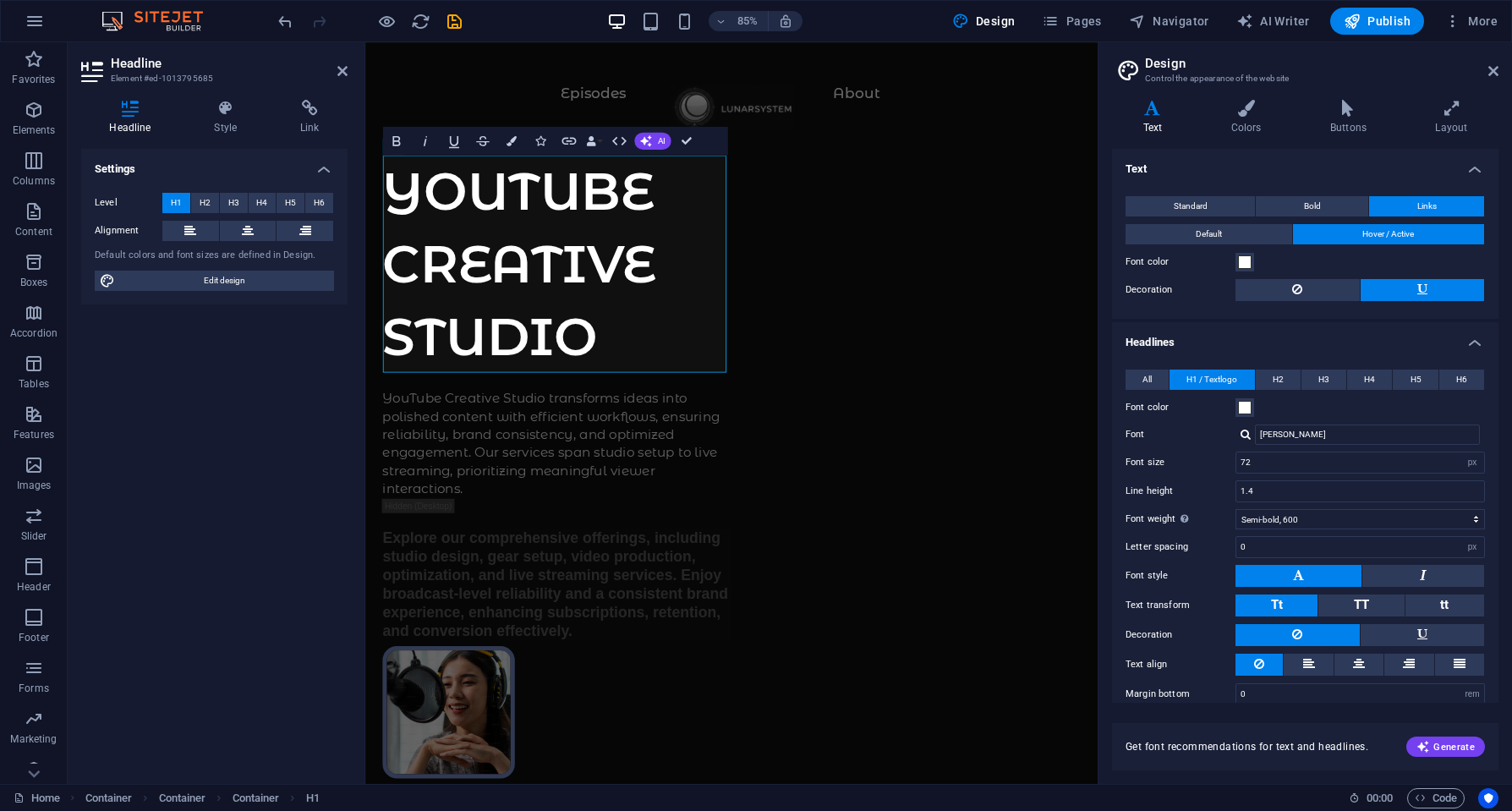
scroll to position [20, 0]
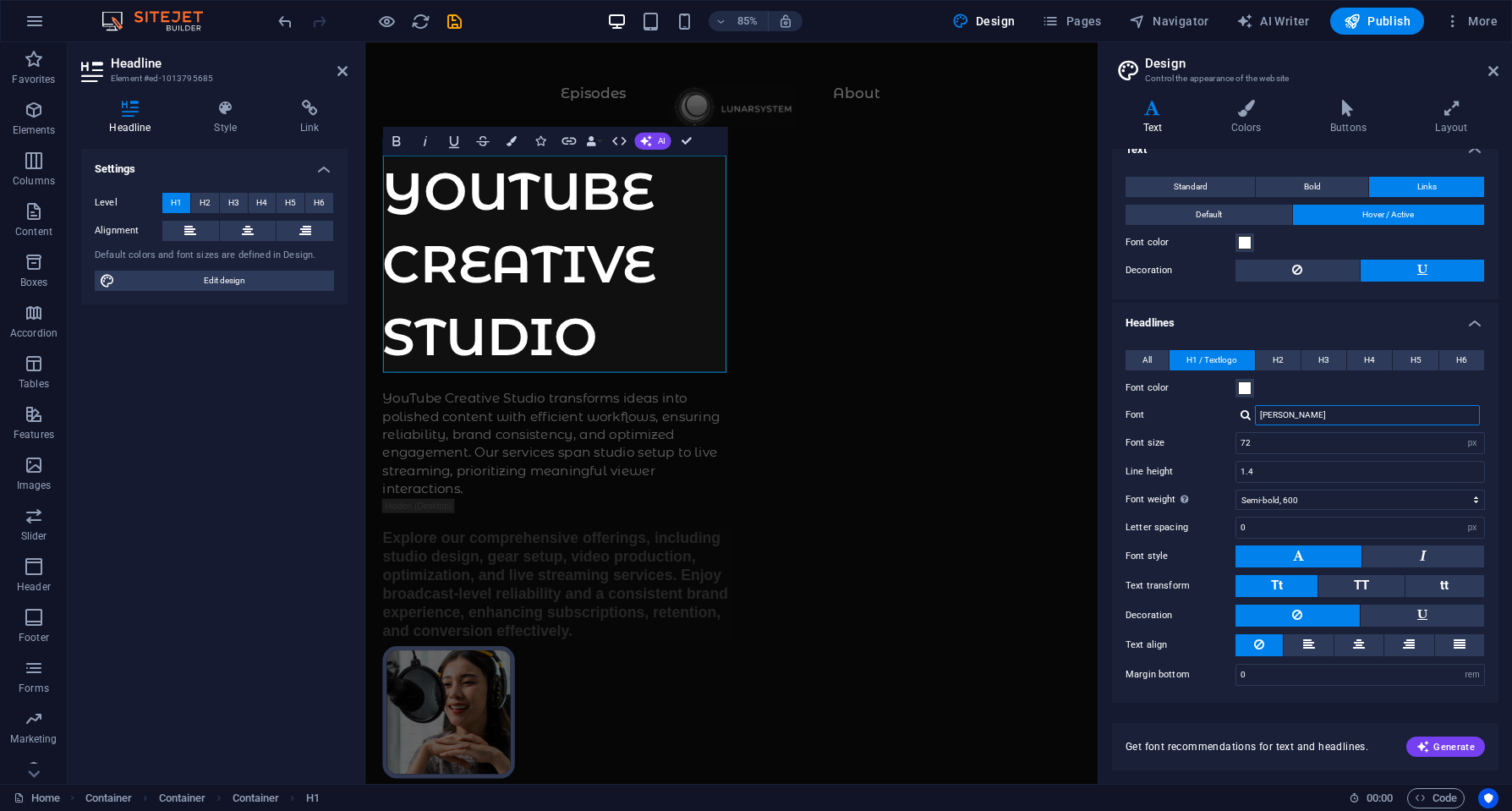
click at [1319, 414] on input "[PERSON_NAME]" at bounding box center [1367, 415] width 225 height 20
click at [1246, 419] on div at bounding box center [1246, 414] width 10 height 11
click at [1296, 463] on div "Manage fonts →" at bounding box center [1371, 460] width 223 height 21
select select "popularity"
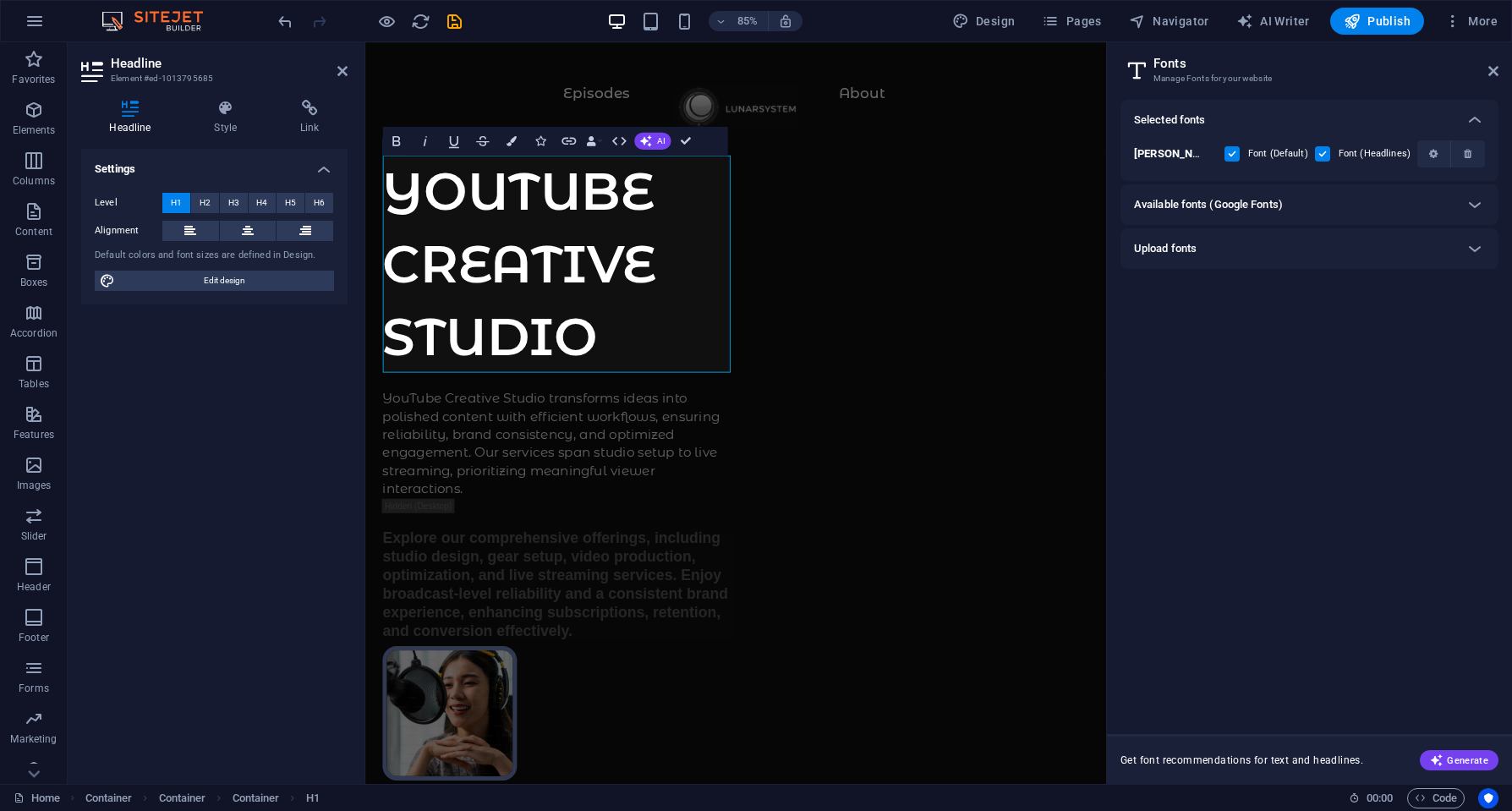
click at [1194, 204] on h6 "Available fonts (Google Fonts)" at bounding box center [1208, 205] width 149 height 20
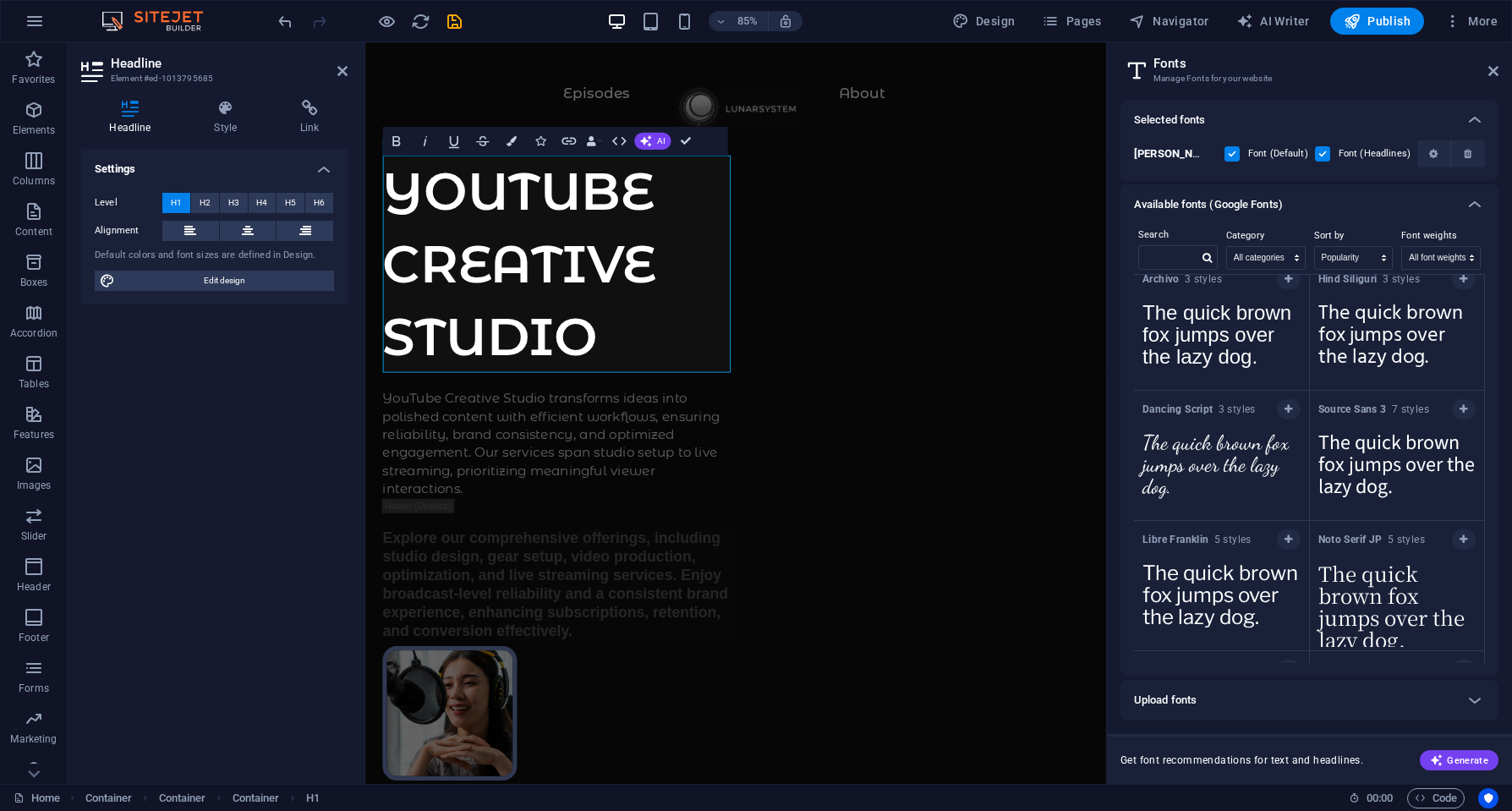
scroll to position [3520, 0]
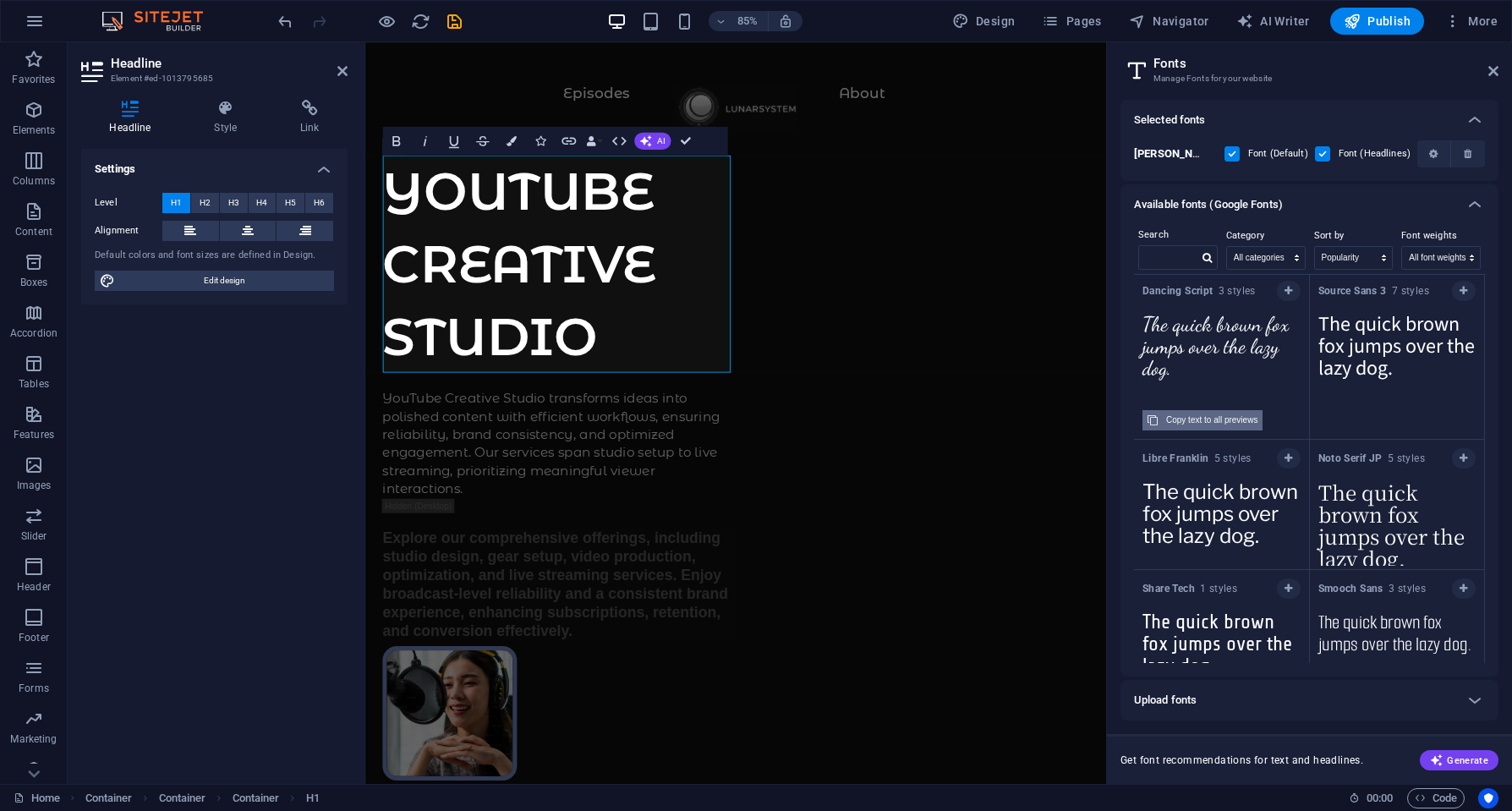
click at [1178, 418] on div "Copy text to all previews" at bounding box center [1212, 420] width 91 height 20
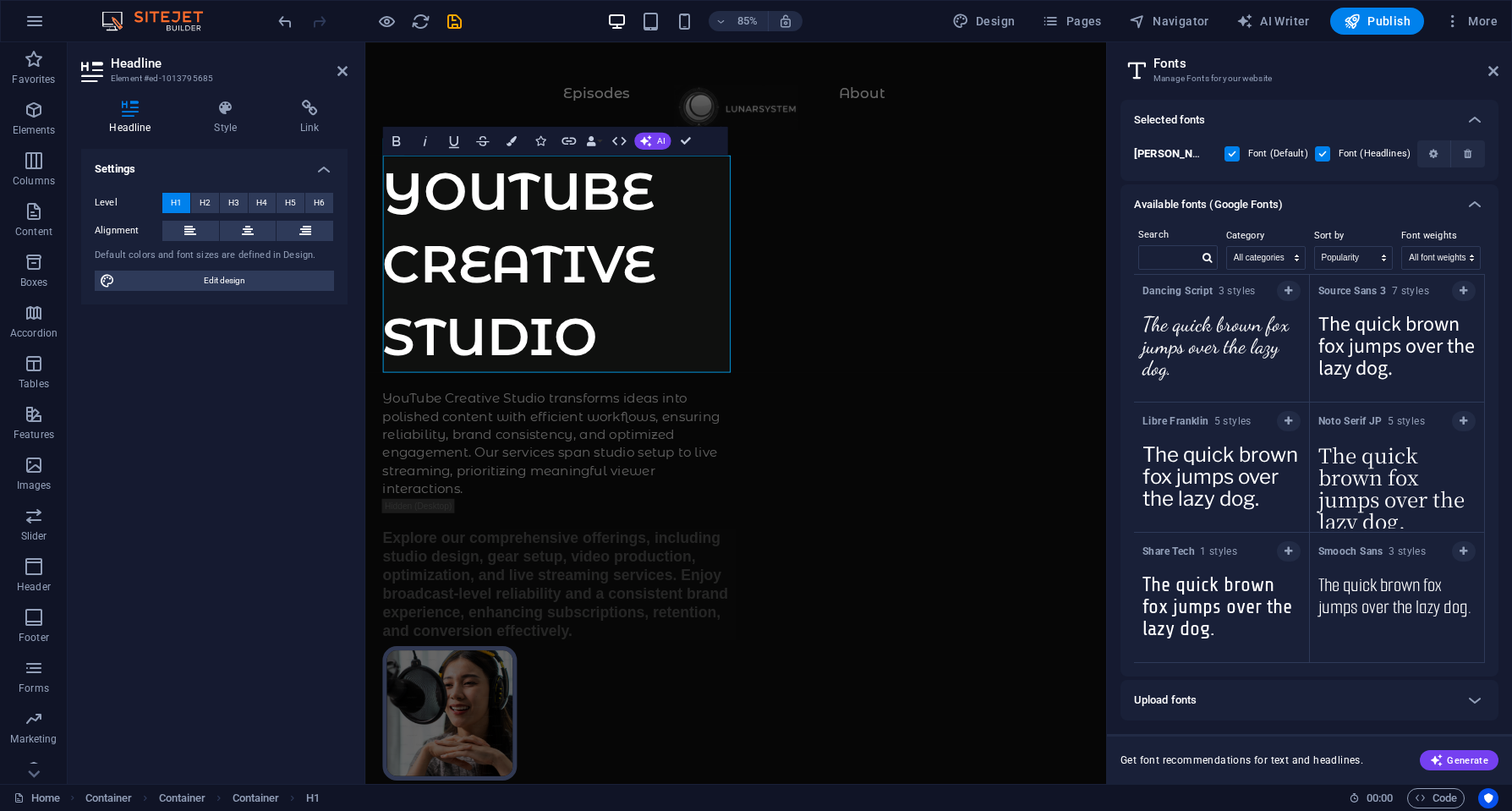
scroll to position [3435, 0]
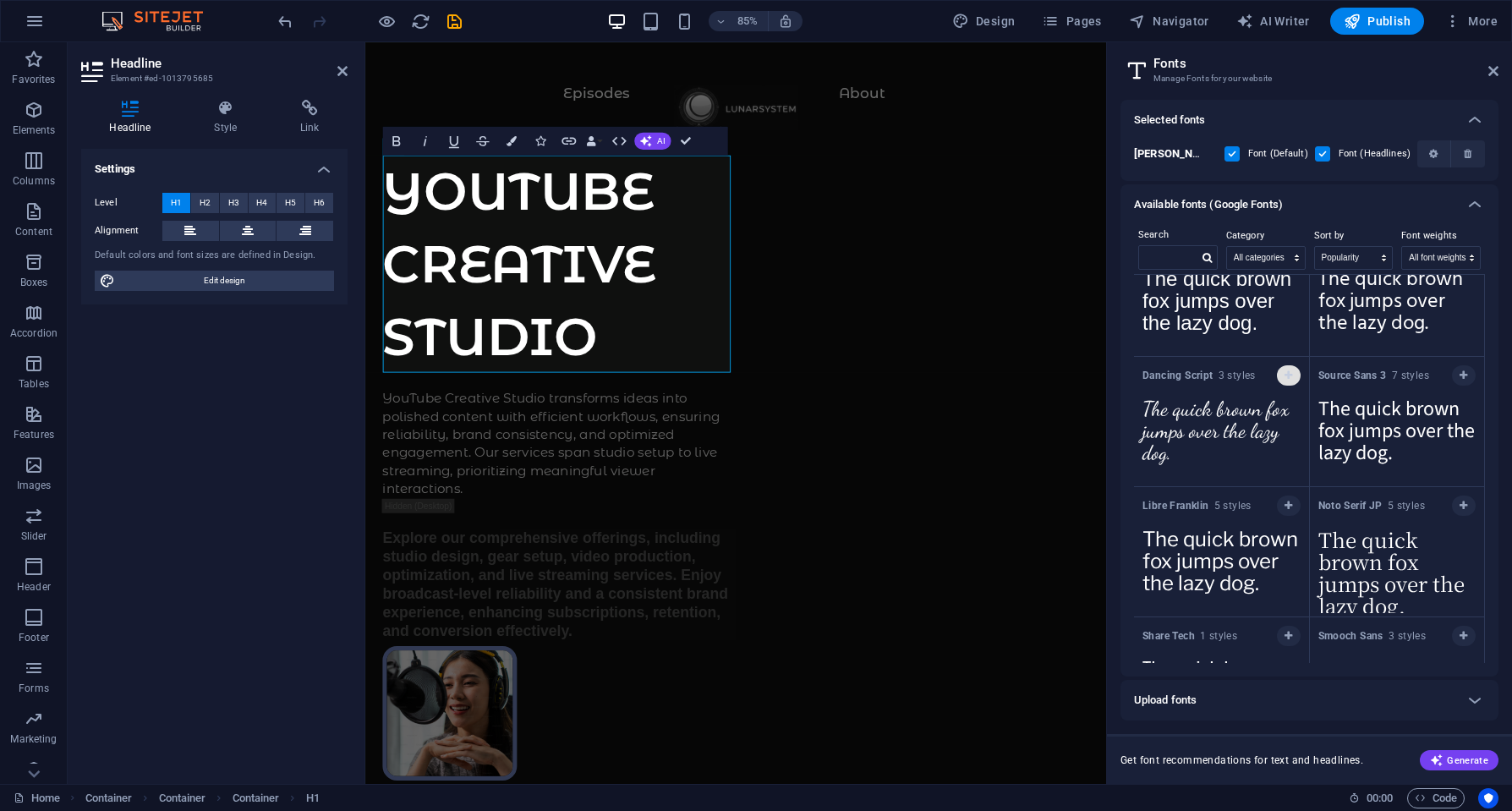
click at [1285, 373] on icon "button" at bounding box center [1288, 375] width 8 height 10
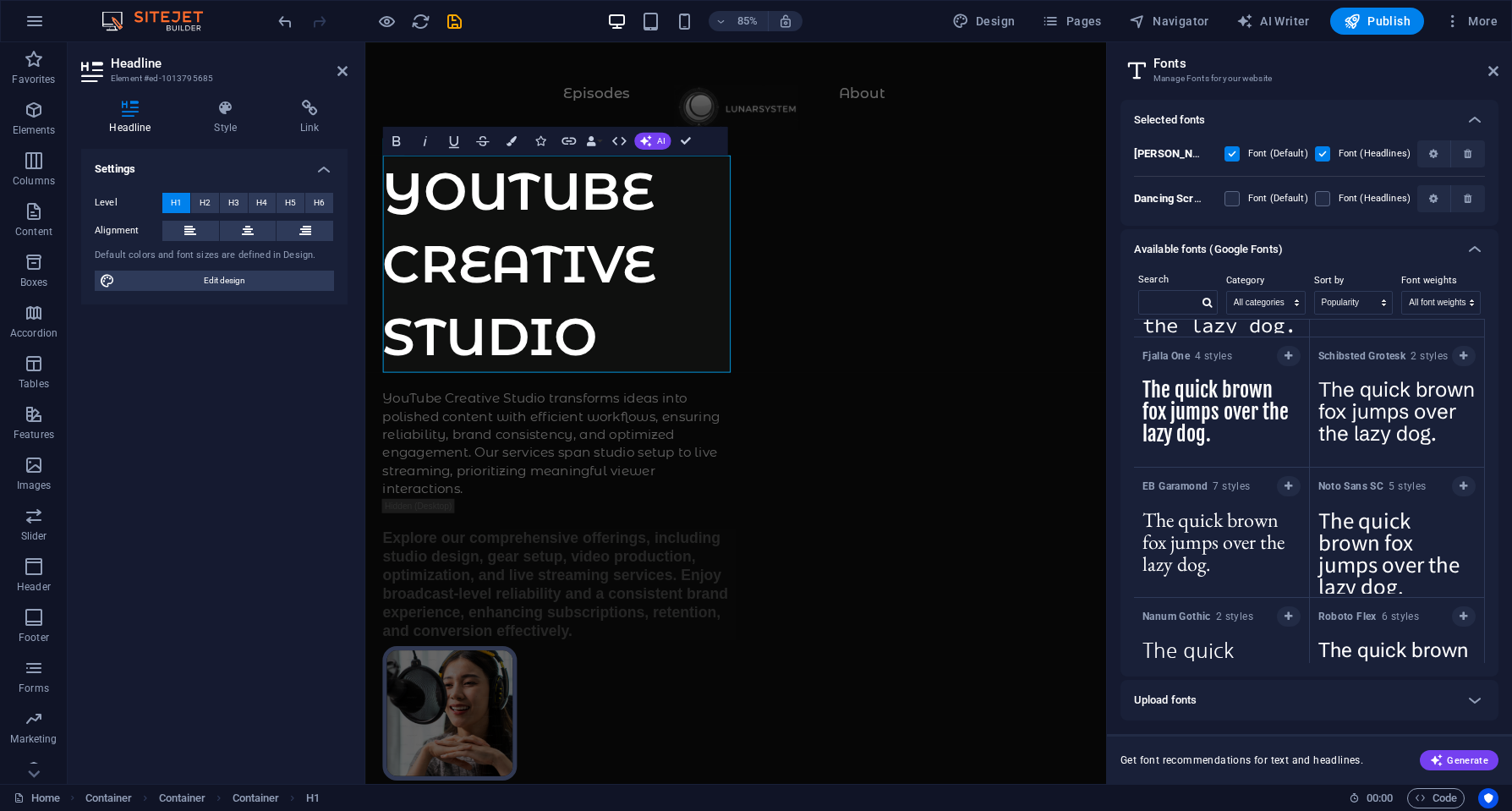
scroll to position [4619, 0]
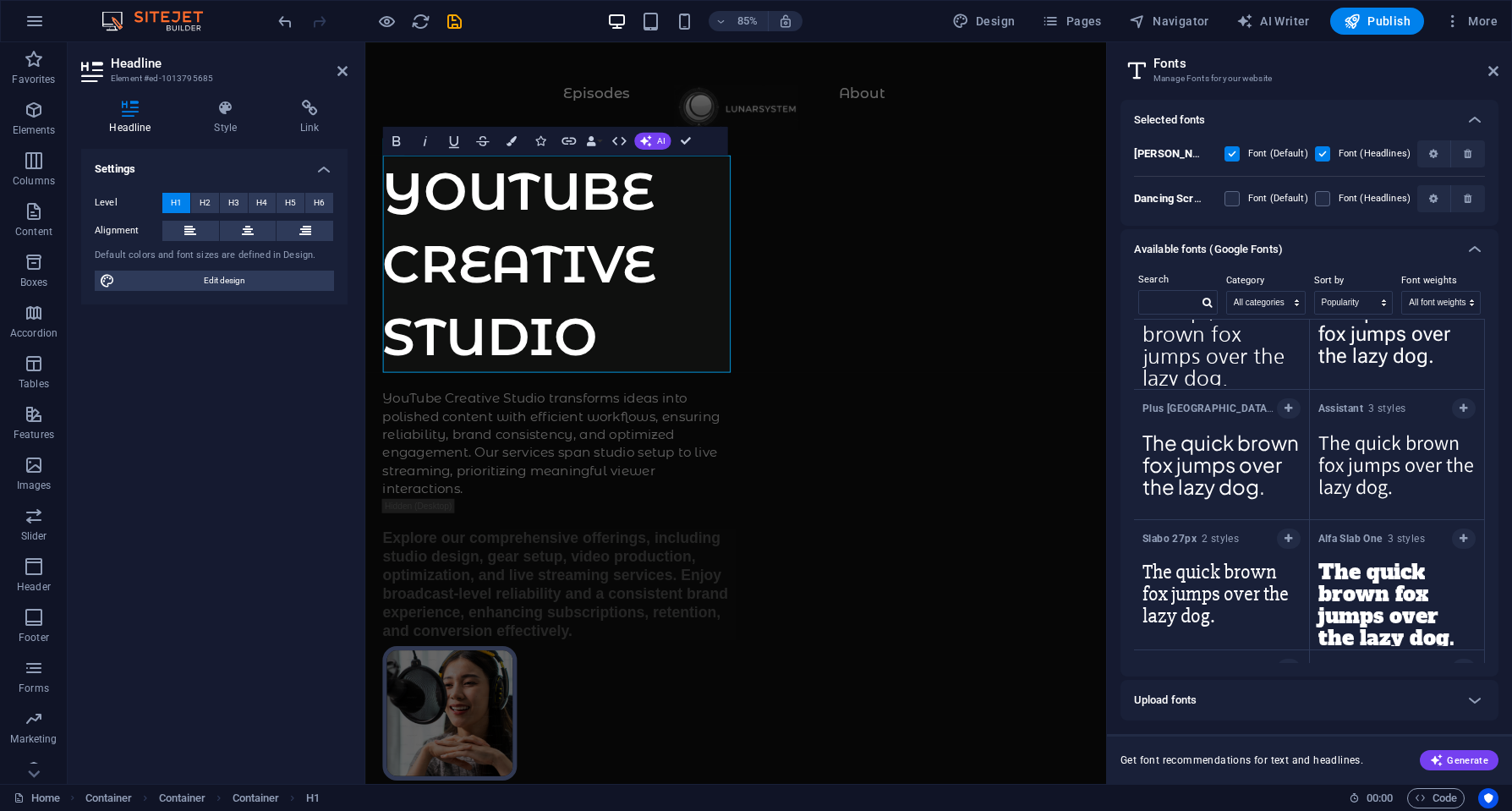
click at [1452, 538] on button "button" at bounding box center [1464, 539] width 24 height 20
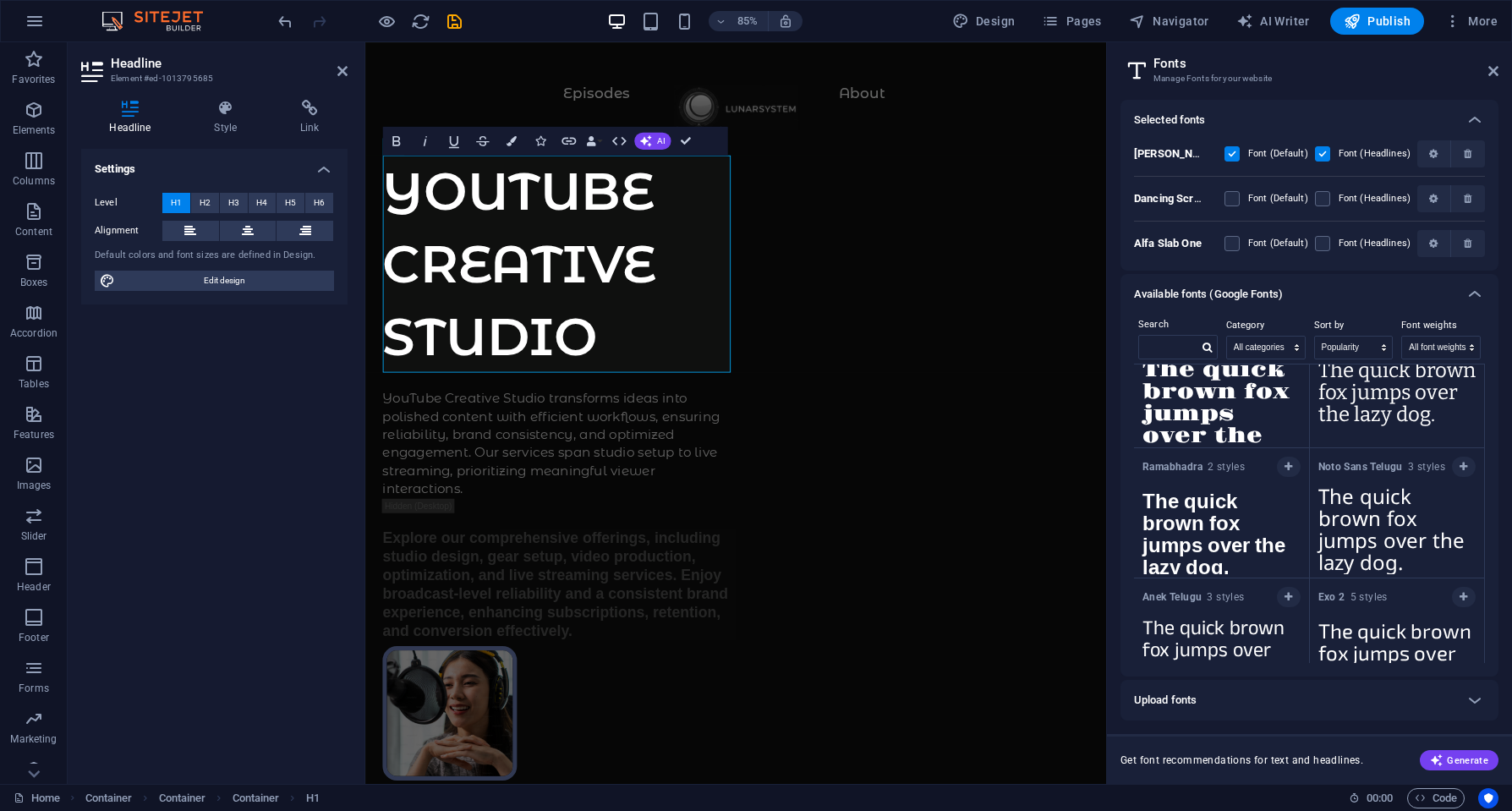
scroll to position [5419, 0]
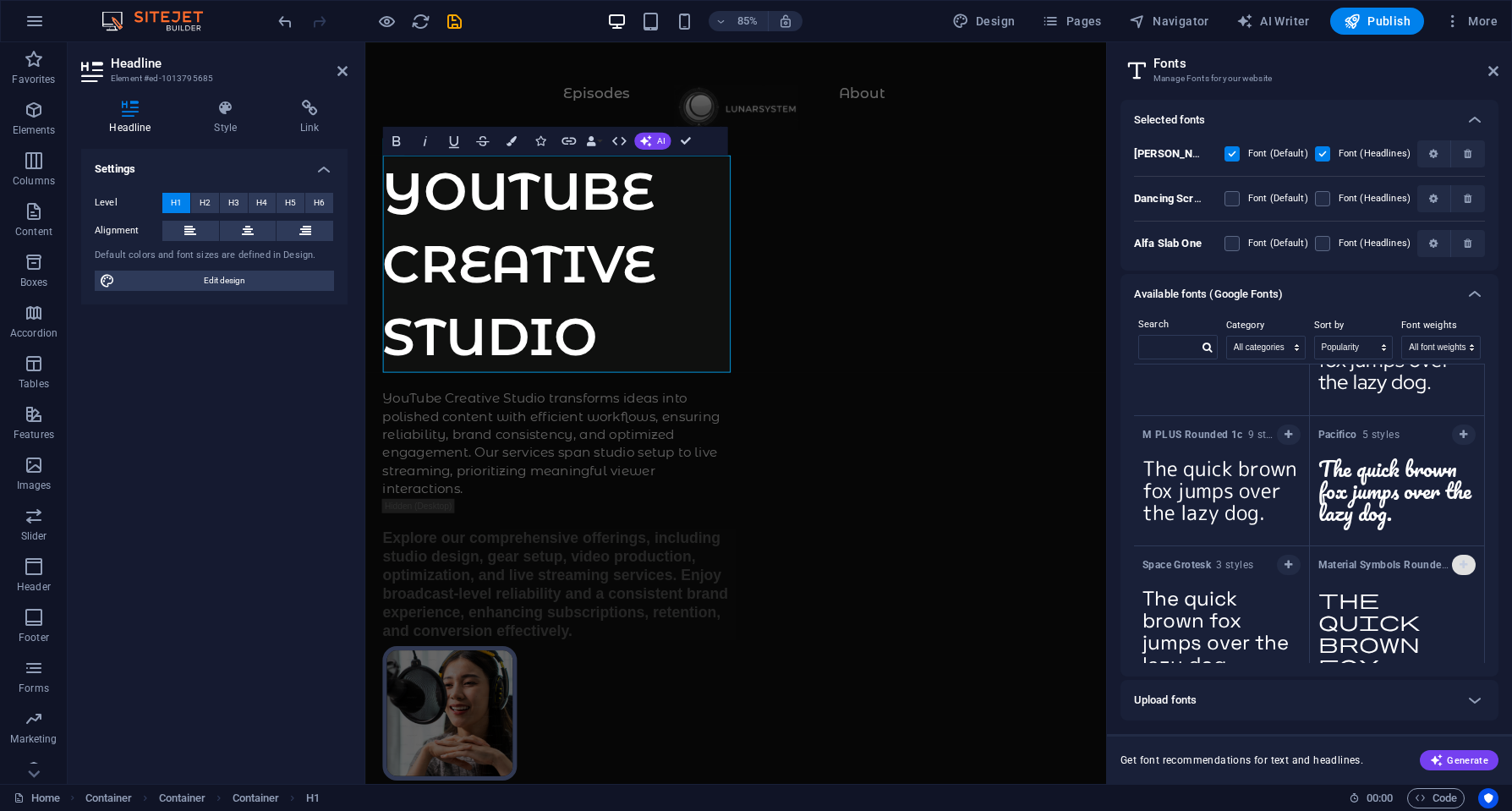
click at [1459, 560] on icon "button" at bounding box center [1463, 565] width 8 height 10
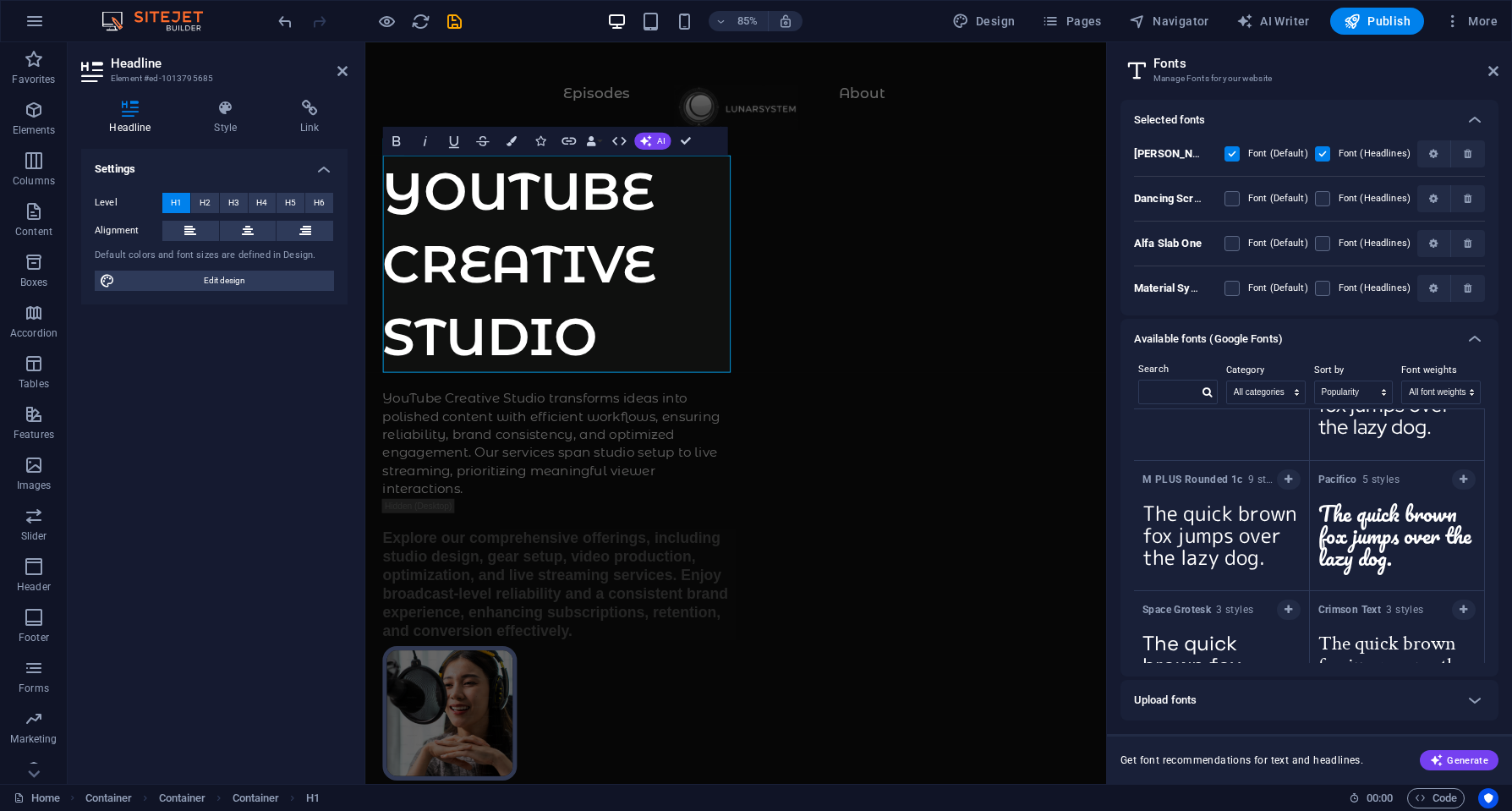
scroll to position [5673, 0]
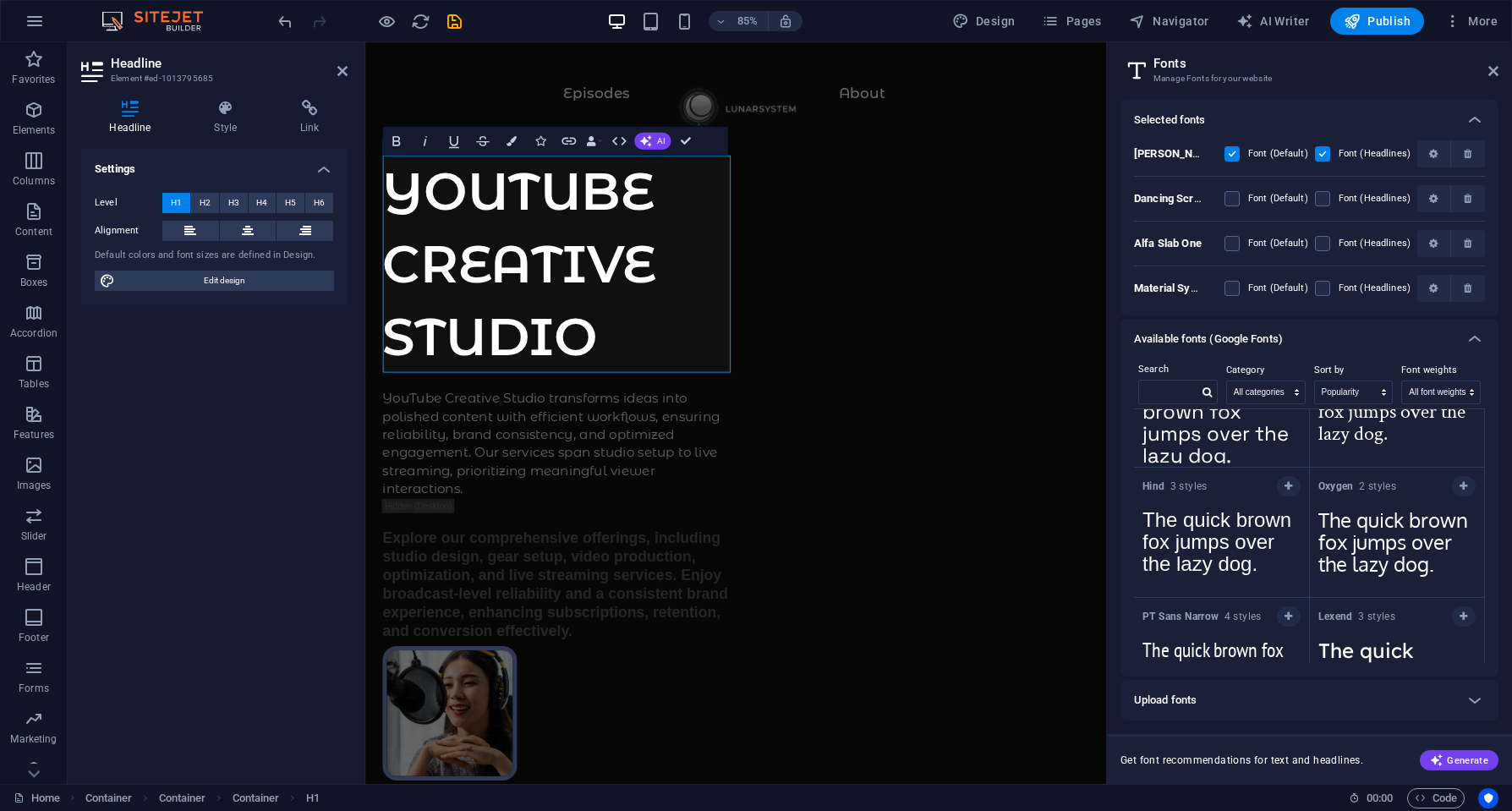
drag, startPoint x: 1184, startPoint y: 282, endPoint x: 1179, endPoint y: 257, distance: 25.5
click at [1184, 281] on p "Material Symbols Rounded" at bounding box center [1168, 288] width 69 height 15
click at [1236, 193] on label at bounding box center [1232, 199] width 15 height 15
click at [0, 0] on Script "checkbox" at bounding box center [0, 0] width 0 height 0
click at [1328, 203] on label at bounding box center [1322, 199] width 15 height 15
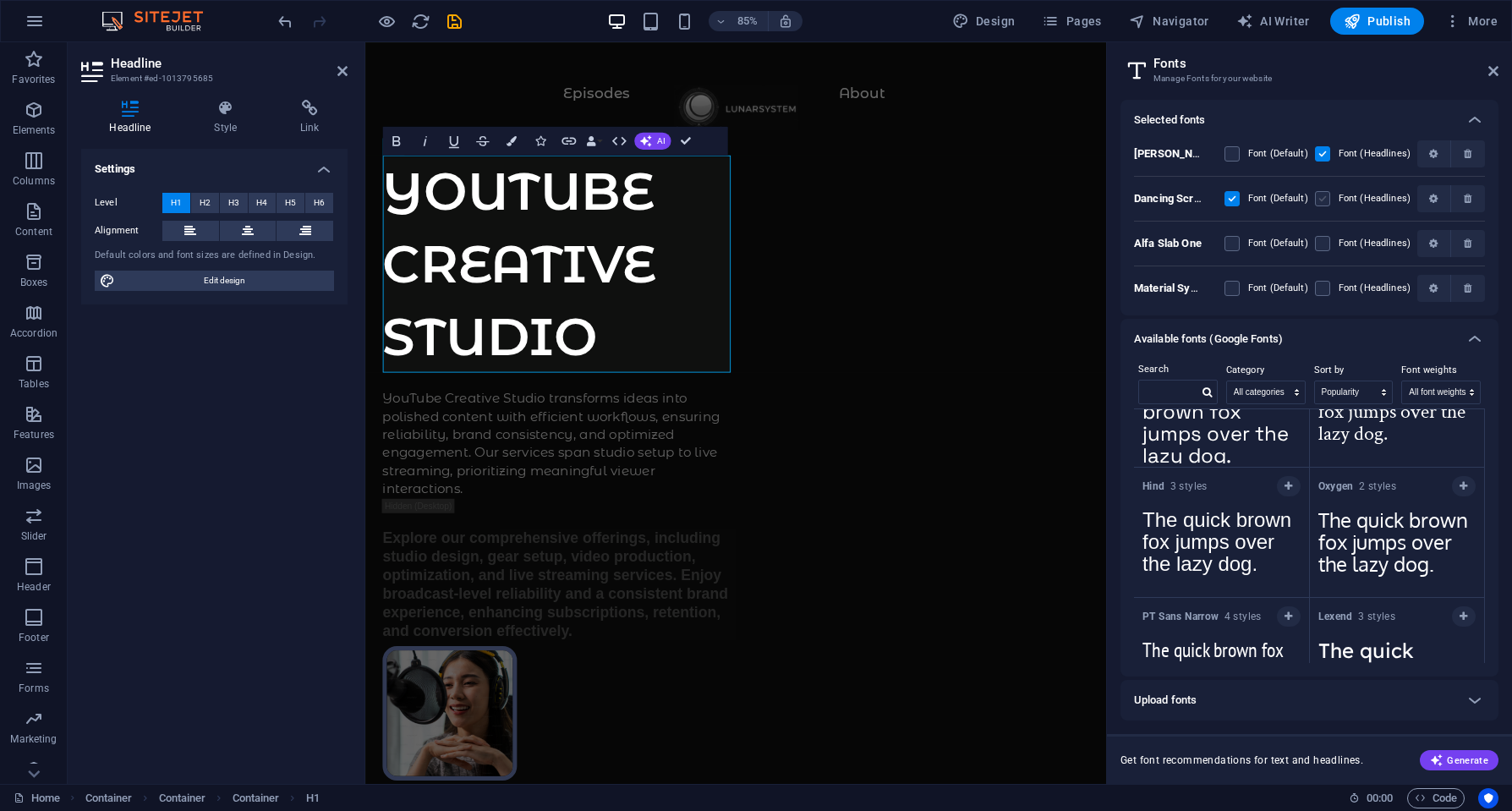
click at [0, 0] on Script "checkbox" at bounding box center [0, 0] width 0 height 0
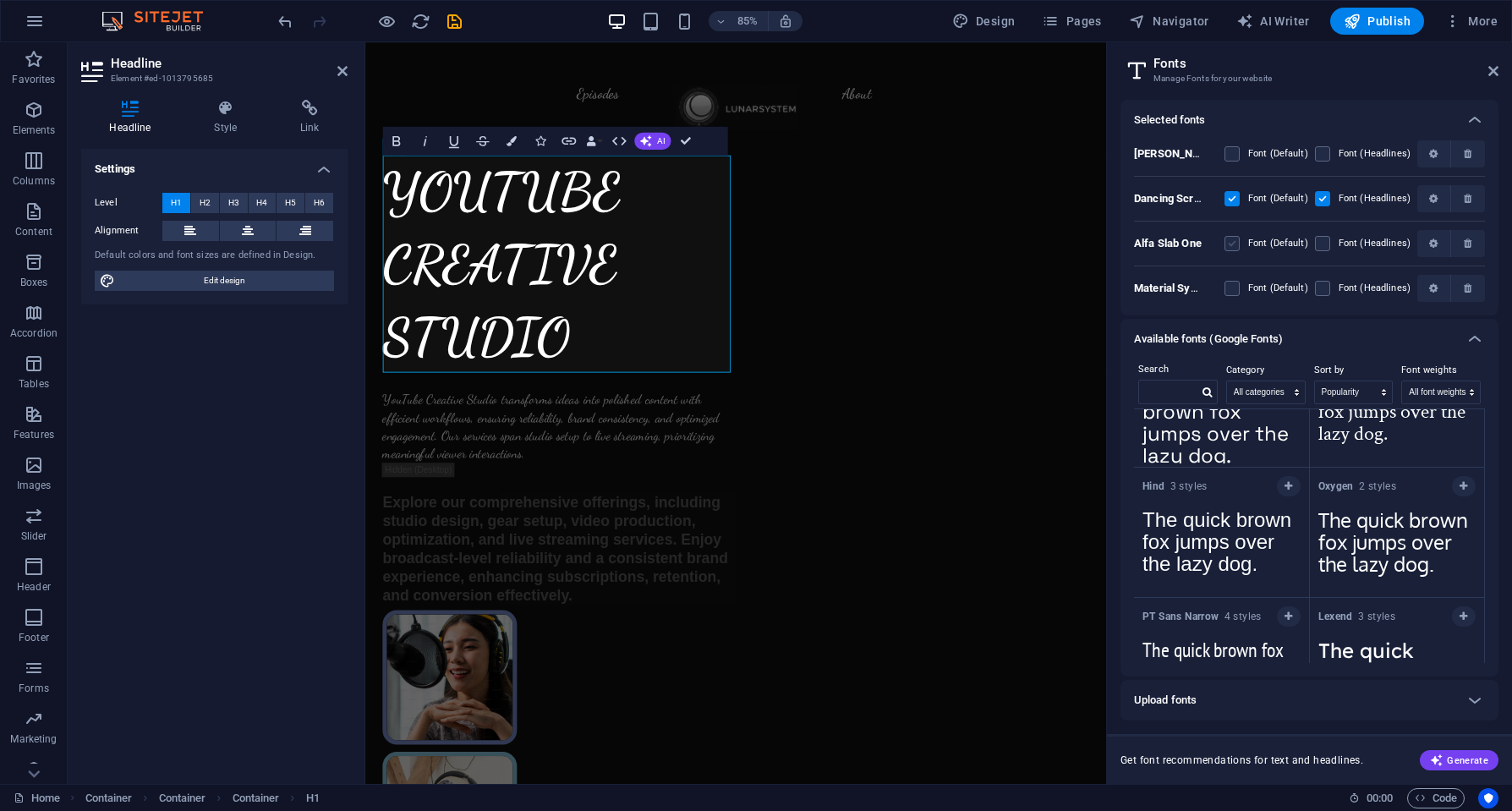
click at [1233, 244] on label at bounding box center [1232, 243] width 15 height 15
click at [0, 0] on One "checkbox" at bounding box center [0, 0] width 0 height 0
click at [1238, 200] on label at bounding box center [1232, 199] width 15 height 15
click at [0, 0] on Script "checkbox" at bounding box center [0, 0] width 0 height 0
click at [1329, 198] on label at bounding box center [1322, 199] width 15 height 15
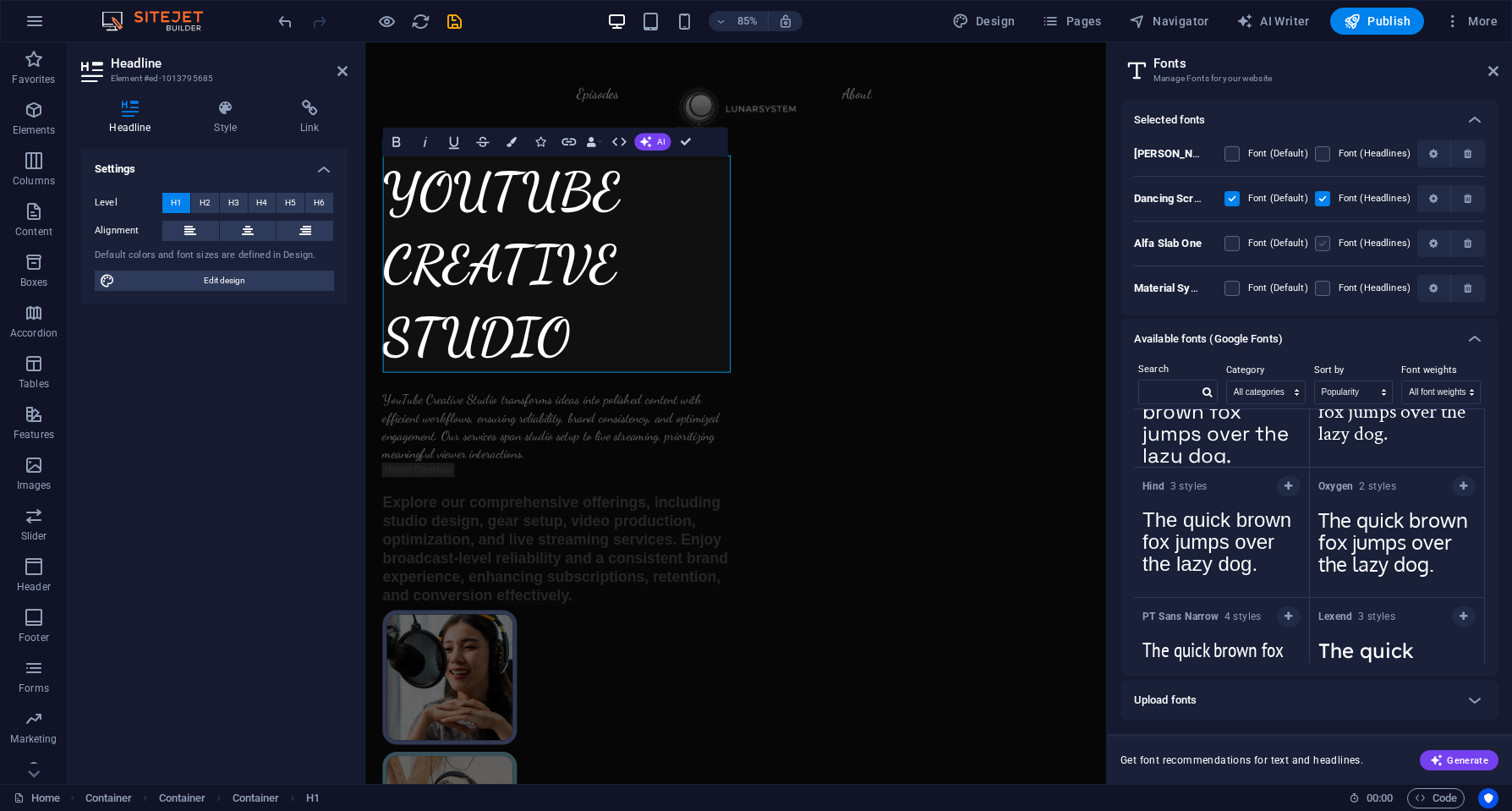
click at [0, 0] on Script "checkbox" at bounding box center [0, 0] width 0 height 0
click at [1325, 238] on label at bounding box center [1322, 243] width 15 height 15
click at [0, 0] on One "checkbox" at bounding box center [0, 0] width 0 height 0
click at [1325, 243] on label at bounding box center [1322, 243] width 15 height 15
click at [0, 0] on One "checkbox" at bounding box center [0, 0] width 0 height 0
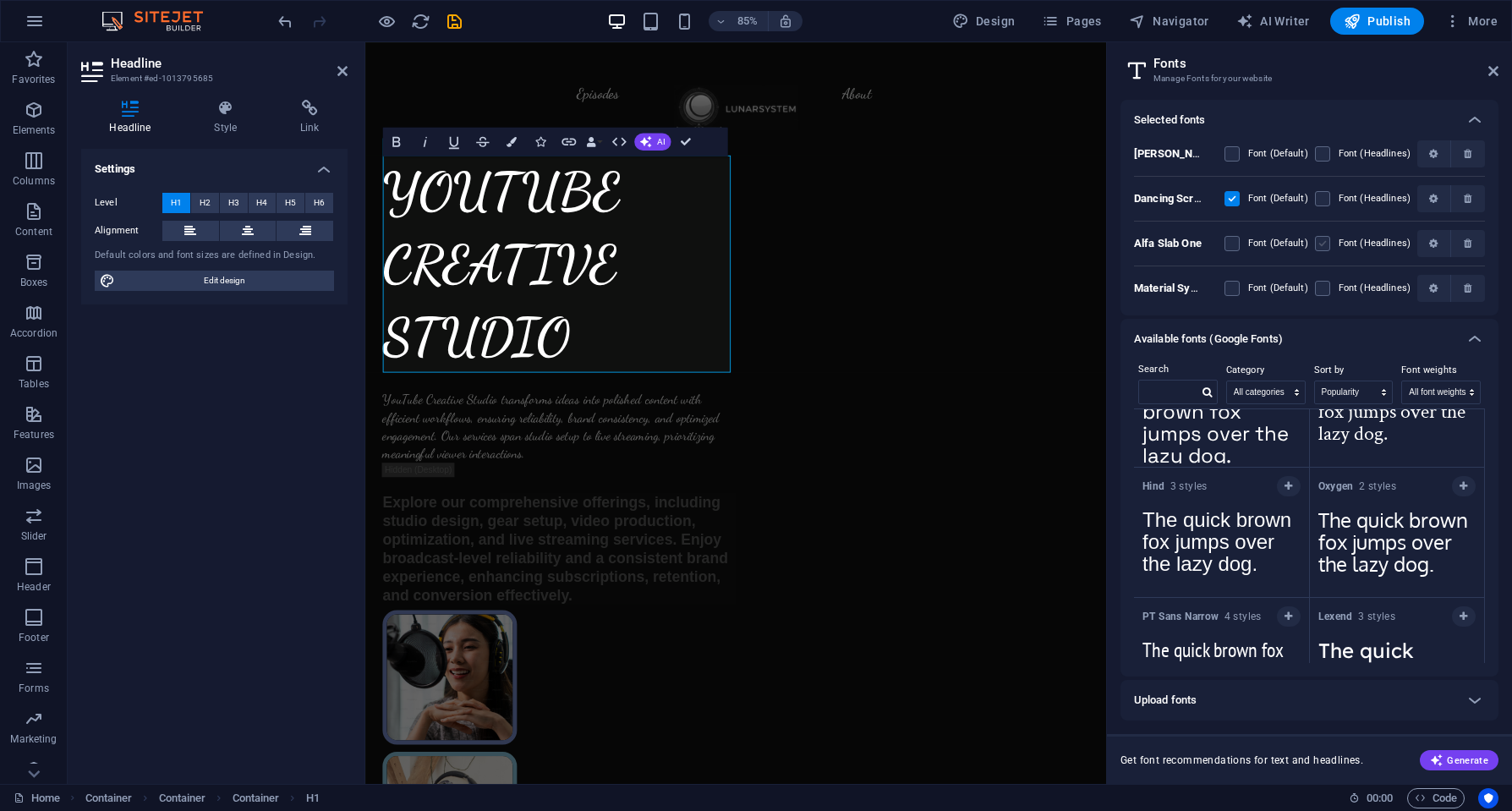
click at [1227, 243] on label at bounding box center [1232, 243] width 15 height 15
click at [0, 0] on One "checkbox" at bounding box center [0, 0] width 0 height 0
click at [1324, 244] on label at bounding box center [1322, 243] width 15 height 15
click at [0, 0] on One "checkbox" at bounding box center [0, 0] width 0 height 0
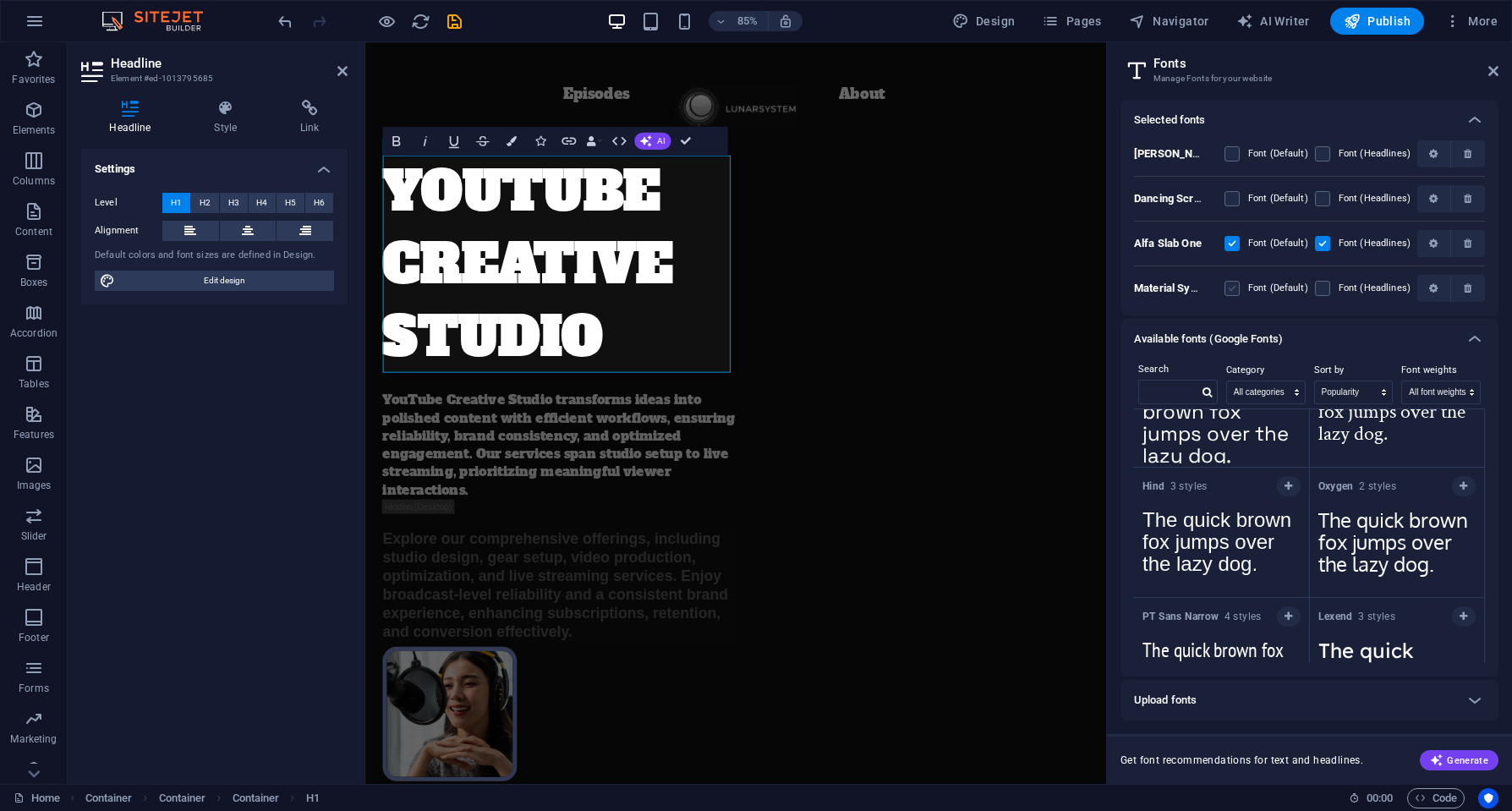
click at [1236, 283] on label at bounding box center [1232, 288] width 15 height 15
click at [0, 0] on Rounded "checkbox" at bounding box center [0, 0] width 0 height 0
click at [1322, 288] on label at bounding box center [1322, 288] width 15 height 15
click at [0, 0] on Rounded "checkbox" at bounding box center [0, 0] width 0 height 0
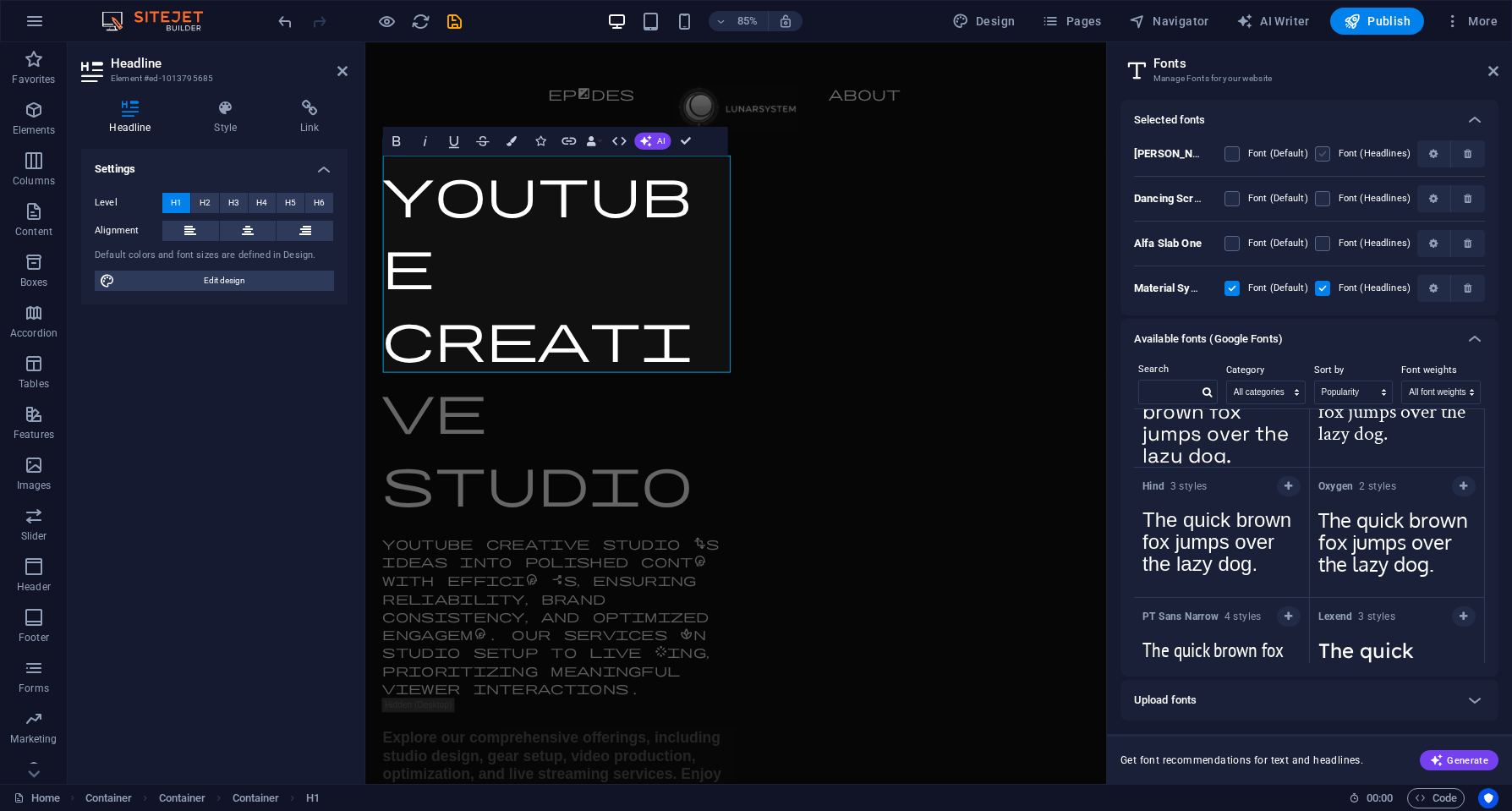
click at [1328, 151] on label at bounding box center [1322, 154] width 15 height 15
click at [0, 0] on Alternates "checkbox" at bounding box center [0, 0] width 0 height 0
click at [1232, 157] on label at bounding box center [1232, 154] width 15 height 15
click at [0, 0] on Alternates "checkbox" at bounding box center [0, 0] width 0 height 0
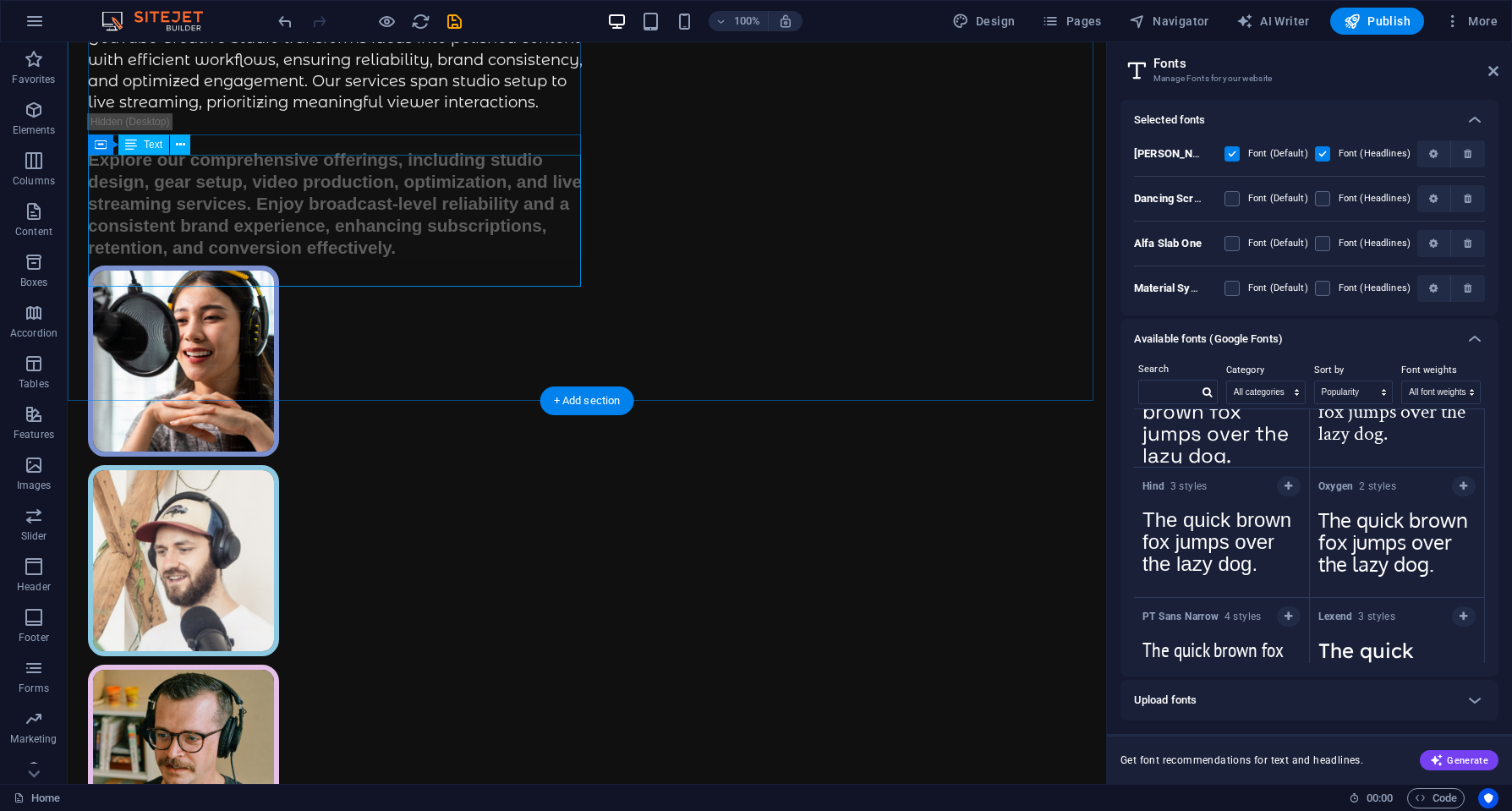
scroll to position [0, 0]
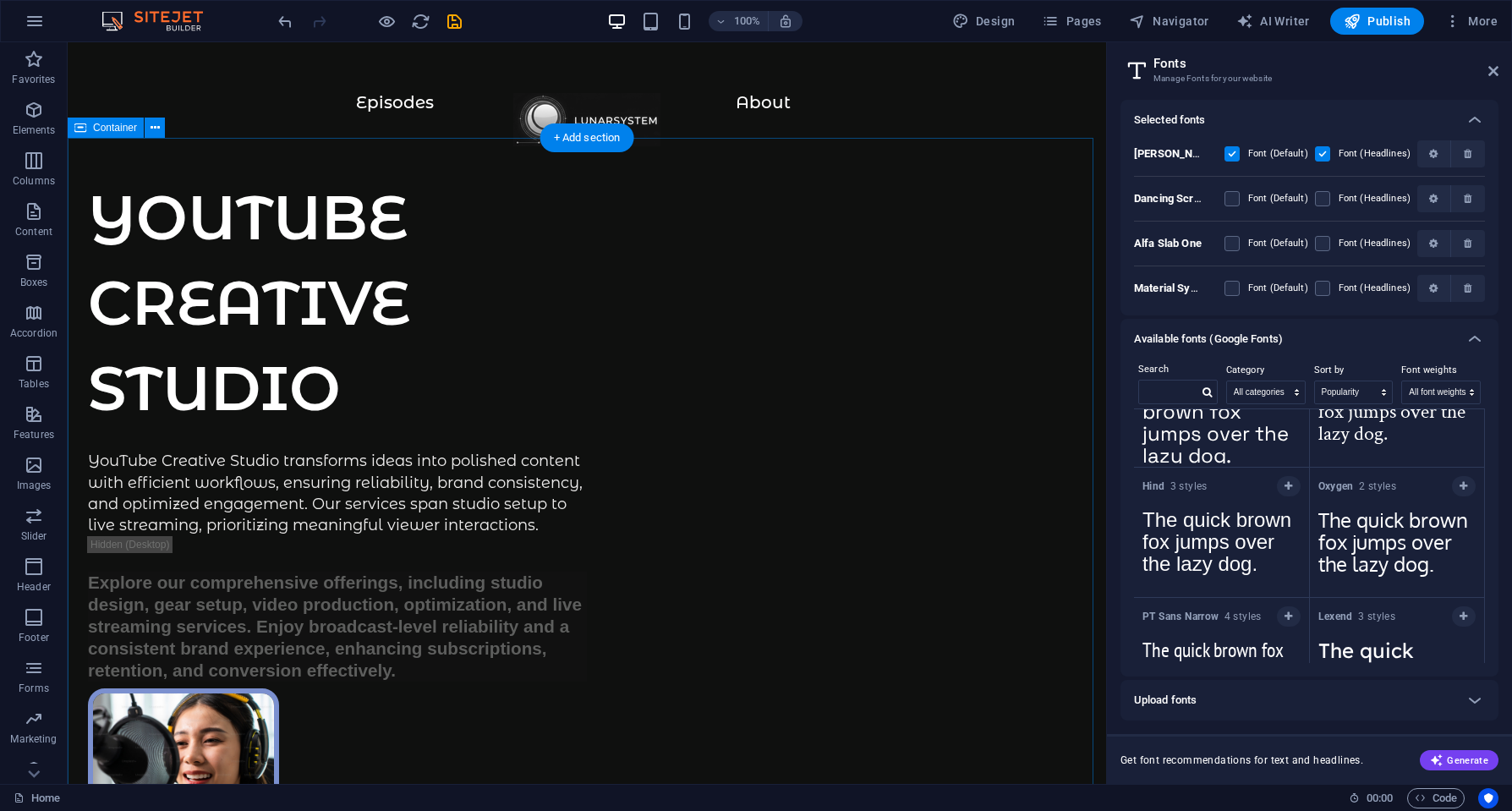
click at [394, 106] on div at bounding box center [586, 128] width 971 height 70
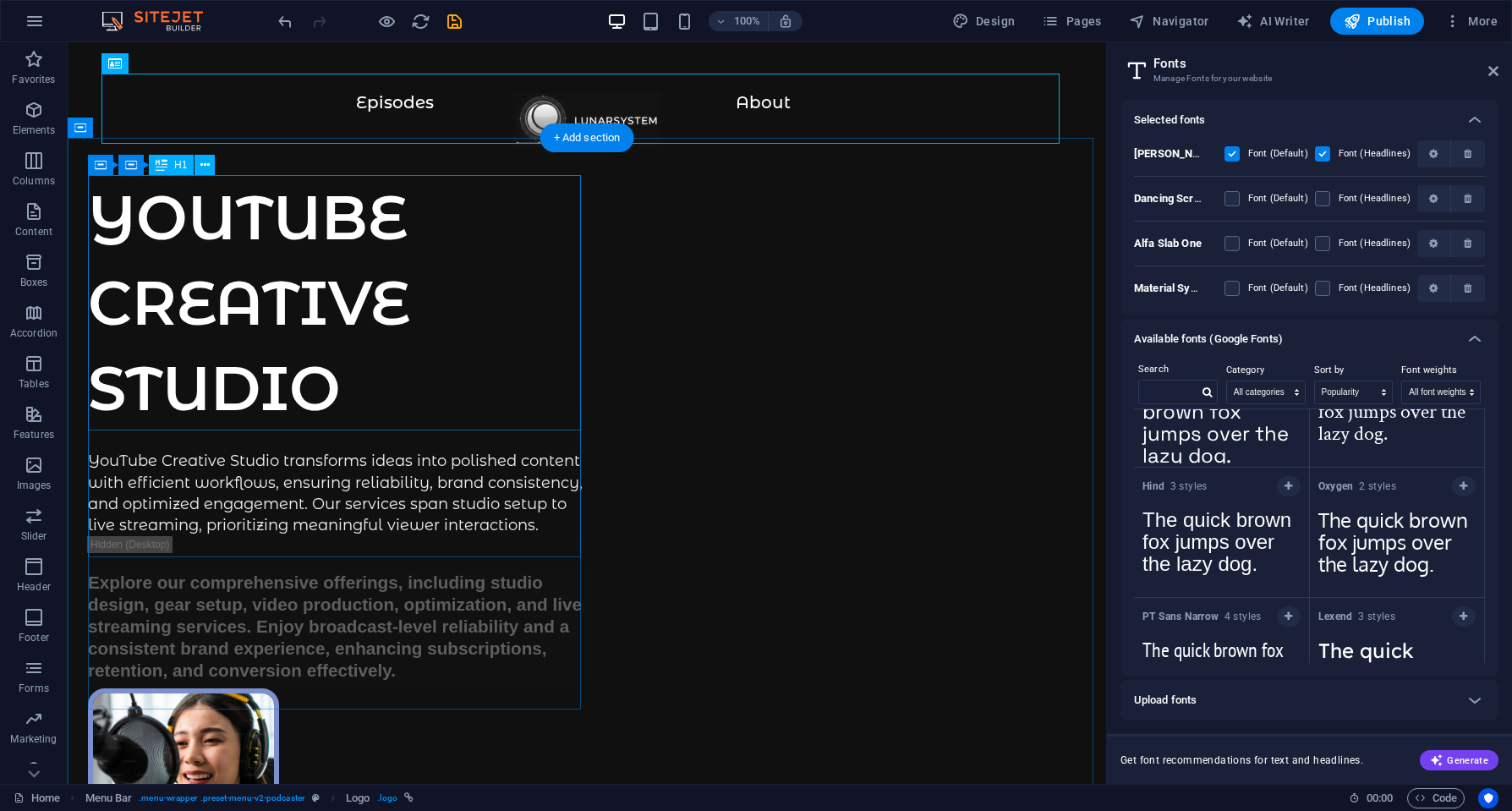
click at [517, 226] on div "YOUTUBE CREATIVE STUDIO" at bounding box center [337, 303] width 499 height 255
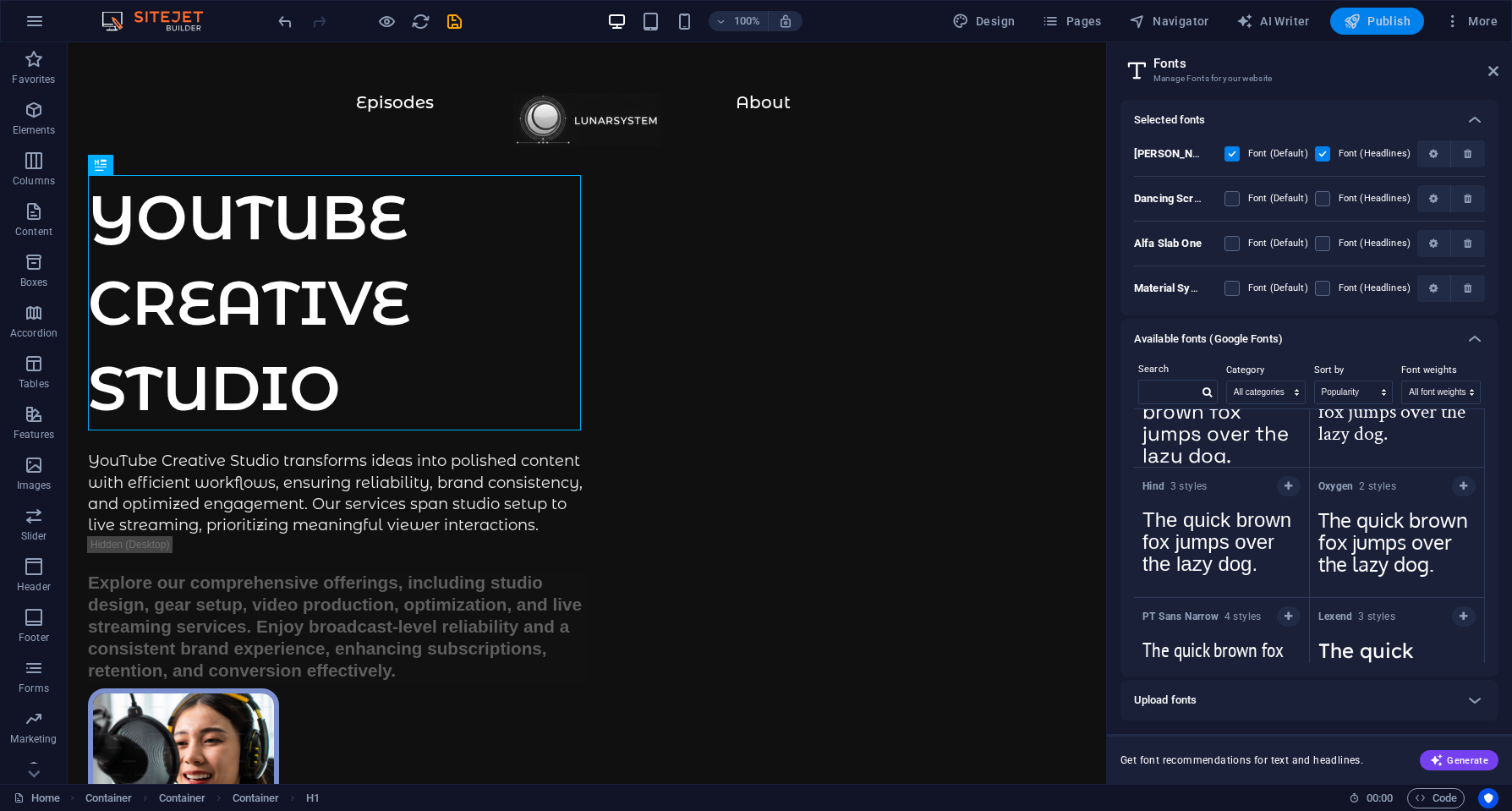
click at [1388, 21] on span "Publish" at bounding box center [1377, 21] width 67 height 17
checkbox input "false"
